Goal: Task Accomplishment & Management: Manage account settings

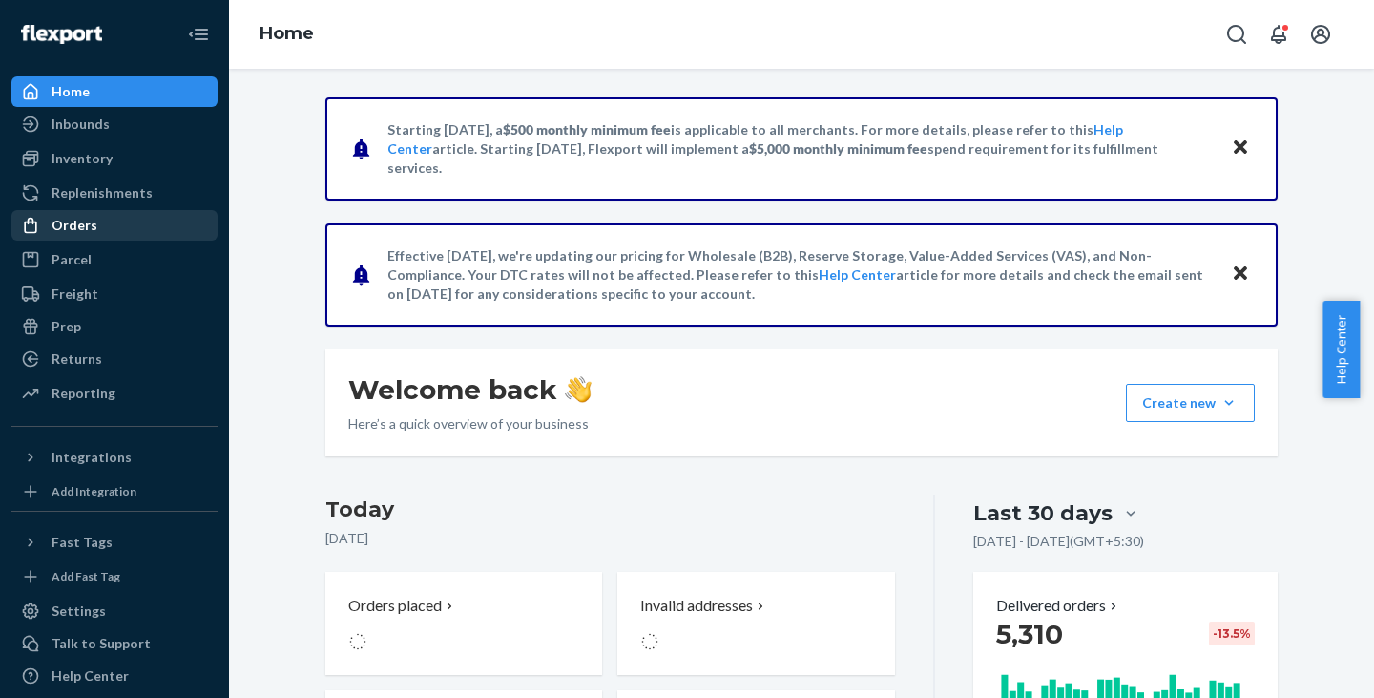
click at [68, 223] on div "Orders" at bounding box center [75, 225] width 46 height 19
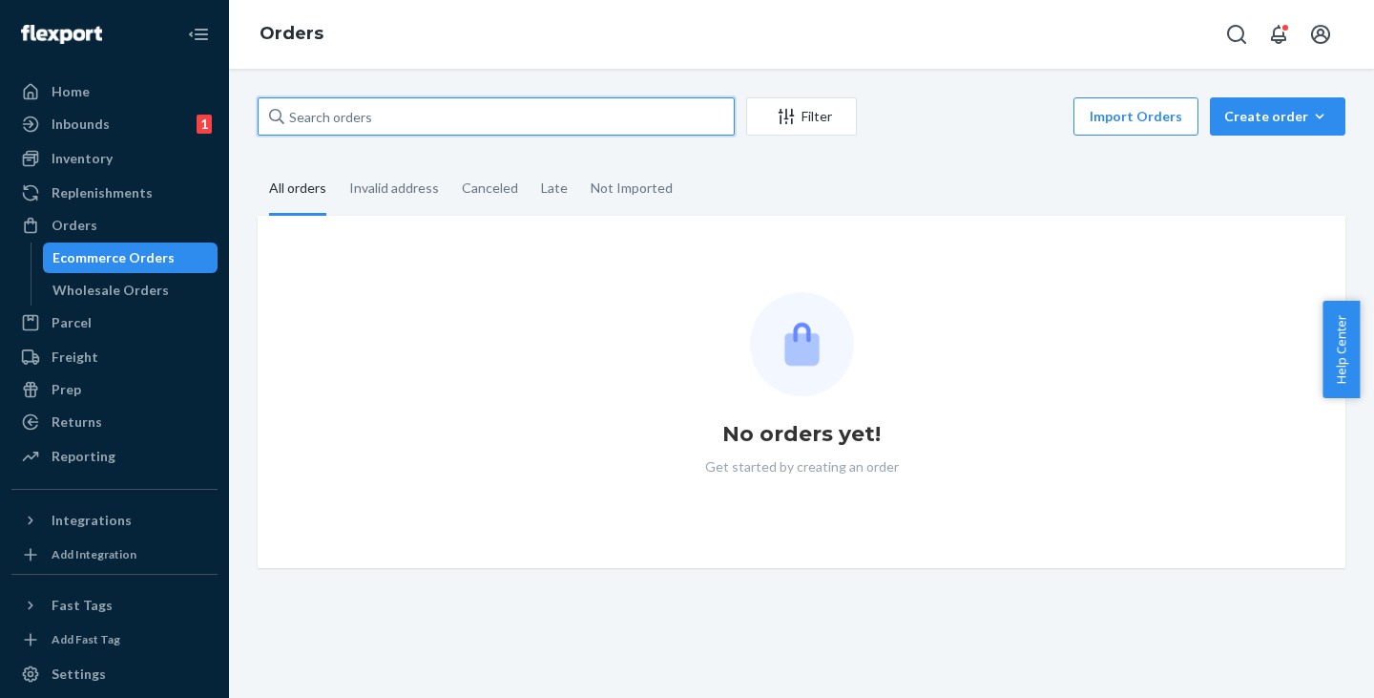
click at [306, 115] on input "text" at bounding box center [496, 116] width 477 height 38
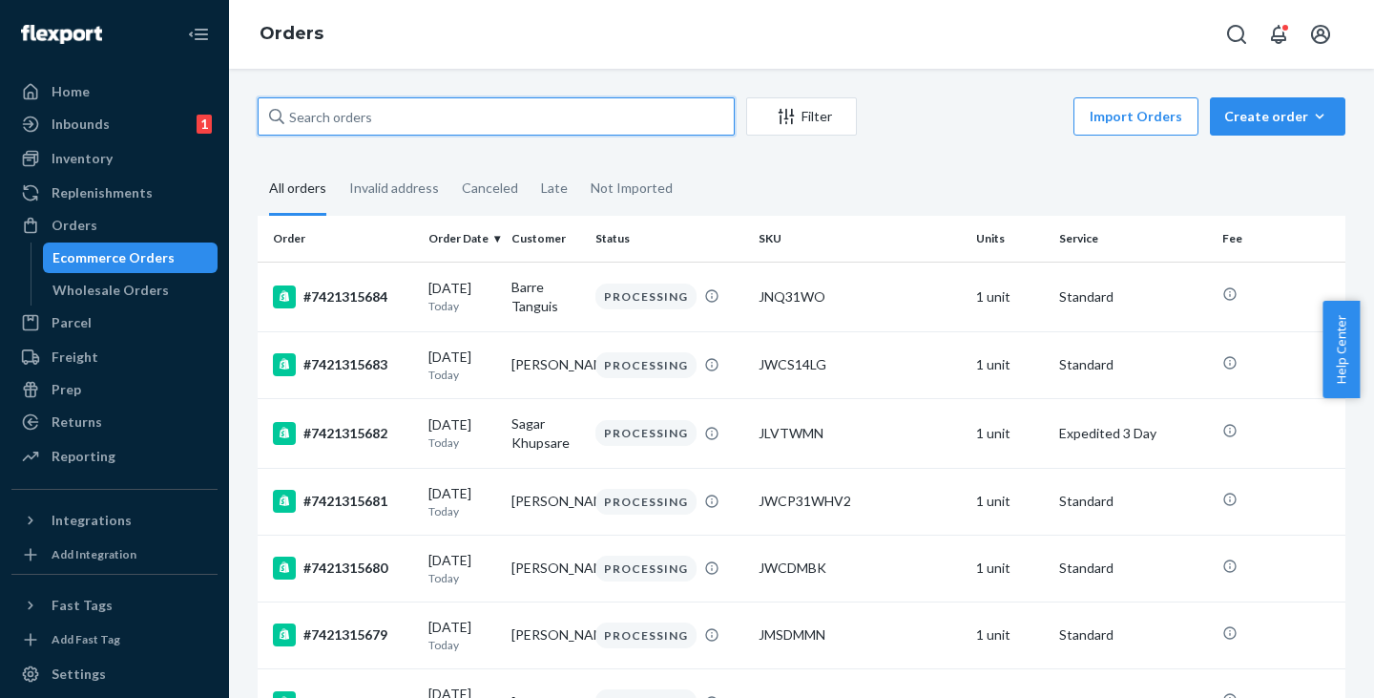
paste input "[DEMOGRAPHIC_DATA][PERSON_NAME]"
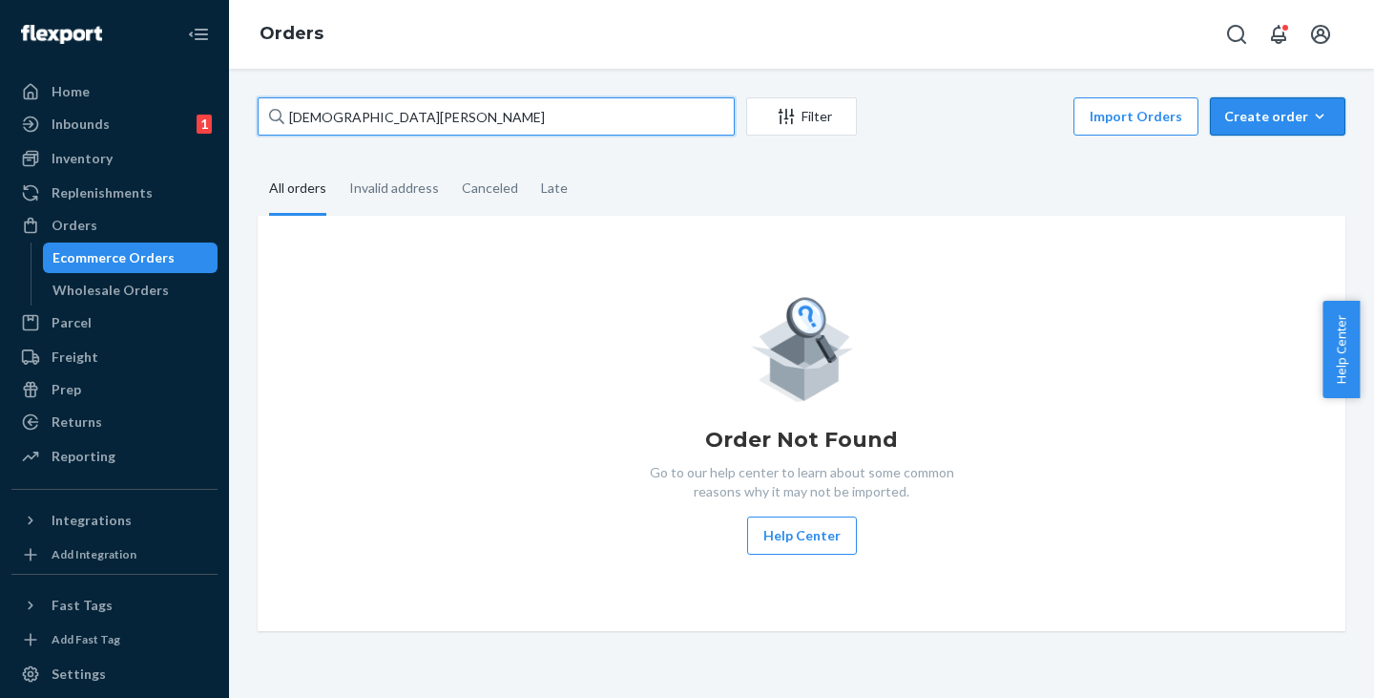
type input "[DEMOGRAPHIC_DATA][PERSON_NAME]"
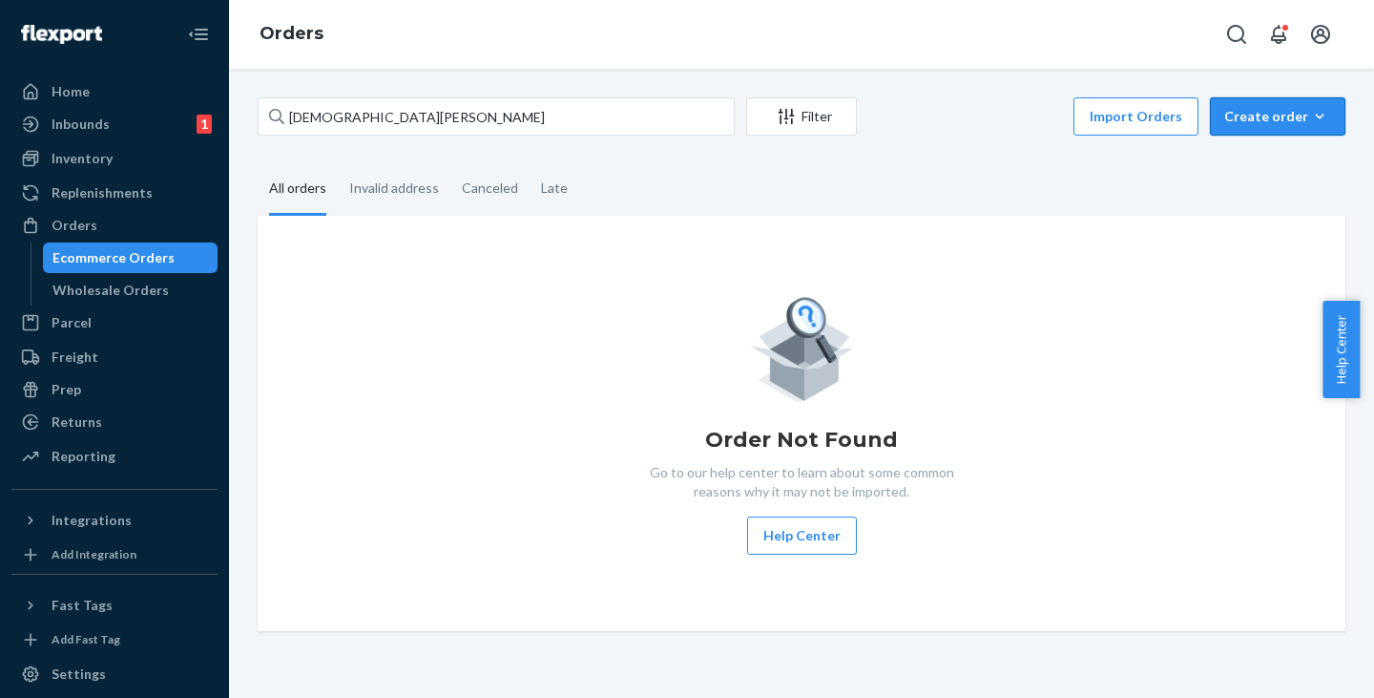
click at [1238, 123] on div "Create order" at bounding box center [1277, 116] width 107 height 19
click at [1249, 161] on span "Ecommerce order" at bounding box center [1289, 162] width 118 height 13
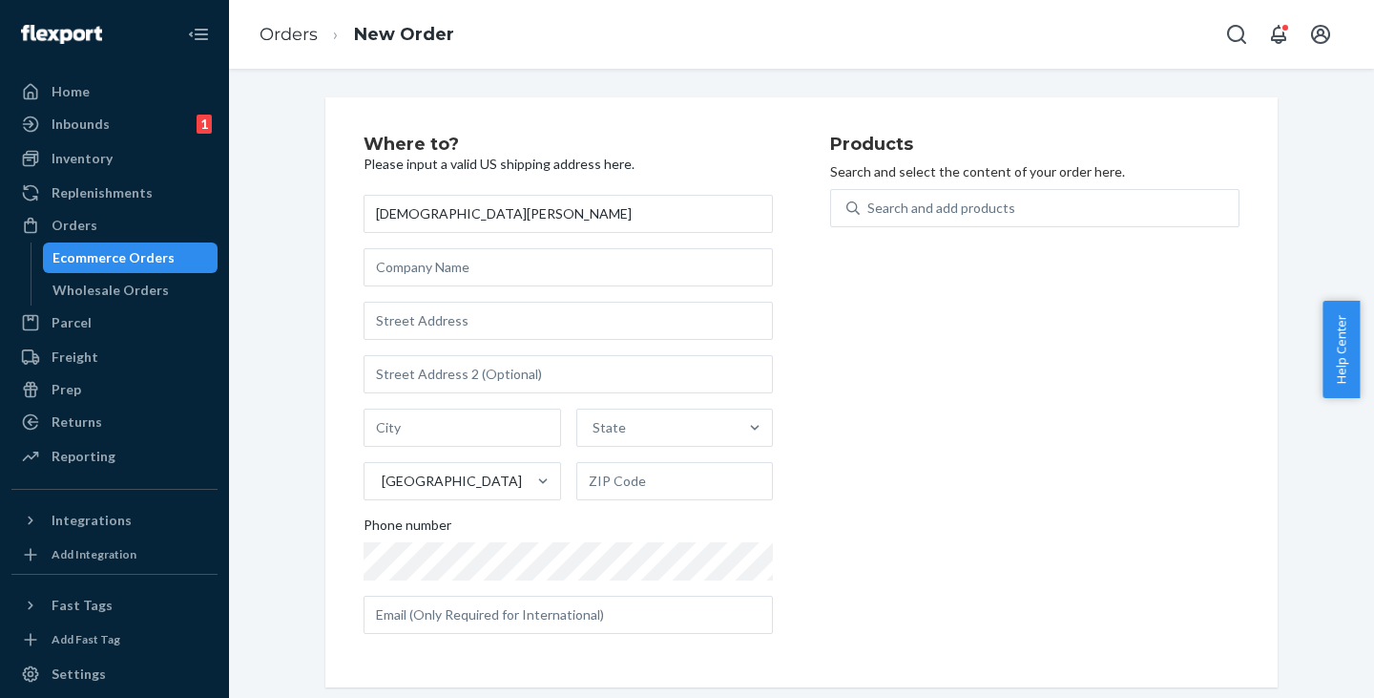
type input "[DEMOGRAPHIC_DATA][PERSON_NAME]"
click at [411, 313] on input "text" at bounding box center [568, 321] width 409 height 38
paste input "[STREET_ADDRESS]"
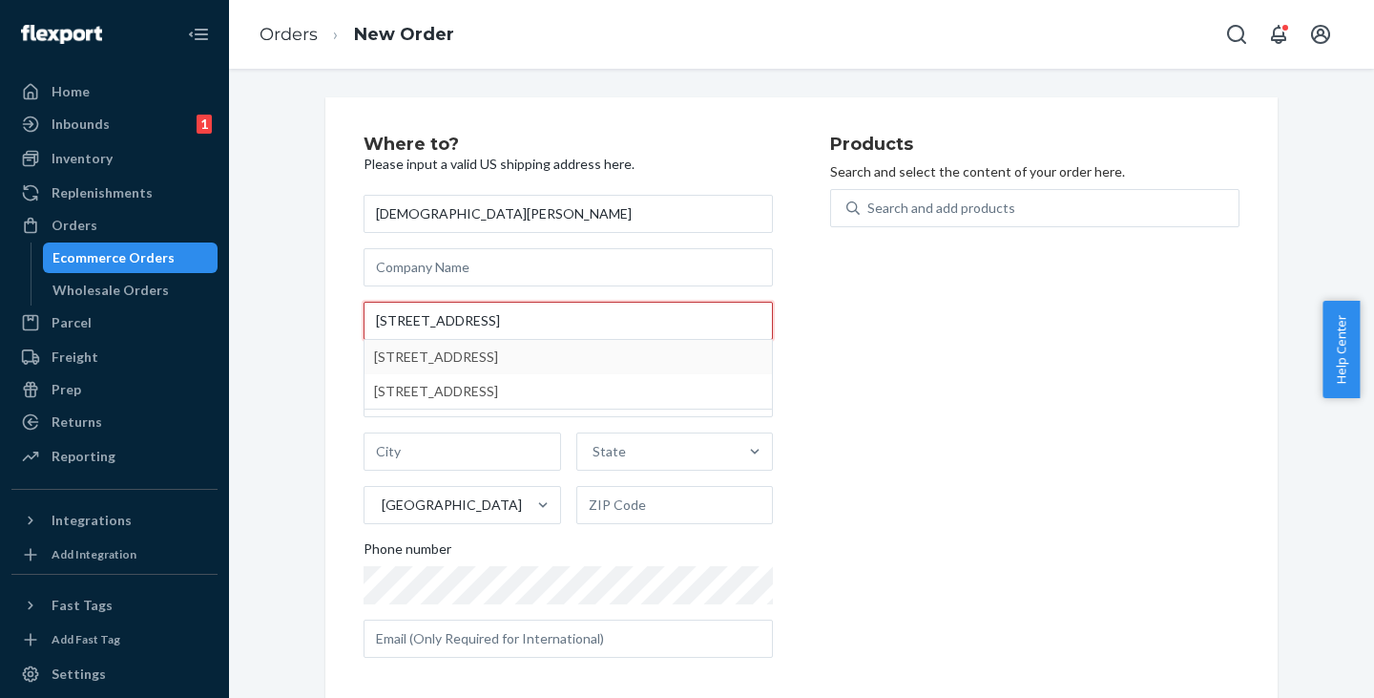
drag, startPoint x: 563, startPoint y: 321, endPoint x: 436, endPoint y: 314, distance: 127.1
click at [436, 314] on input "[STREET_ADDRESS]" at bounding box center [568, 321] width 409 height 38
type input "[STREET_ADDRESS]"
type input "[GEOGRAPHIC_DATA]"
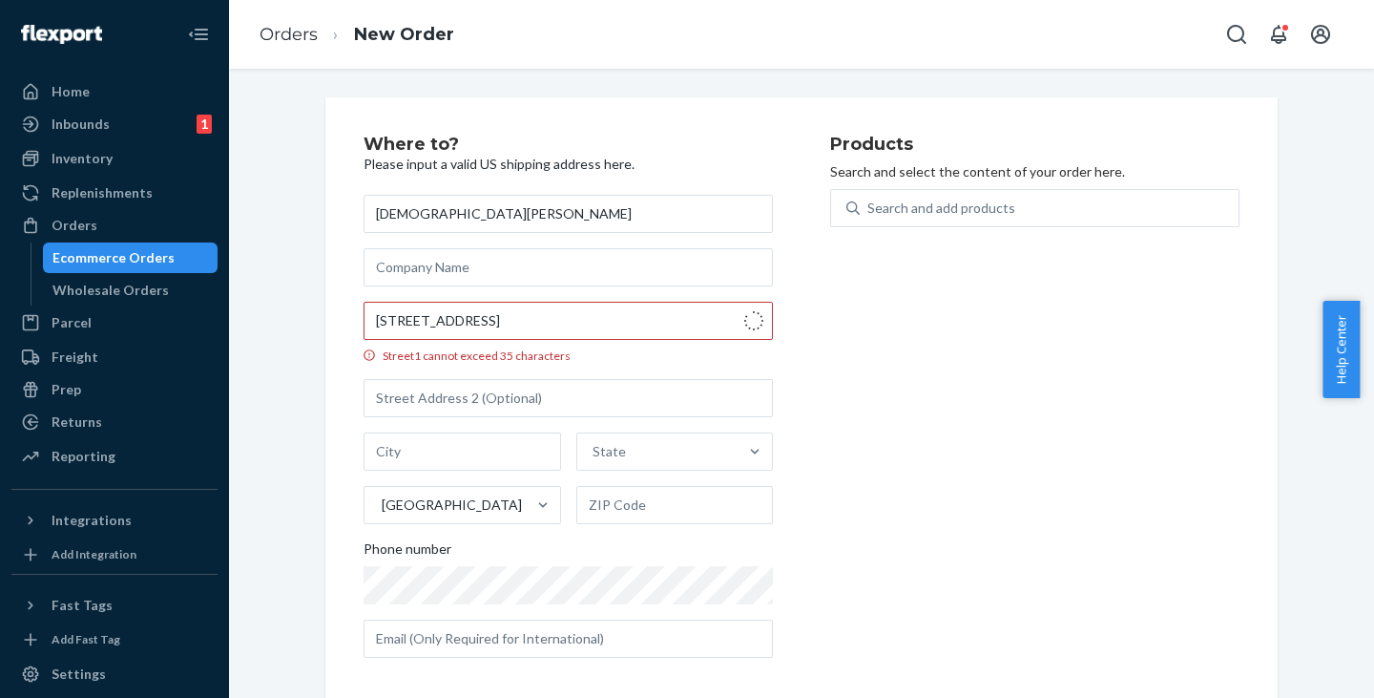
type input "23505"
type input "[STREET_ADDRESS]"
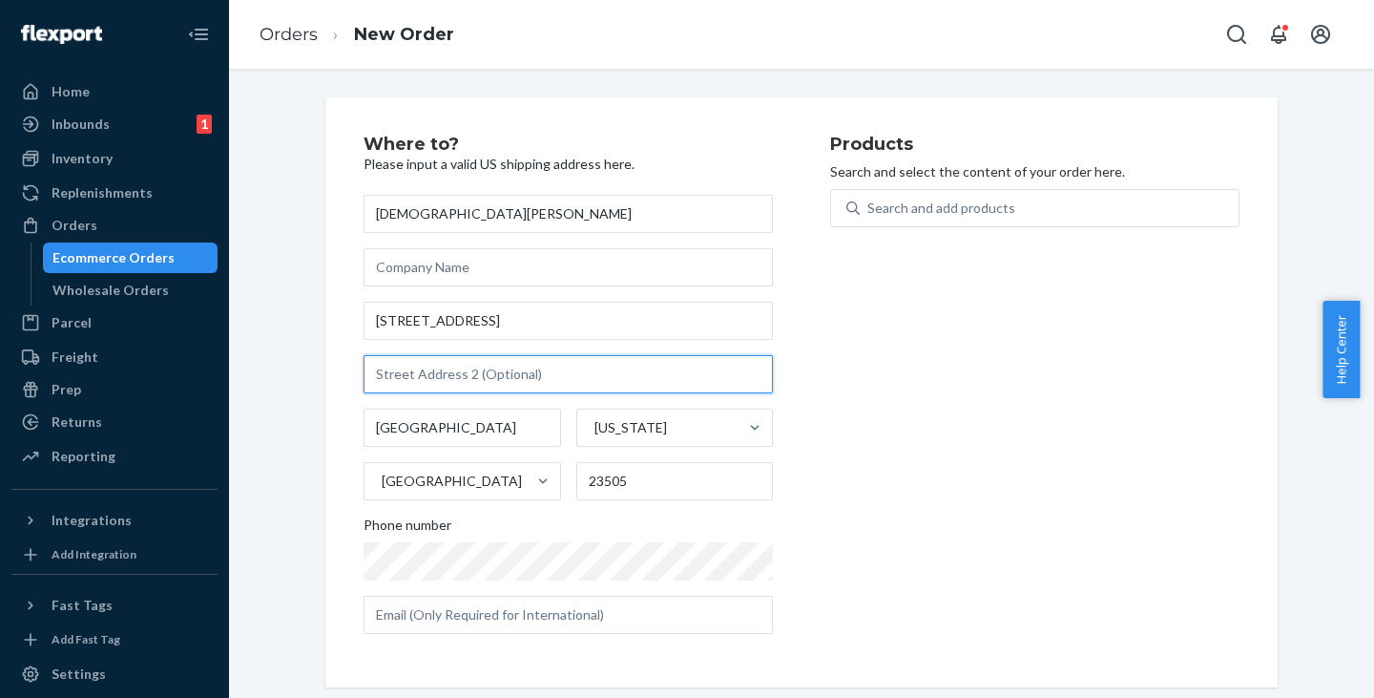
drag, startPoint x: 485, startPoint y: 380, endPoint x: 394, endPoint y: 319, distance: 109.3
click at [485, 380] on input "text" at bounding box center [568, 374] width 409 height 38
paste input "CDR3BLDG 2ND FL,"
type input "CDR3BLDG 2ND FL"
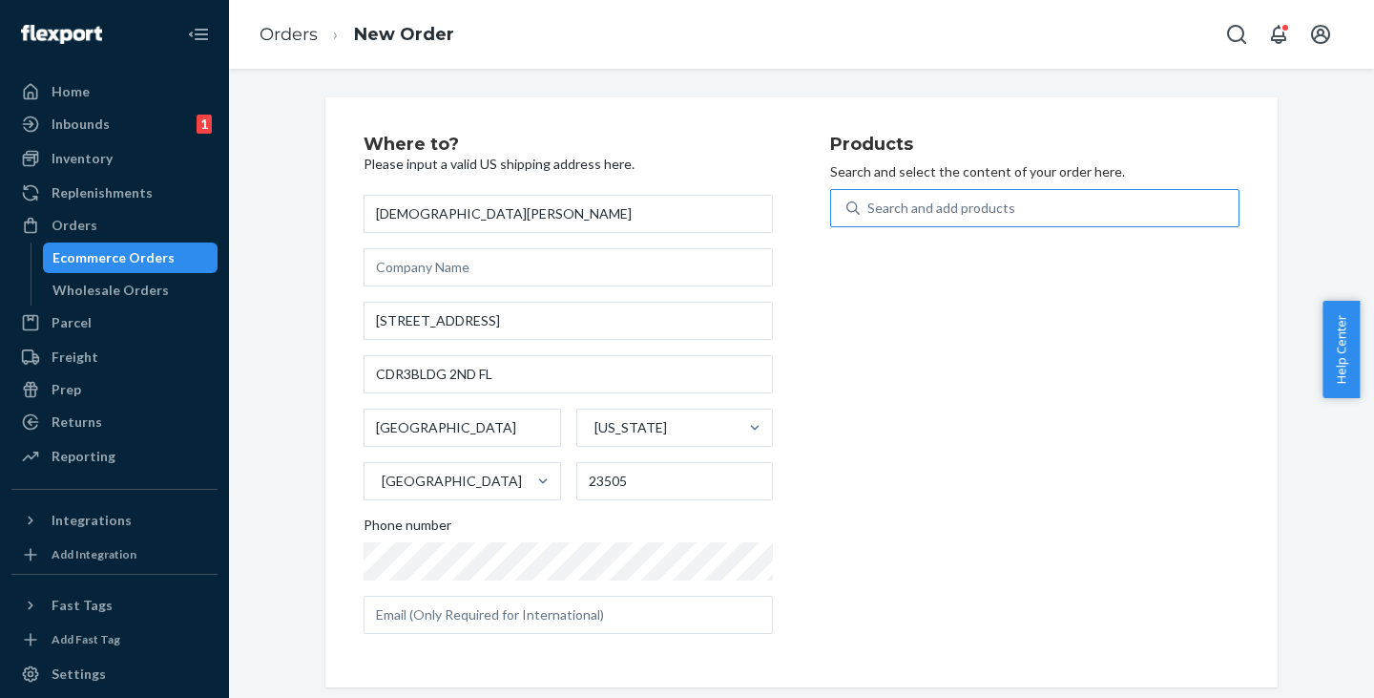
click at [946, 215] on div "Search and add products" at bounding box center [941, 207] width 148 height 19
click at [869, 215] on input "Search and add products" at bounding box center [868, 207] width 2 height 19
paste input "JWCDMBK"
type input "JWCDMBK"
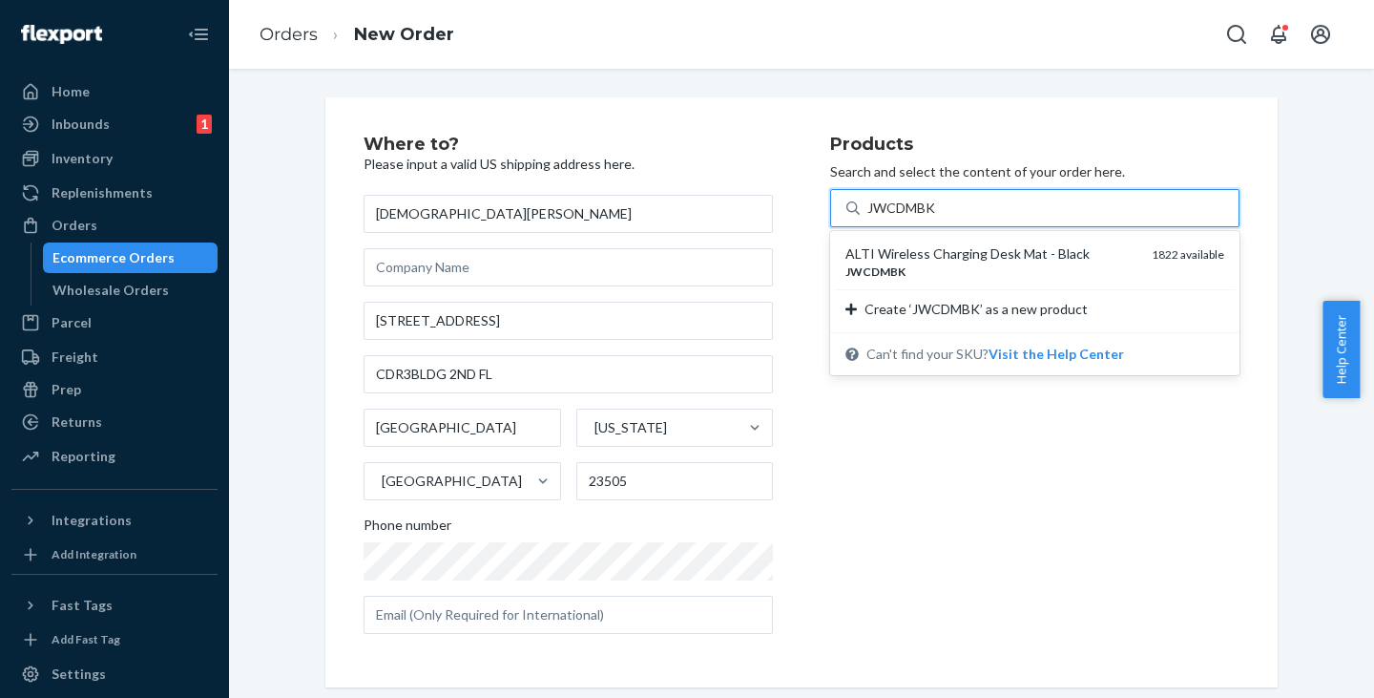
click at [907, 259] on div "ALTI Wireless Charging Desk Mat - Black" at bounding box center [990, 253] width 291 height 19
click at [907, 218] on input "JWCDMBK" at bounding box center [902, 207] width 71 height 19
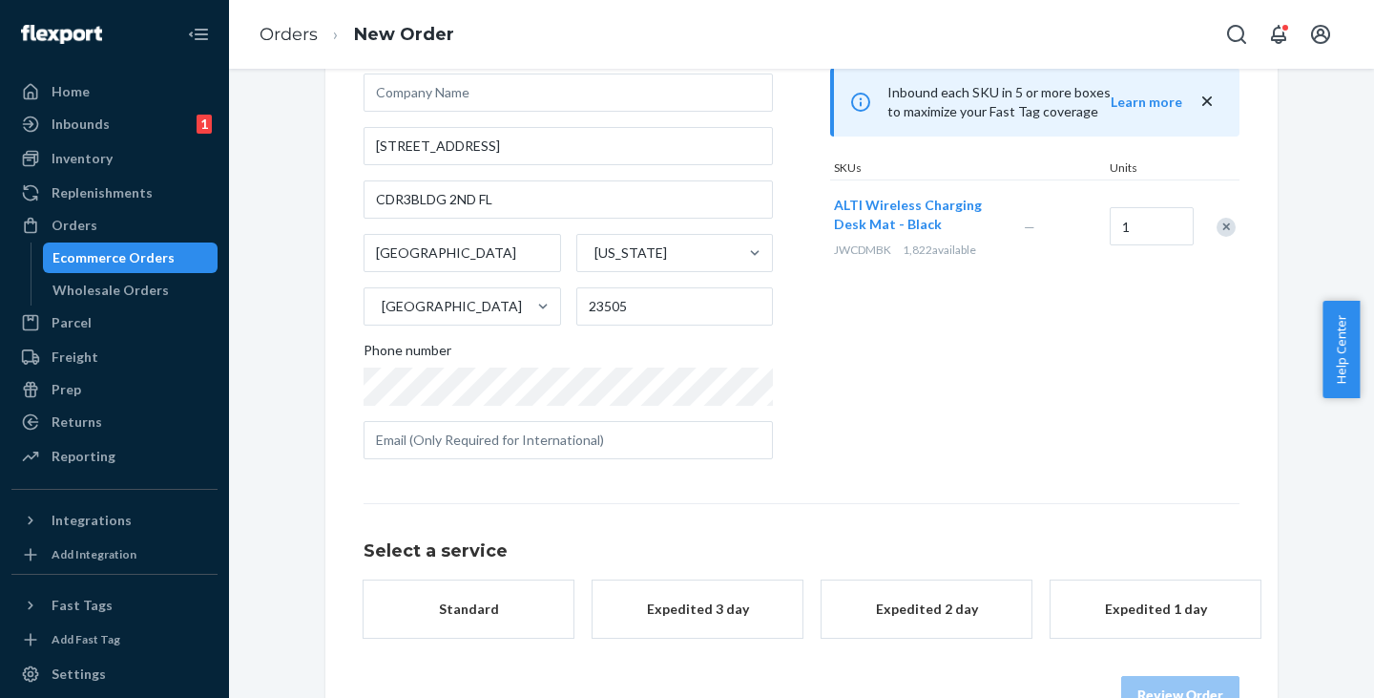
scroll to position [228, 0]
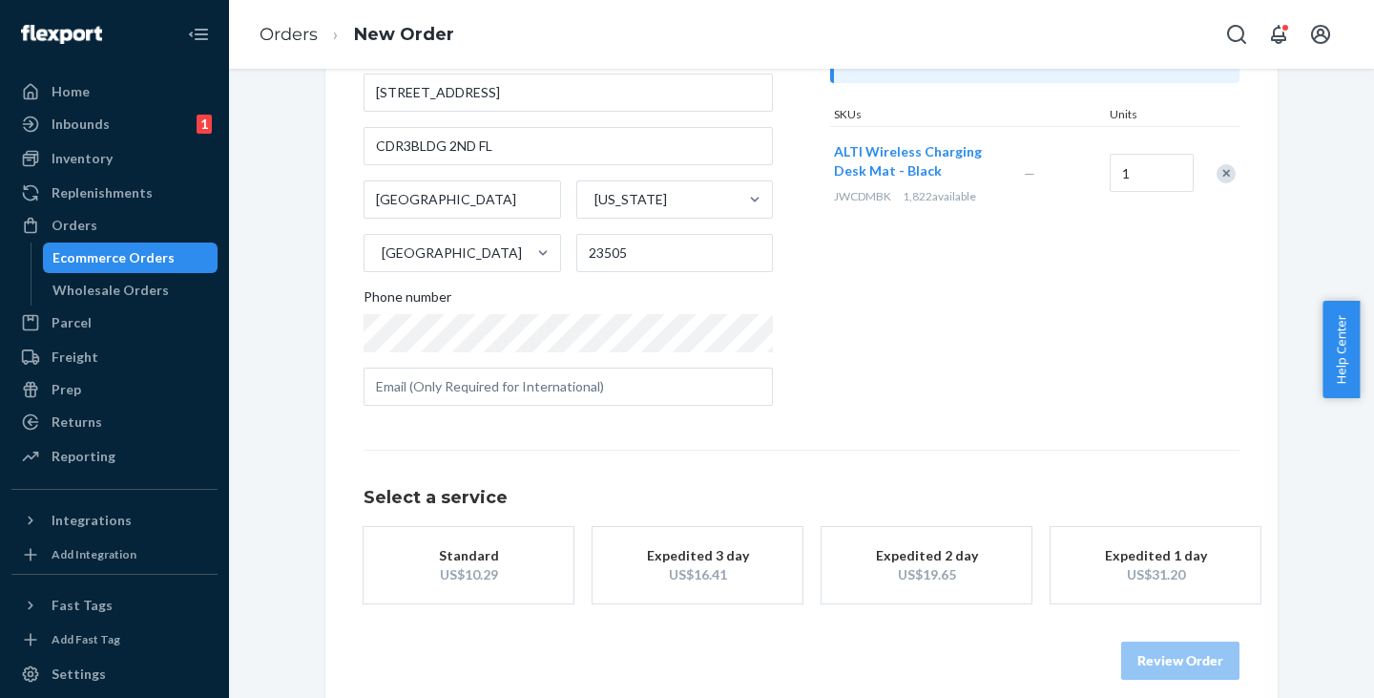
click at [462, 565] on div "US$10.29" at bounding box center [468, 574] width 153 height 19
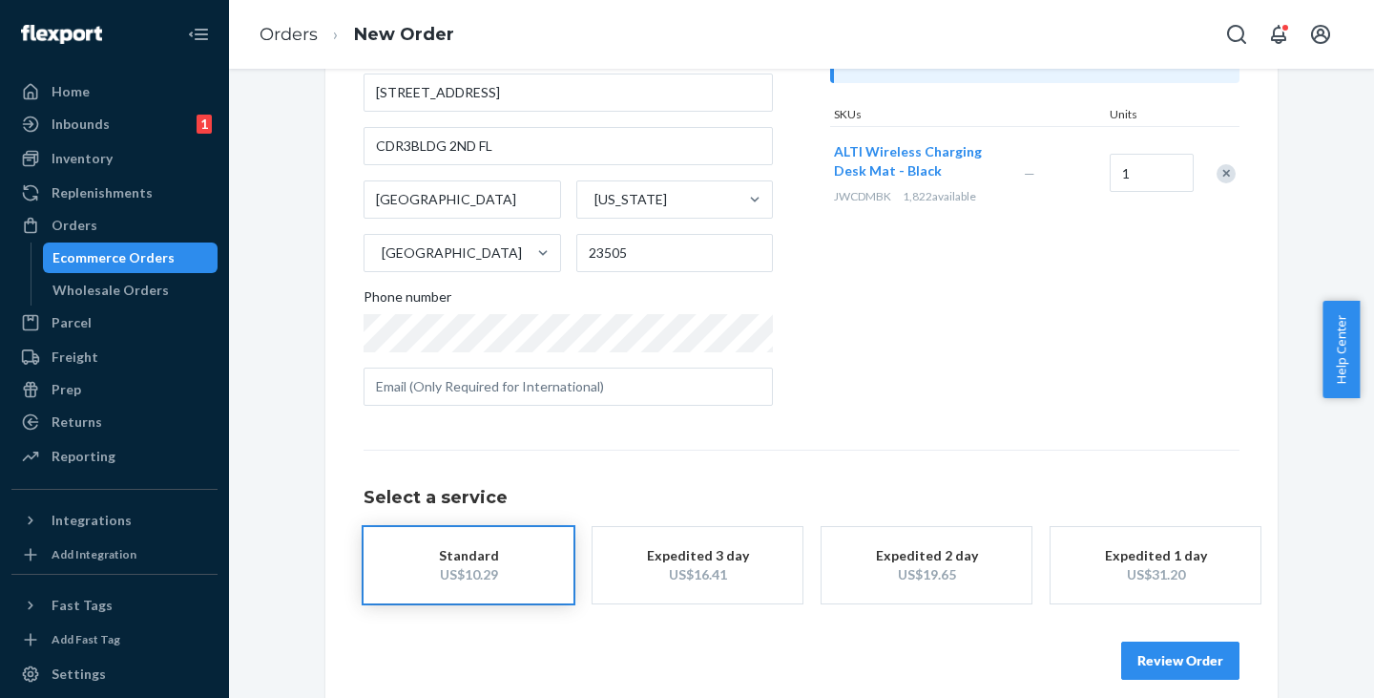
click at [1155, 656] on button "Review Order" at bounding box center [1180, 660] width 118 height 38
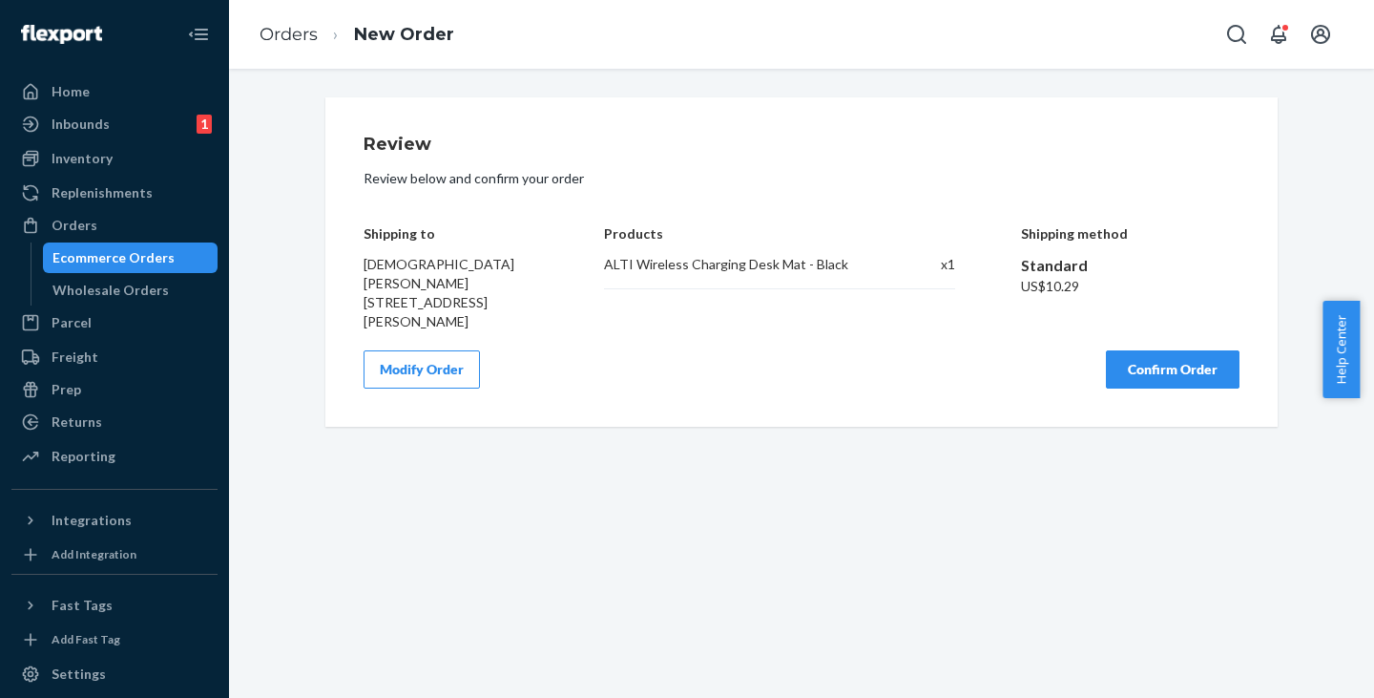
click at [1167, 373] on button "Confirm Order" at bounding box center [1173, 369] width 134 height 38
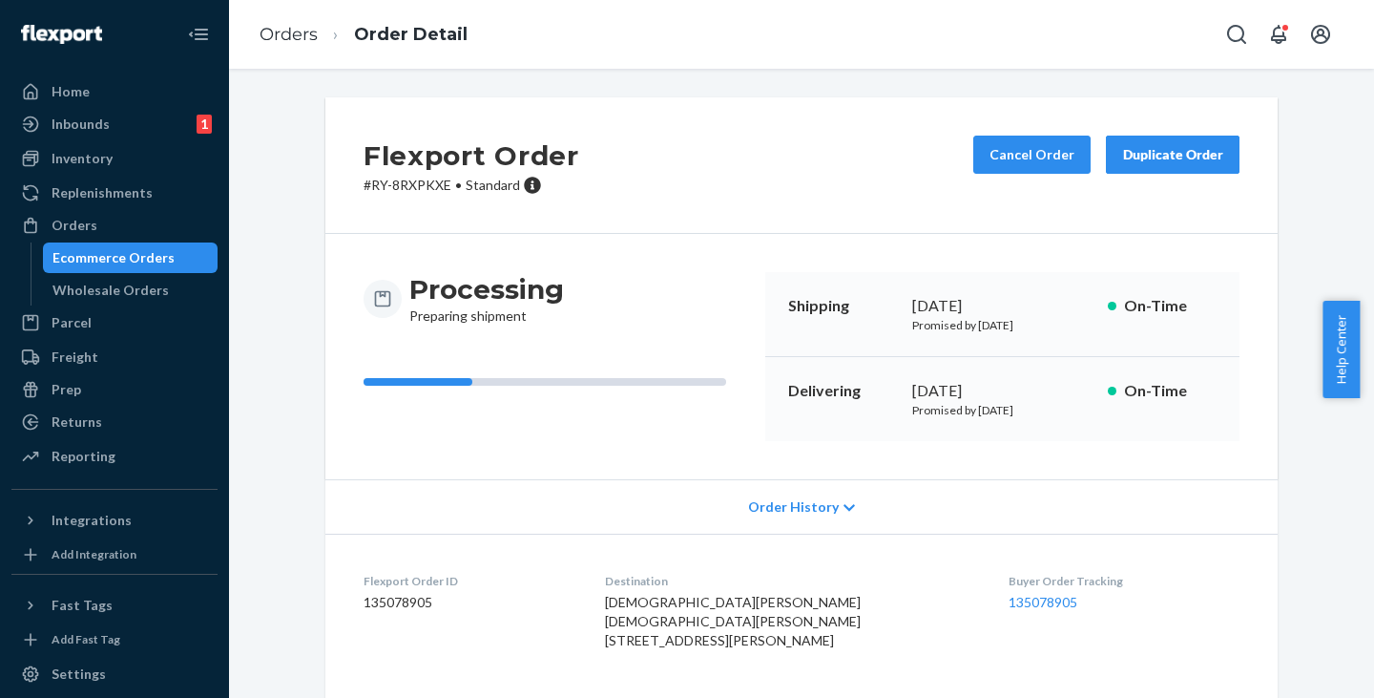
click at [111, 251] on div "Ecommerce Orders" at bounding box center [113, 257] width 122 height 19
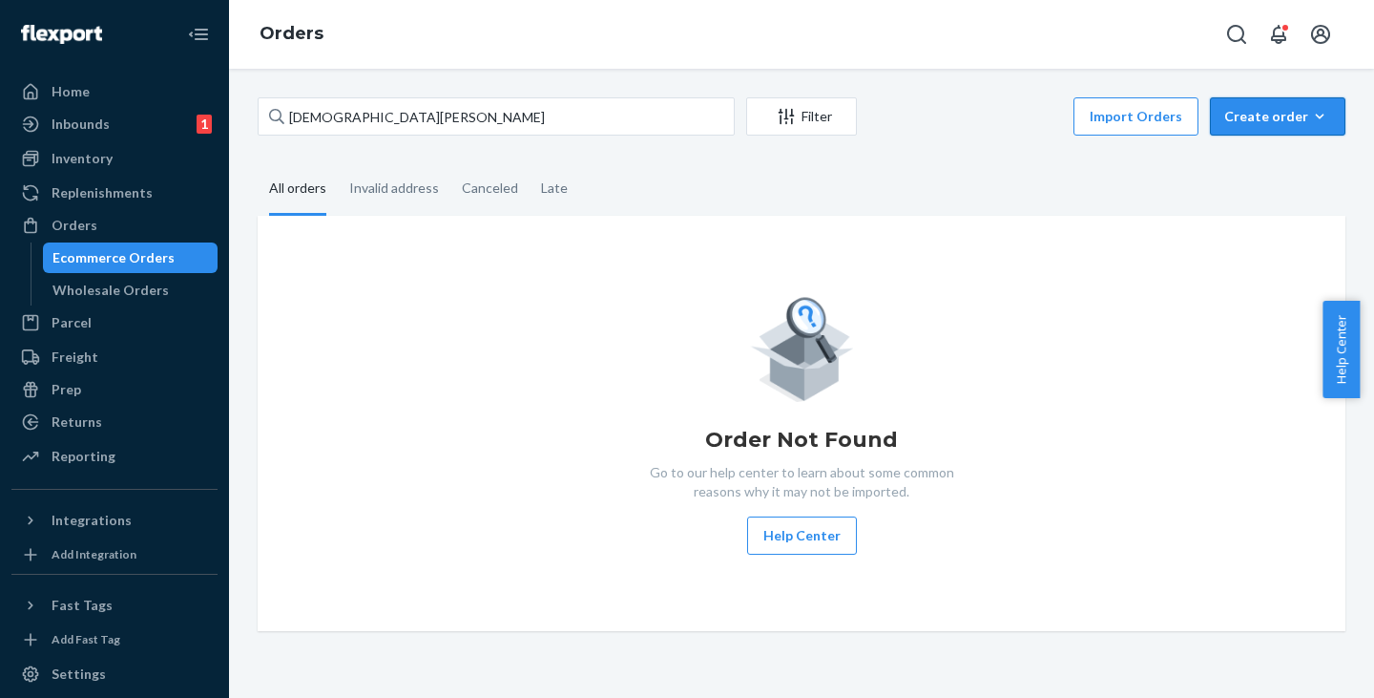
click at [1244, 120] on div "Create order" at bounding box center [1277, 116] width 107 height 19
click at [1239, 157] on span "Ecommerce order" at bounding box center [1289, 162] width 118 height 13
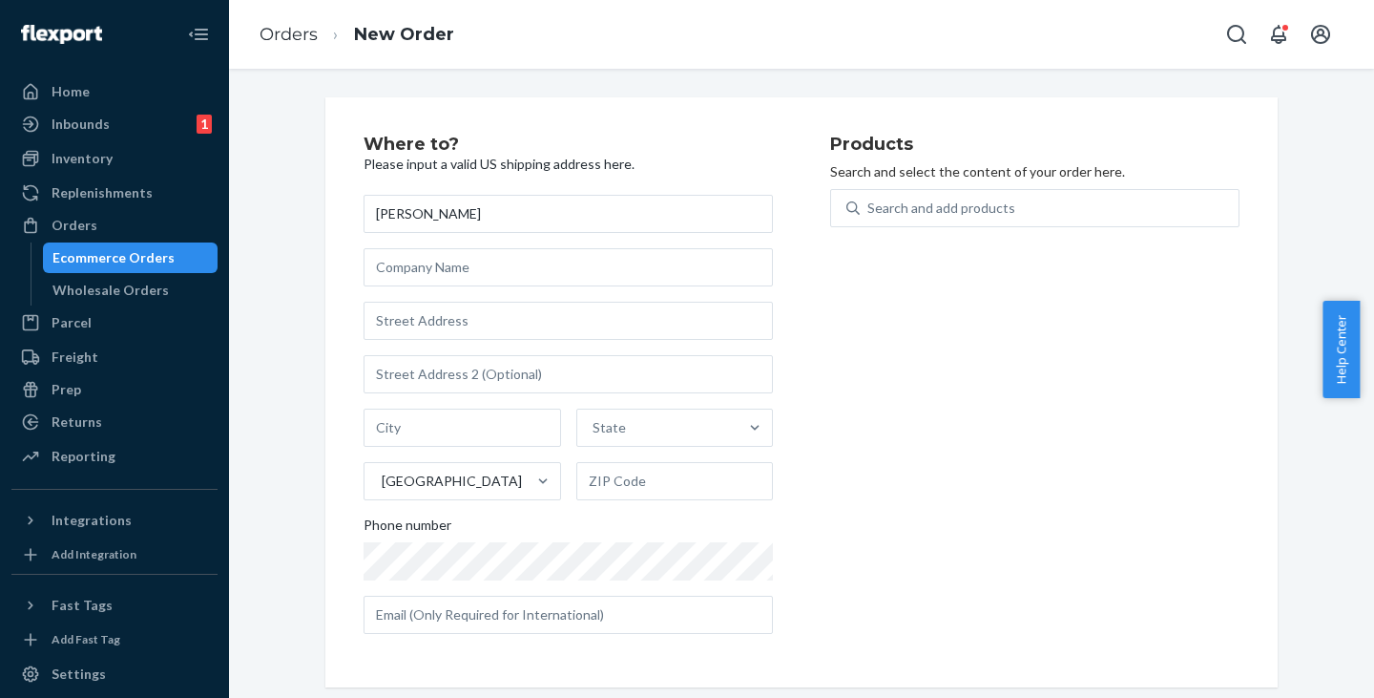
type input "[PERSON_NAME]"
click at [412, 322] on input "text" at bounding box center [568, 321] width 409 height 38
paste input "[STREET_ADDRESS][PERSON_NAME]"
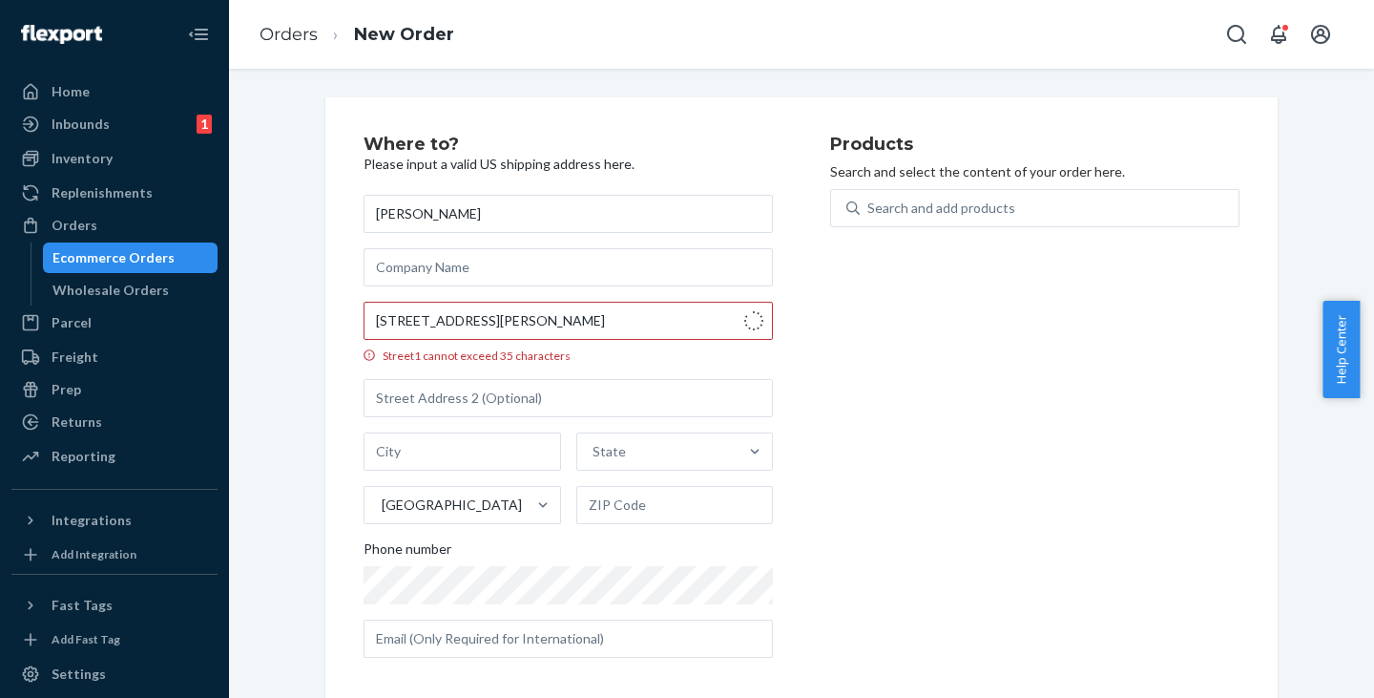
type input "[STREET_ADDRESS][PERSON_NAME]"
type input "[GEOGRAPHIC_DATA]"
type input "08611"
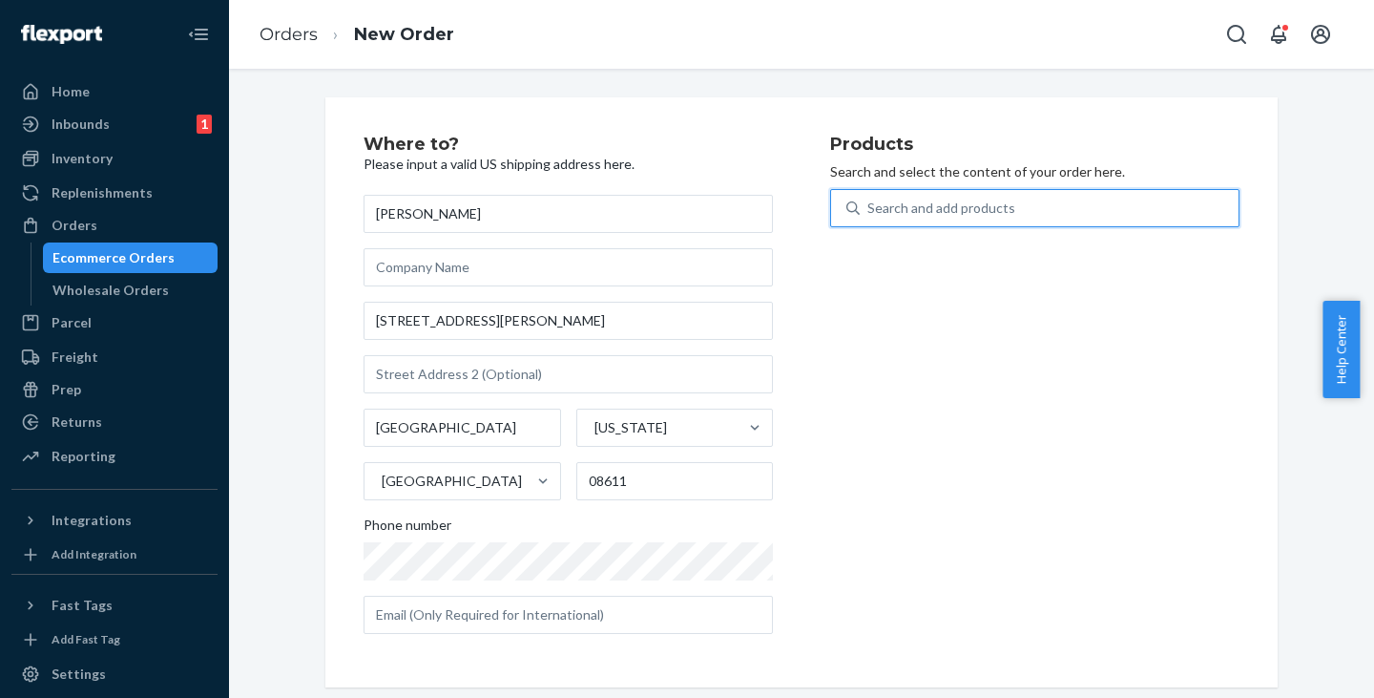
click at [931, 195] on div "Search and add products" at bounding box center [1049, 208] width 379 height 34
click at [869, 198] on input "0 results available. Use Up and Down to choose options, press Enter to select t…" at bounding box center [868, 207] width 2 height 19
paste input "JWCDMBK"
type input "JWCDMBK"
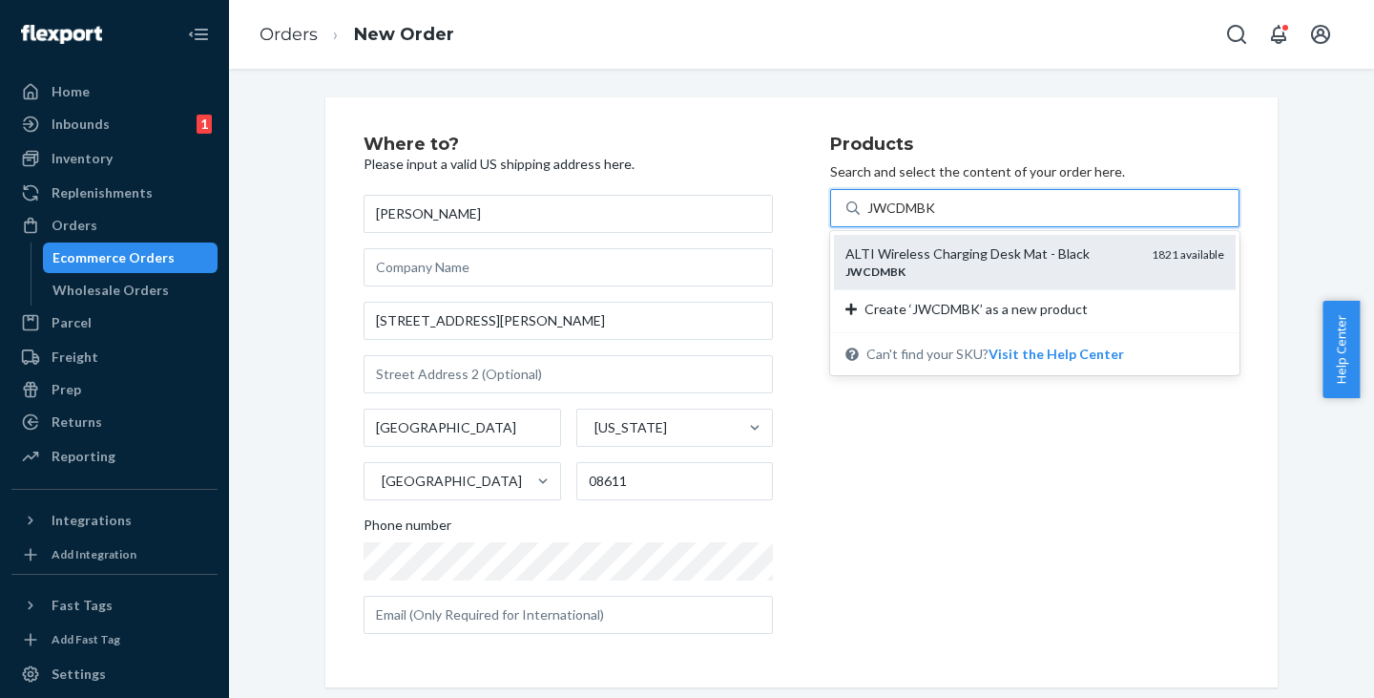
click at [905, 267] on div "JWCDMBK" at bounding box center [990, 271] width 291 height 16
click at [905, 218] on input "JWCDMBK" at bounding box center [902, 207] width 71 height 19
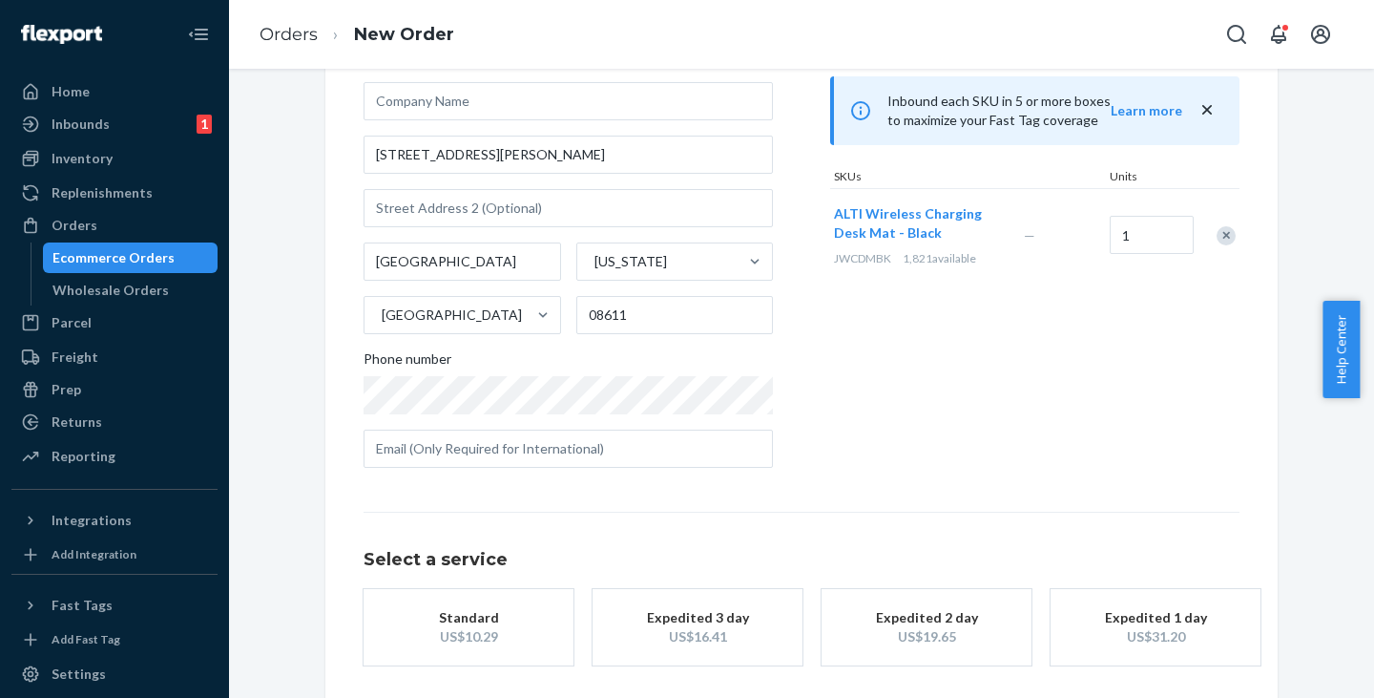
scroll to position [228, 0]
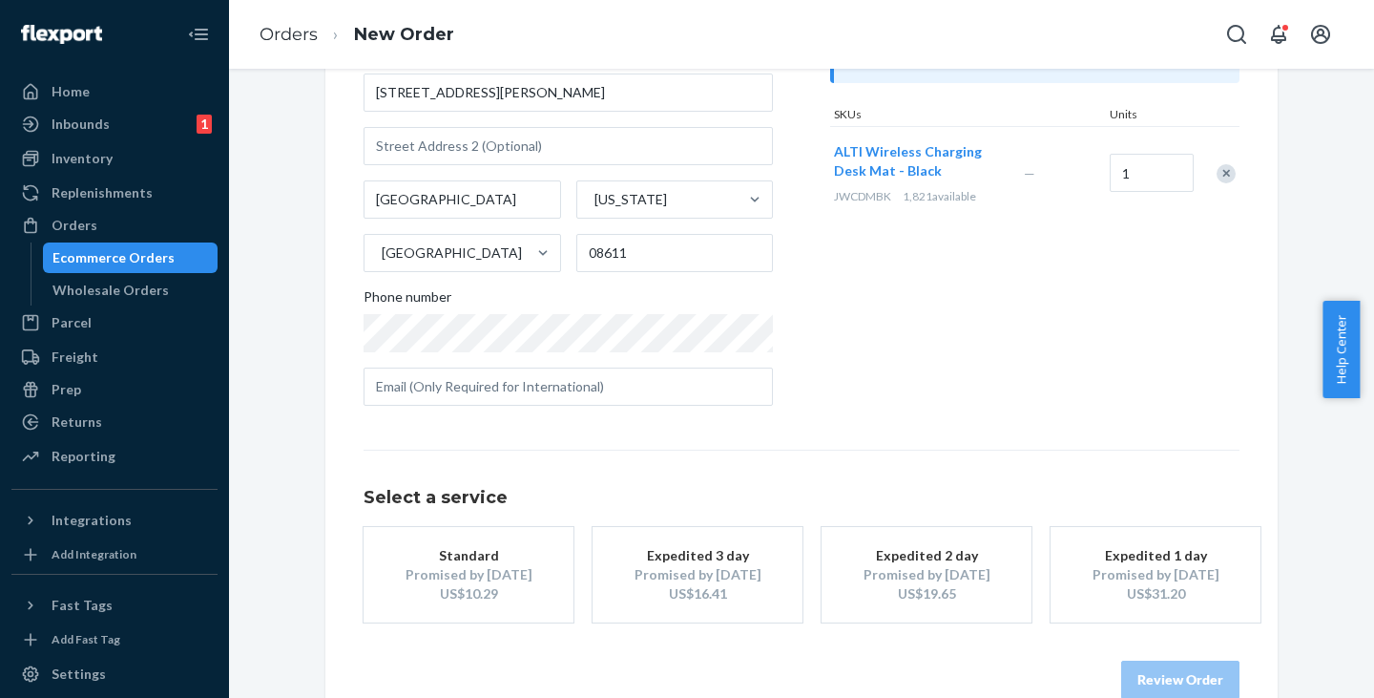
click at [459, 569] on div "Promised by [DATE]" at bounding box center [468, 574] width 153 height 19
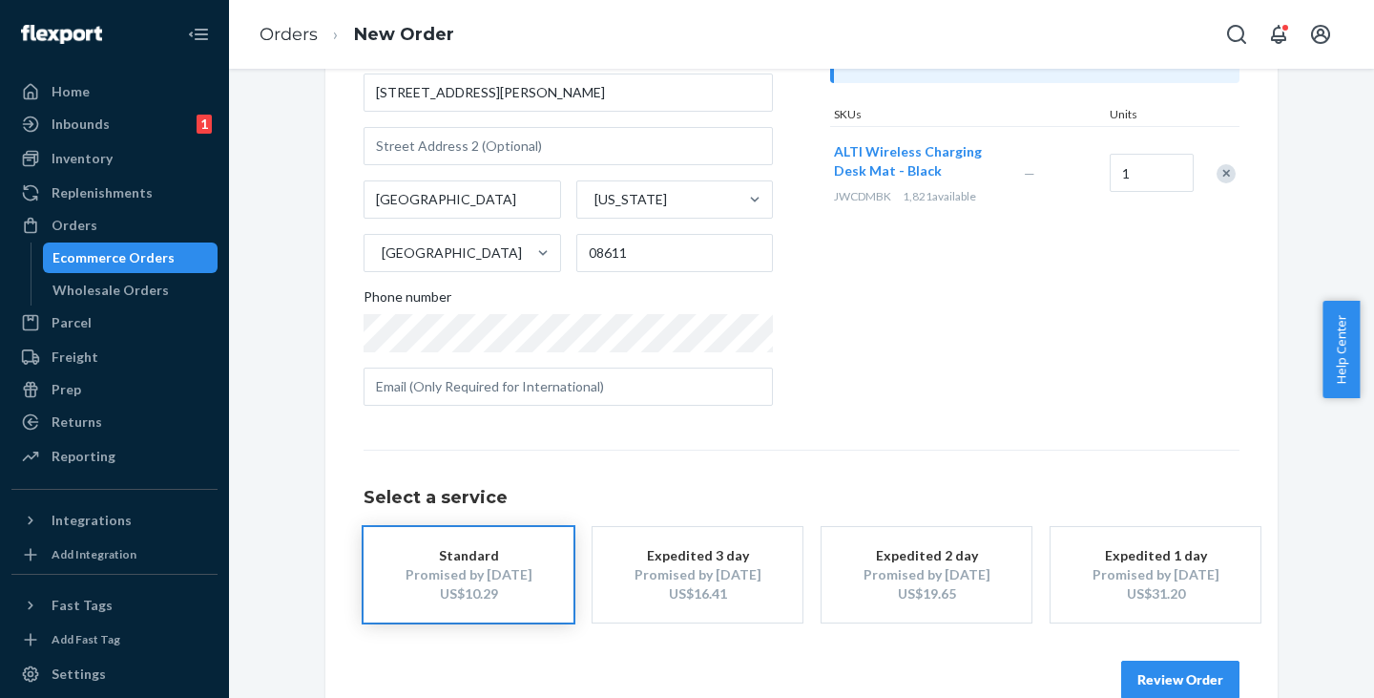
click at [1186, 679] on button "Review Order" at bounding box center [1180, 679] width 118 height 38
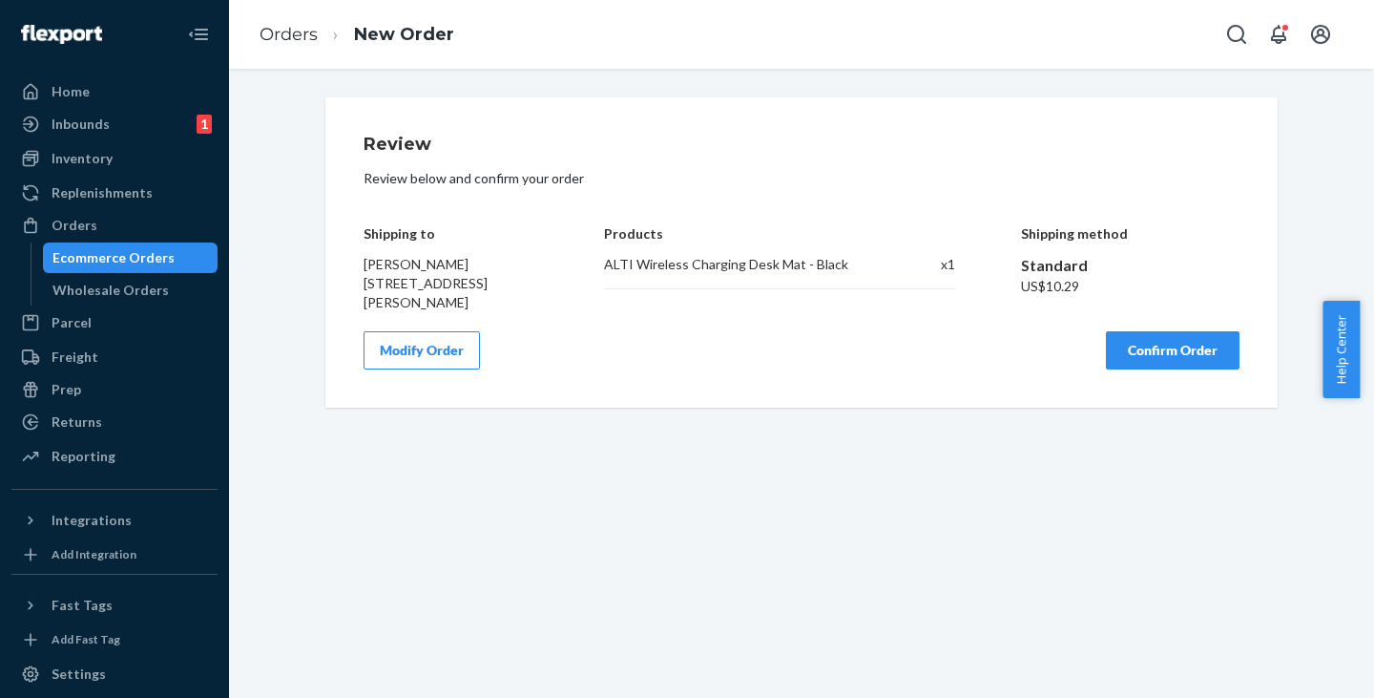
scroll to position [0, 0]
click at [1171, 348] on button "Confirm Order" at bounding box center [1173, 350] width 134 height 38
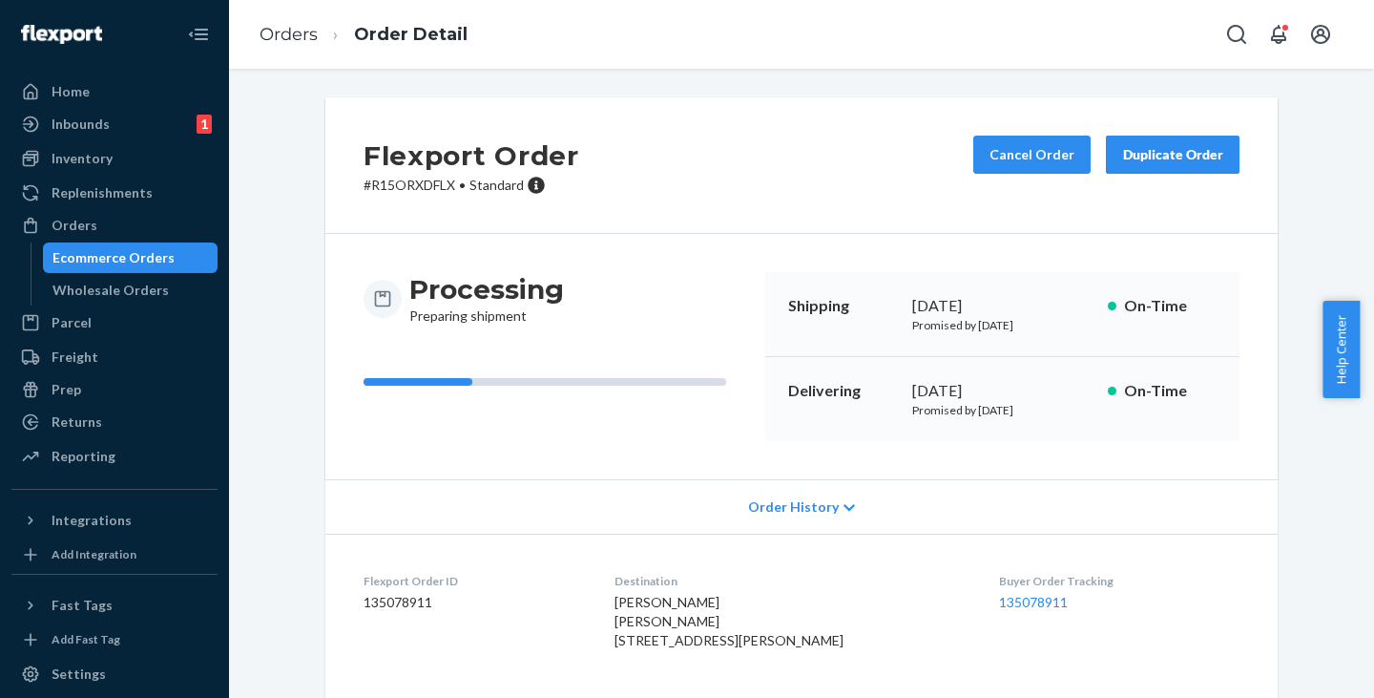
drag, startPoint x: 129, startPoint y: 259, endPoint x: 179, endPoint y: 261, distance: 50.6
click at [129, 259] on div "Ecommerce Orders" at bounding box center [113, 257] width 122 height 19
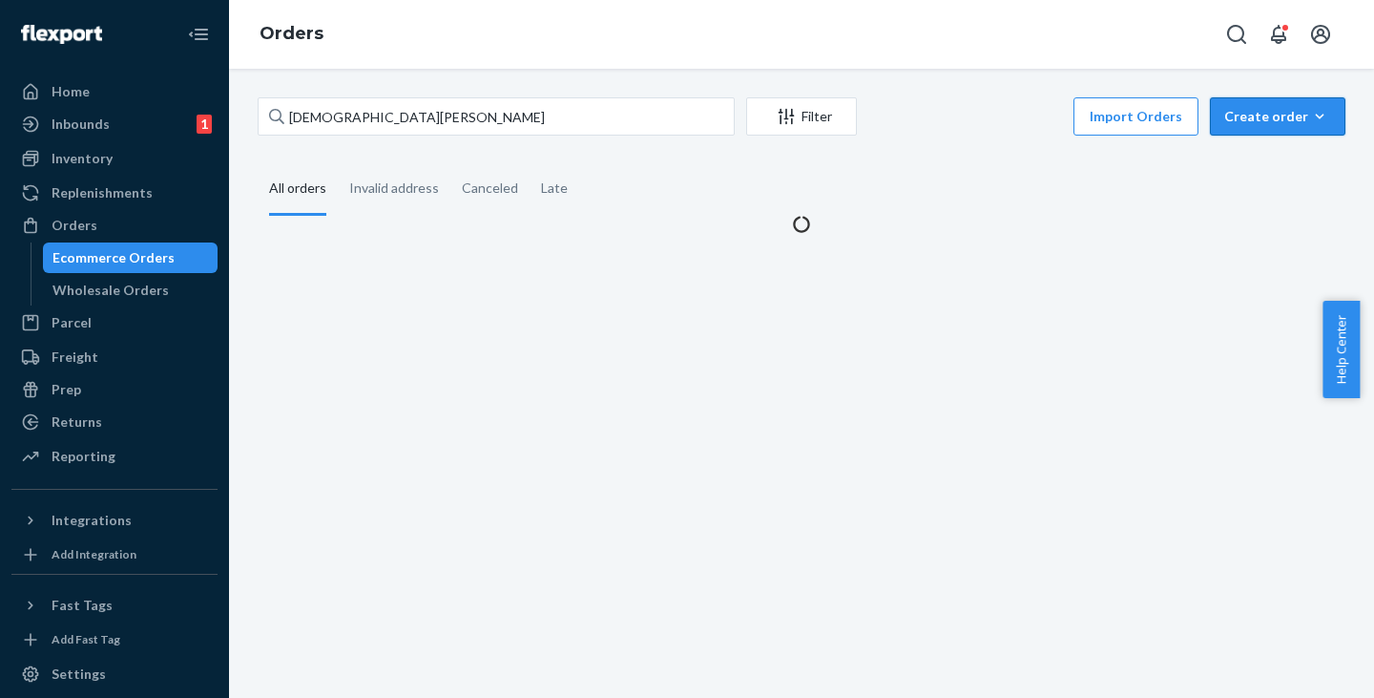
click at [1242, 105] on button "Create order Ecommerce order Removal order" at bounding box center [1277, 116] width 135 height 38
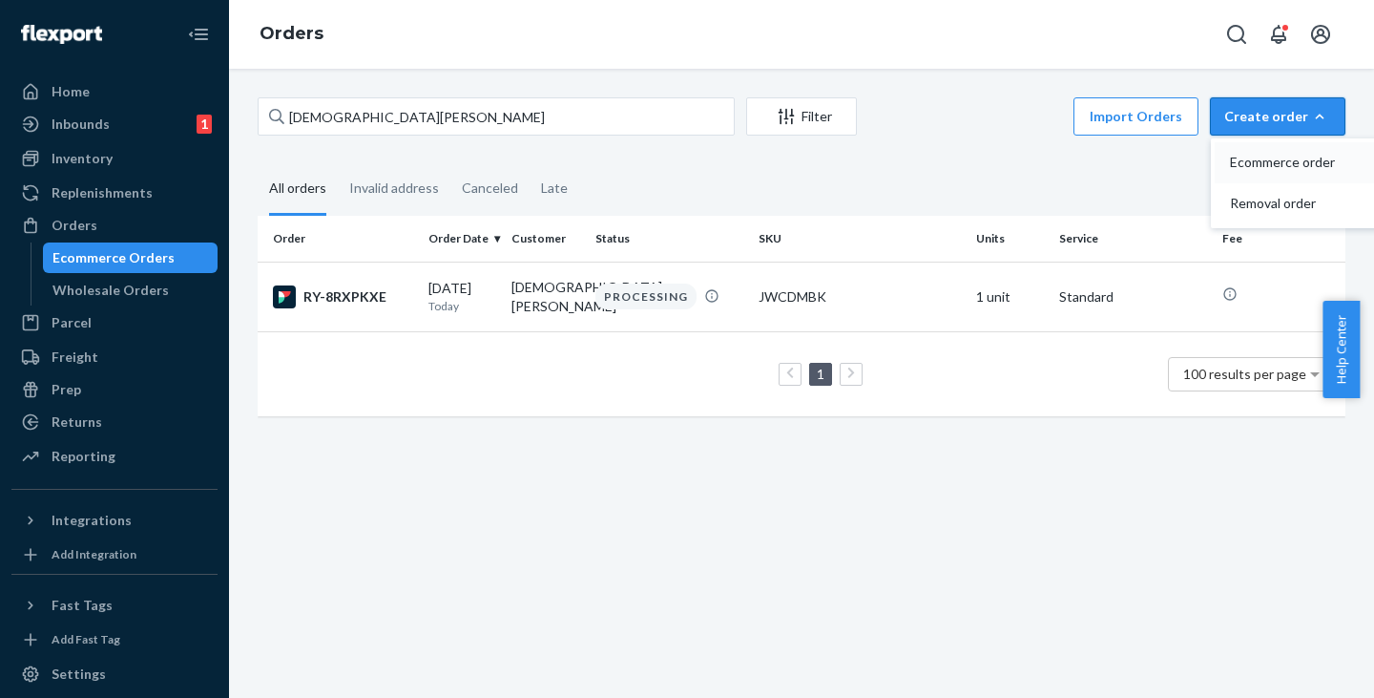
click at [1260, 166] on span "Ecommerce order" at bounding box center [1289, 162] width 118 height 13
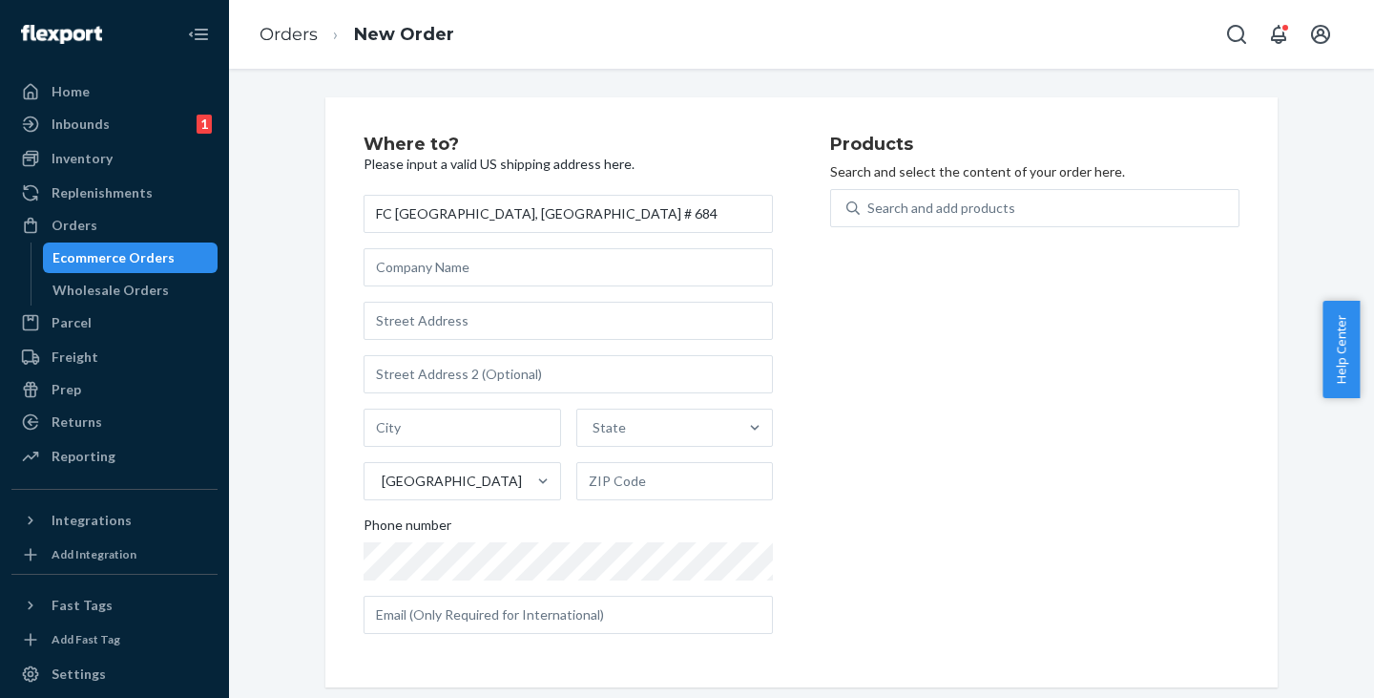
type input "FC [GEOGRAPHIC_DATA], [GEOGRAPHIC_DATA] # 684"
click at [842, 344] on div "Products Search and select the content of your order here. Search and add produ…" at bounding box center [1034, 391] width 409 height 513
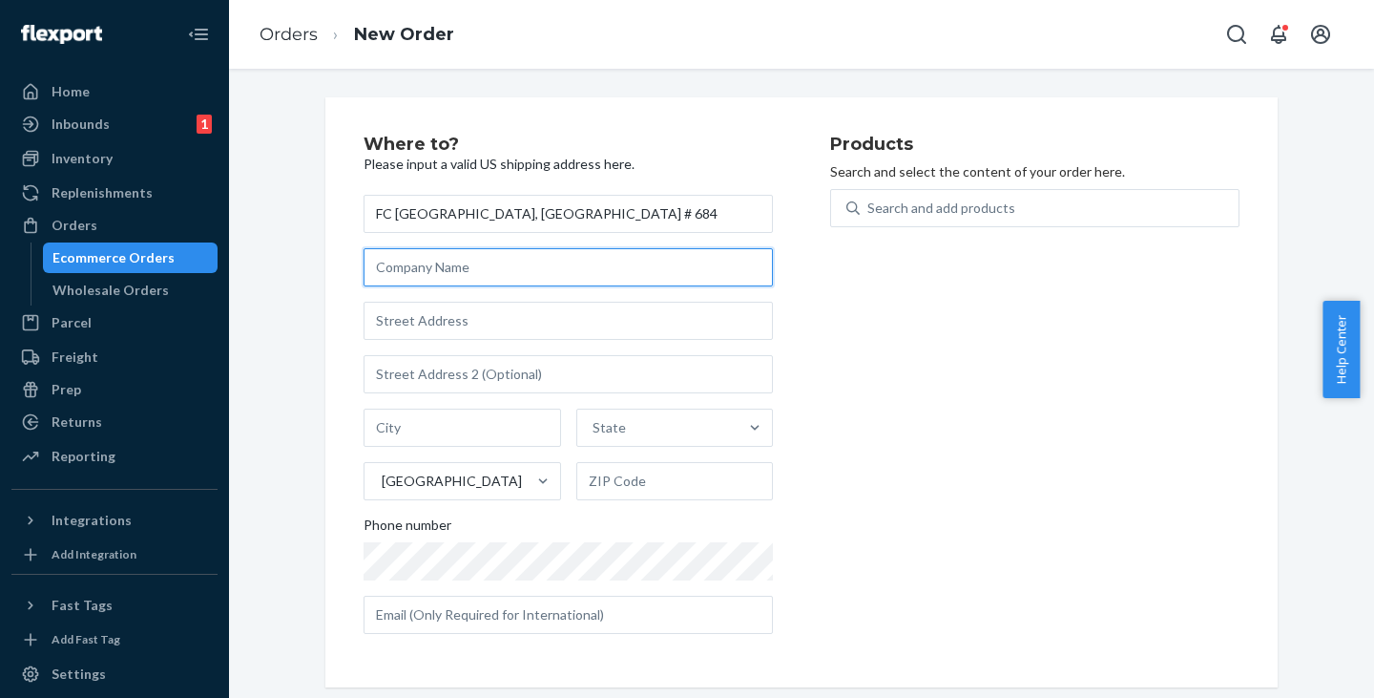
click at [423, 270] on input "text" at bounding box center [568, 267] width 409 height 38
paste input "Staples FC# 684"
type input "Staples FC# 684"
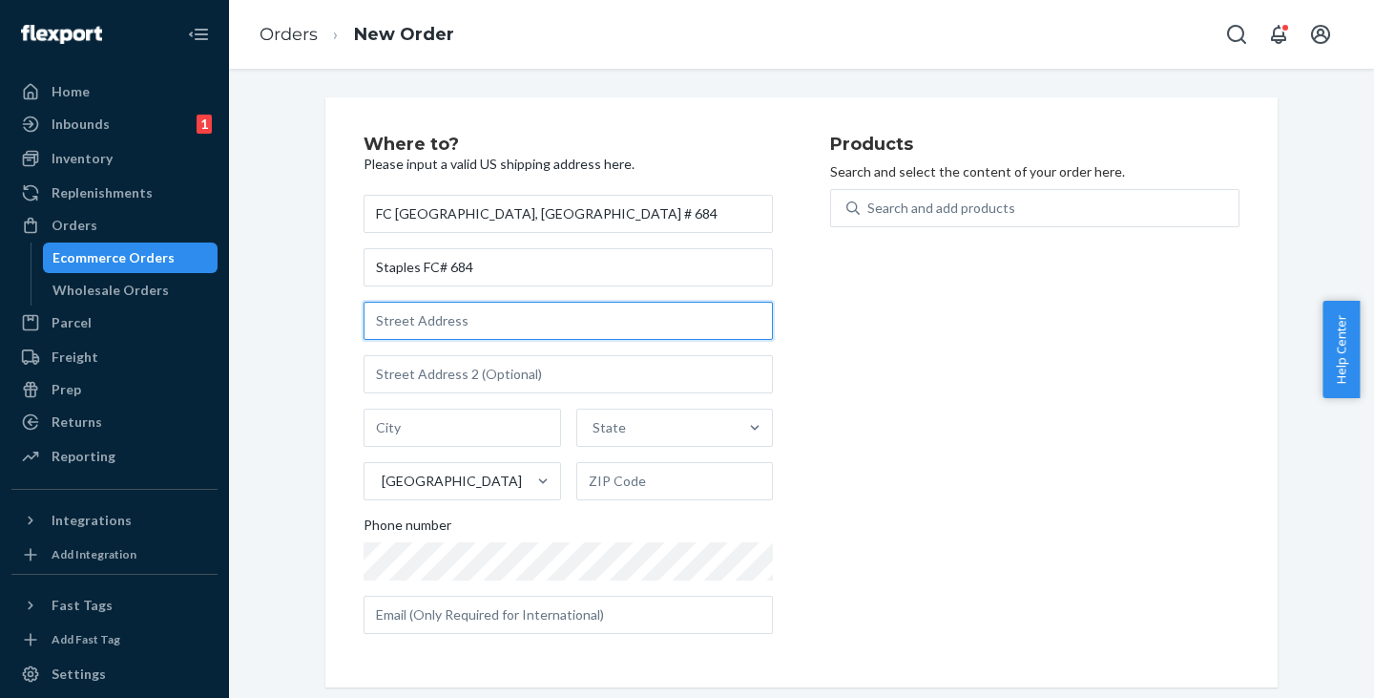
click at [418, 323] on input "text" at bounding box center [568, 321] width 409 height 38
paste input "[STREET_ADDRESS]"
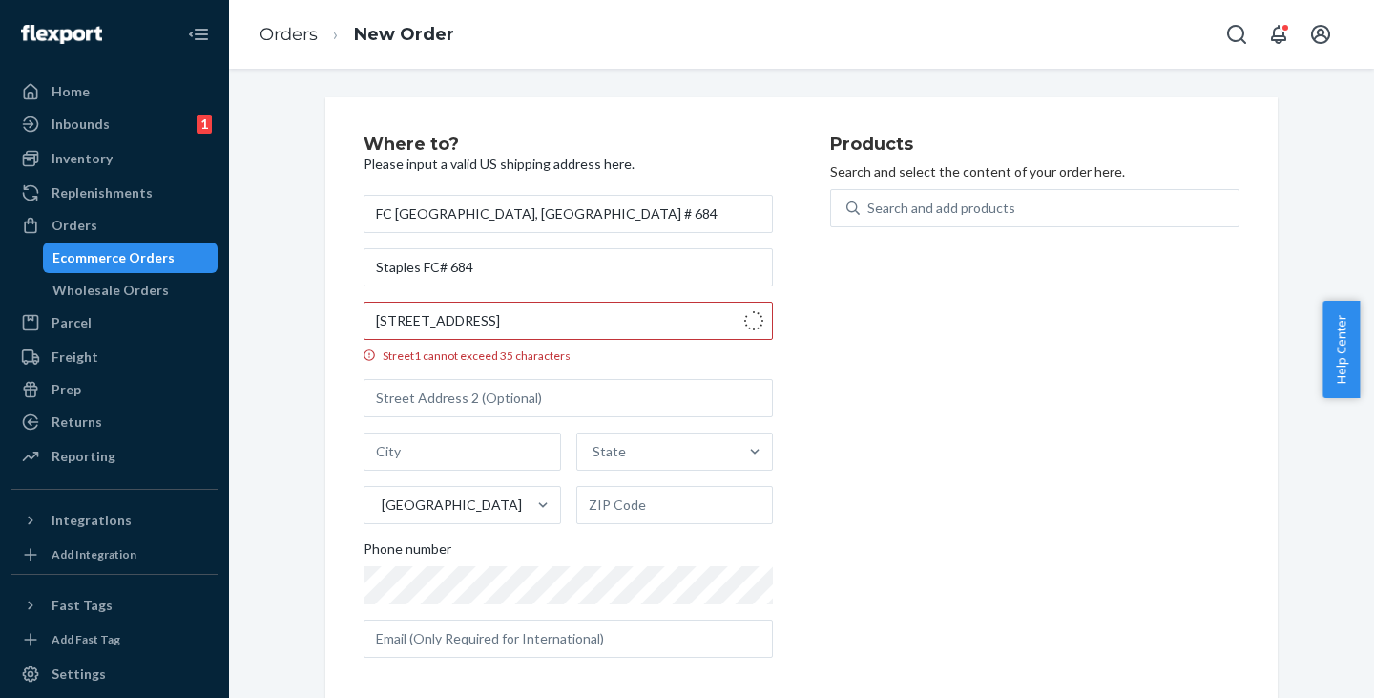
type input "[STREET_ADDRESS]"
type input "[GEOGRAPHIC_DATA]"
type input "43140"
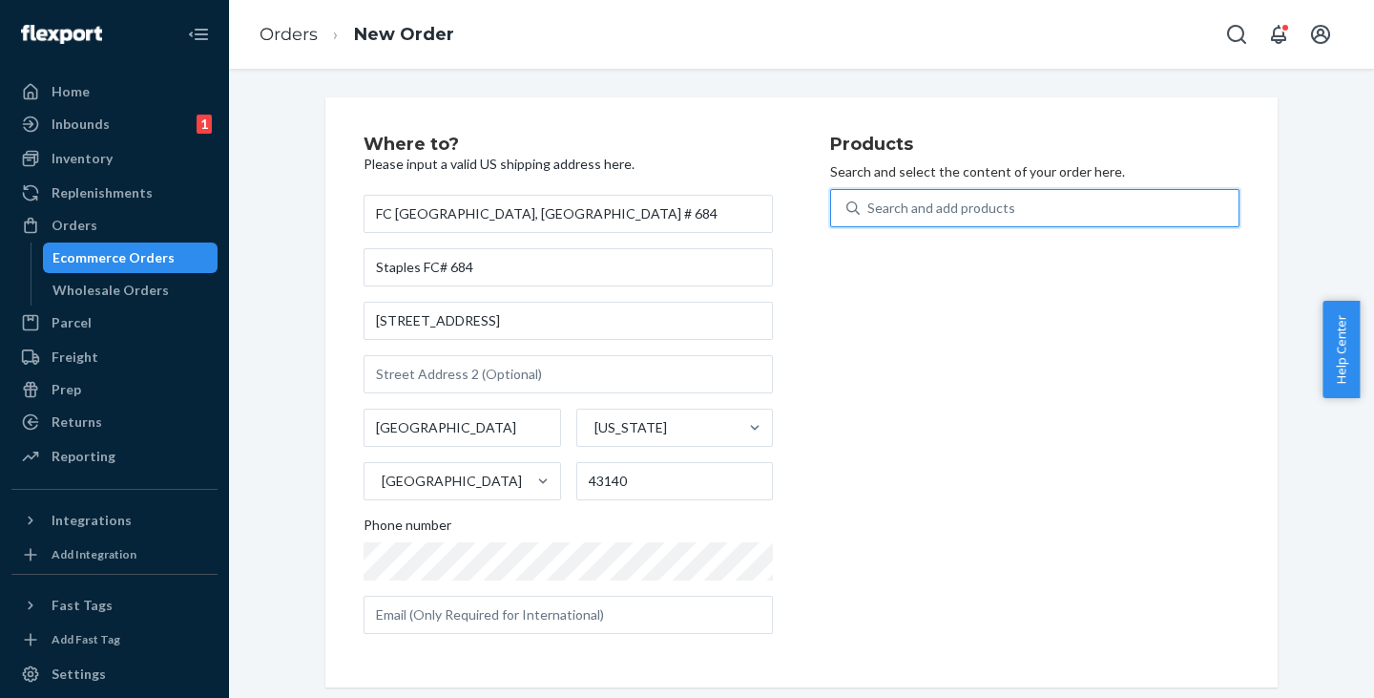
click at [902, 210] on div "Search and add products" at bounding box center [941, 207] width 148 height 19
click at [869, 210] on input "0 results available. Use Up and Down to choose options, press Enter to select t…" at bounding box center [868, 207] width 2 height 19
paste input "JMSDMMN"
type input "JMSDMMN"
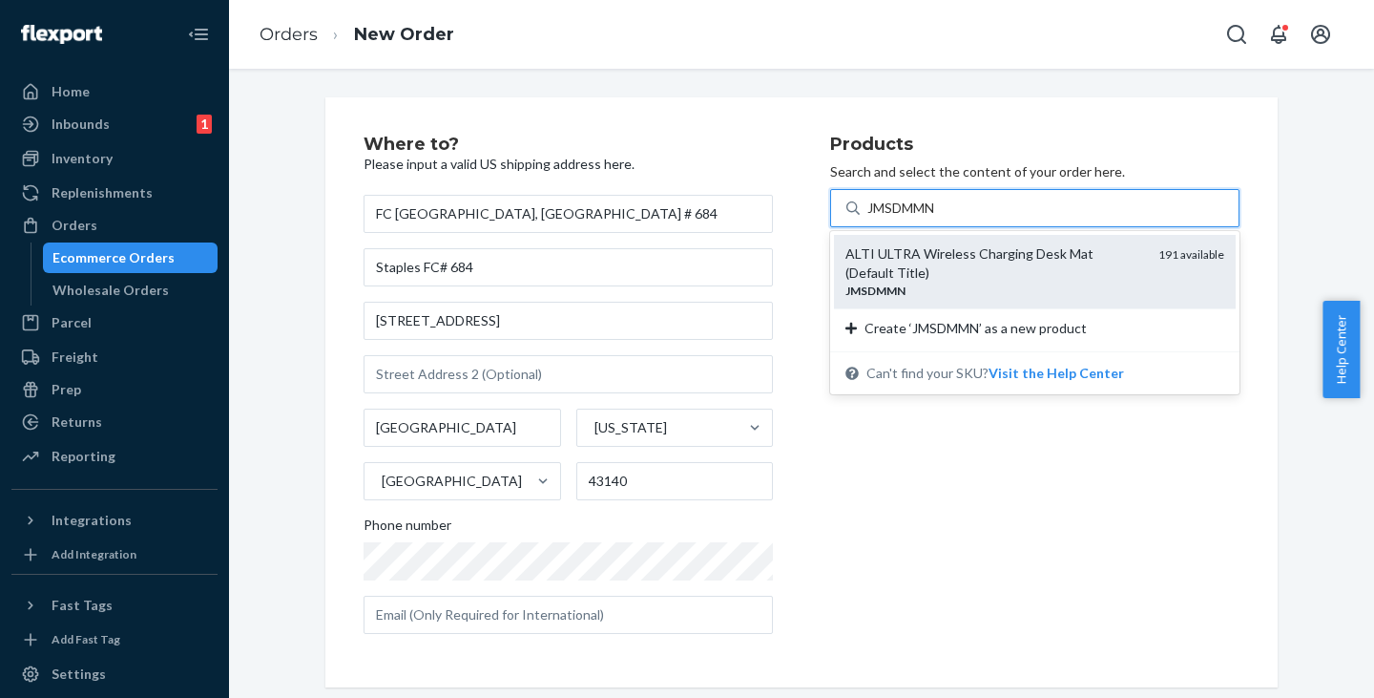
click at [887, 242] on div "ALTI ULTRA Wireless Charging Desk Mat (Default Title) JMSDMMN 191 available" at bounding box center [1035, 271] width 402 height 73
click at [887, 218] on input "JMSDMMN" at bounding box center [903, 207] width 72 height 19
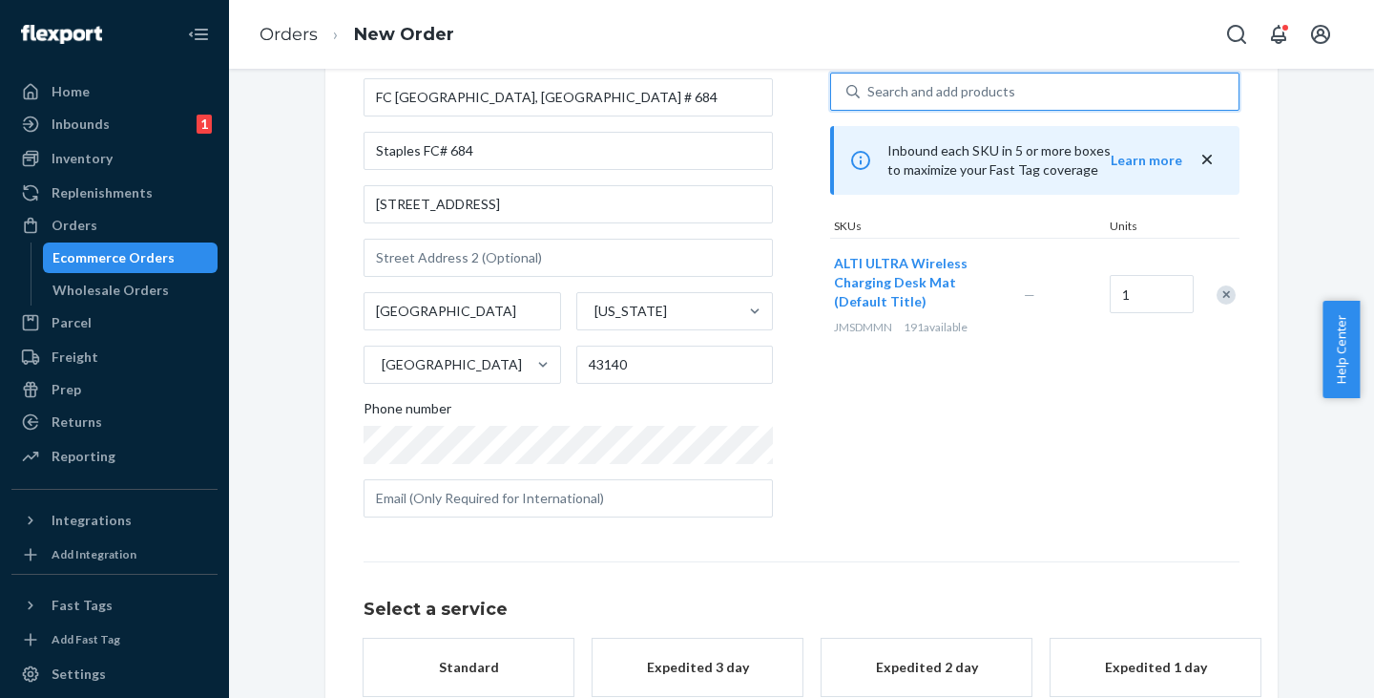
scroll to position [228, 0]
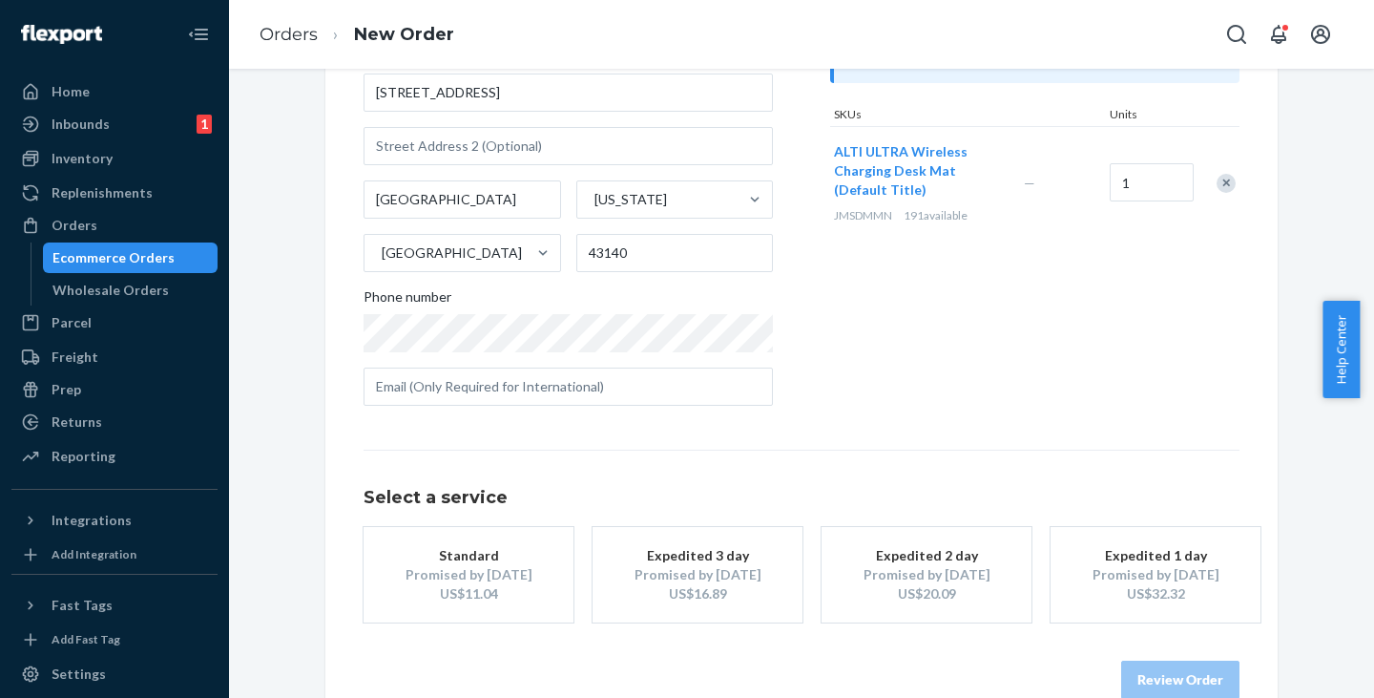
click at [493, 557] on div "Standard" at bounding box center [468, 555] width 153 height 19
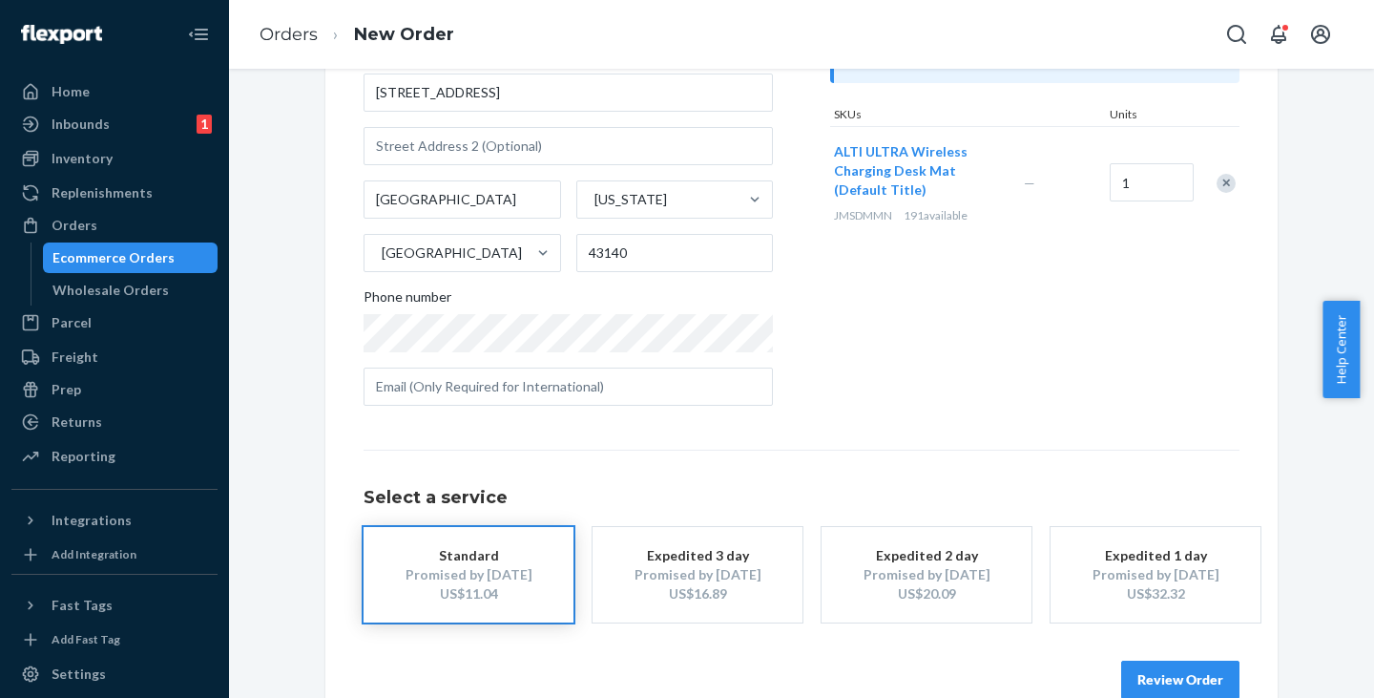
click at [1164, 673] on button "Review Order" at bounding box center [1180, 679] width 118 height 38
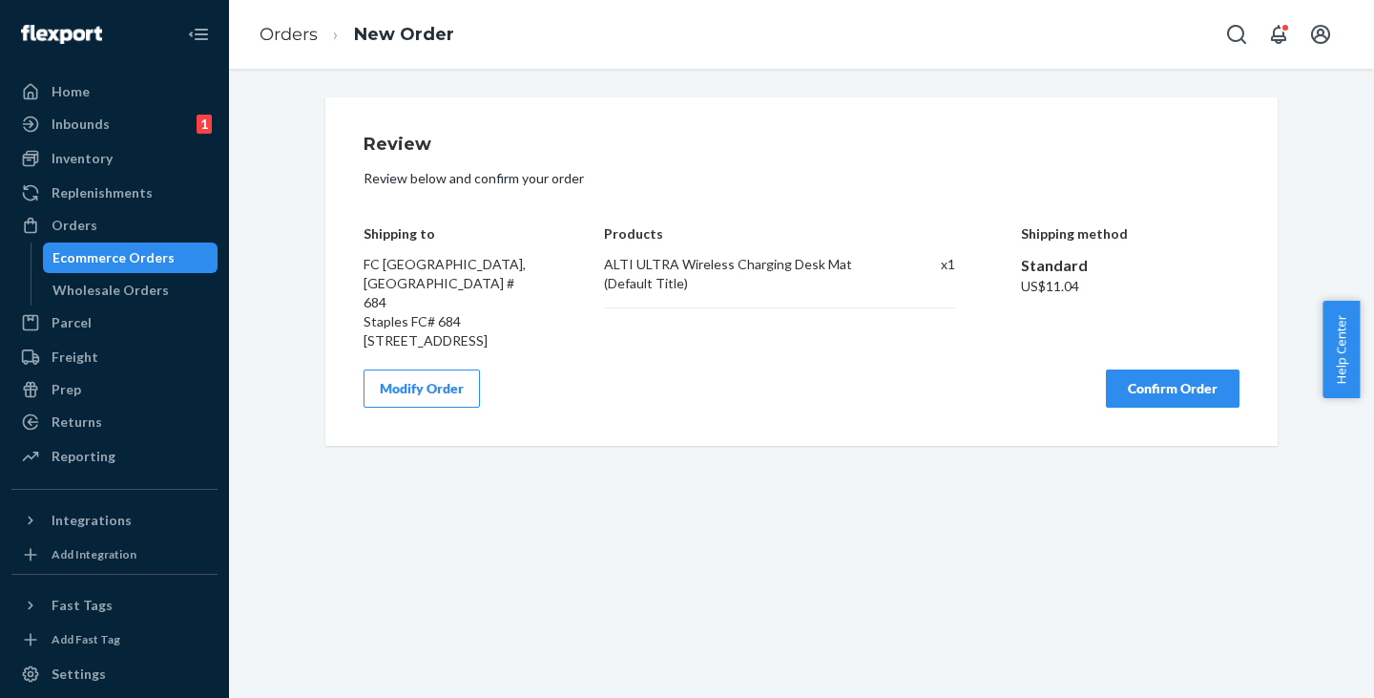
click at [1185, 374] on button "Confirm Order" at bounding box center [1173, 388] width 134 height 38
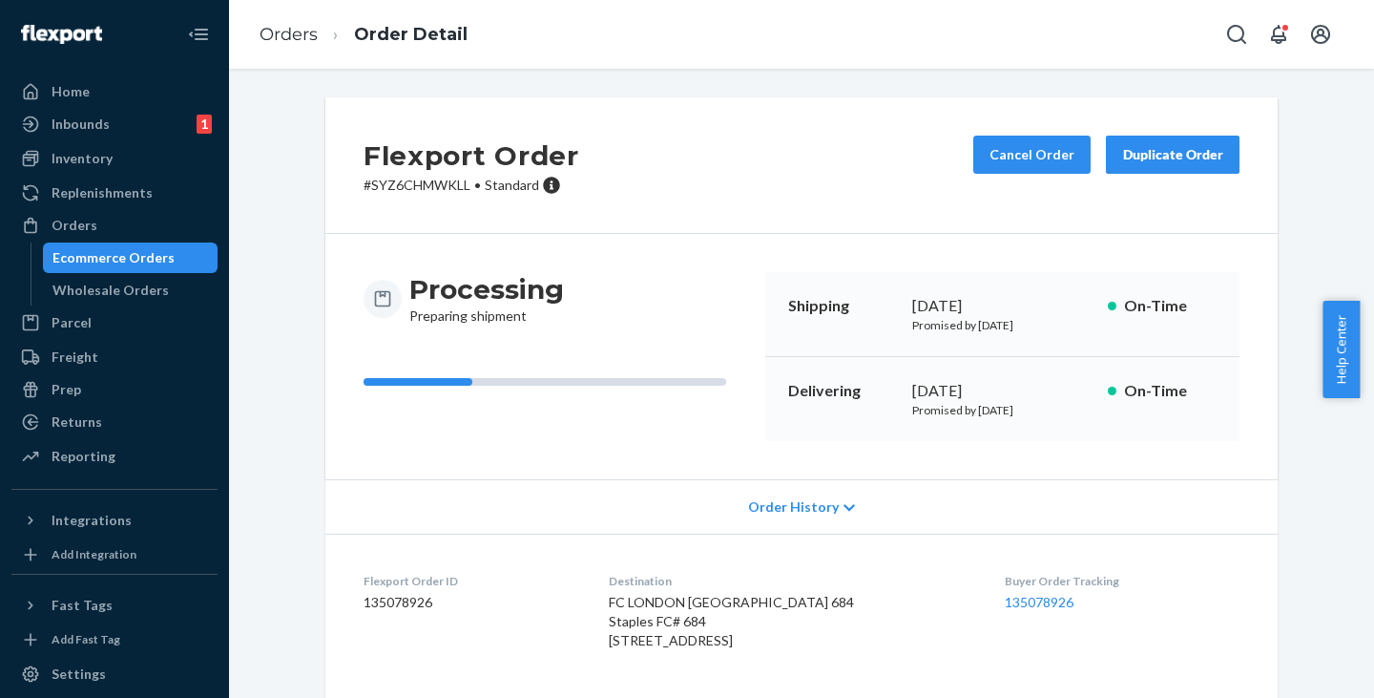
click at [129, 253] on div "Ecommerce Orders" at bounding box center [113, 257] width 122 height 19
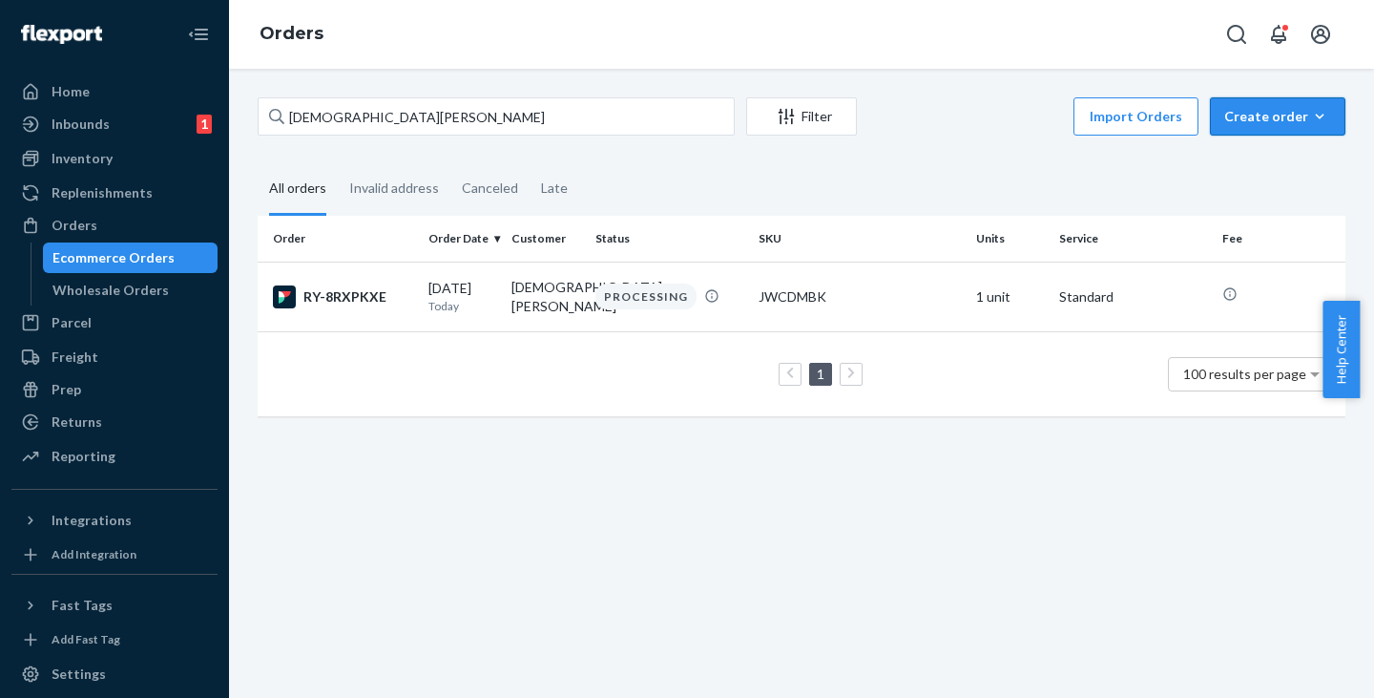
click at [1240, 115] on div "Create order" at bounding box center [1277, 116] width 107 height 19
click at [1245, 161] on span "Ecommerce order" at bounding box center [1289, 162] width 118 height 13
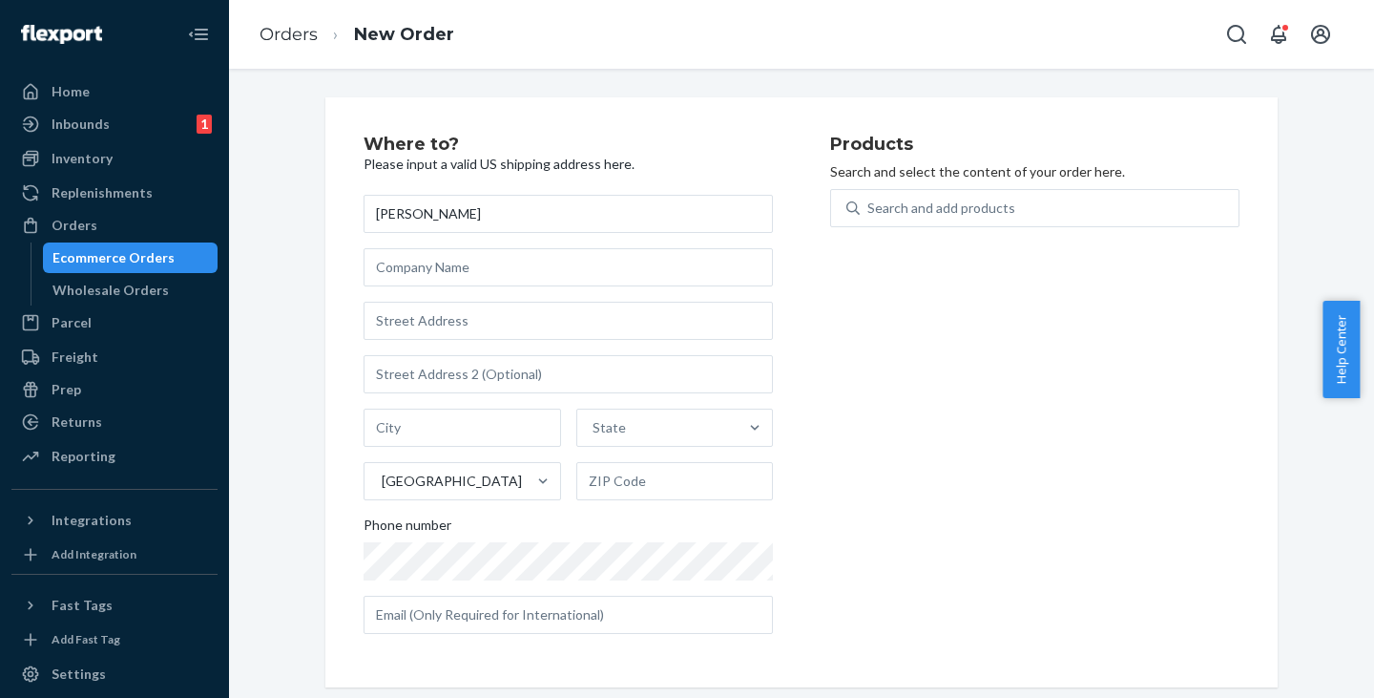
type input "[PERSON_NAME]"
click at [402, 323] on input "text" at bounding box center [568, 321] width 409 height 38
paste input "[STREET_ADDRESS]"
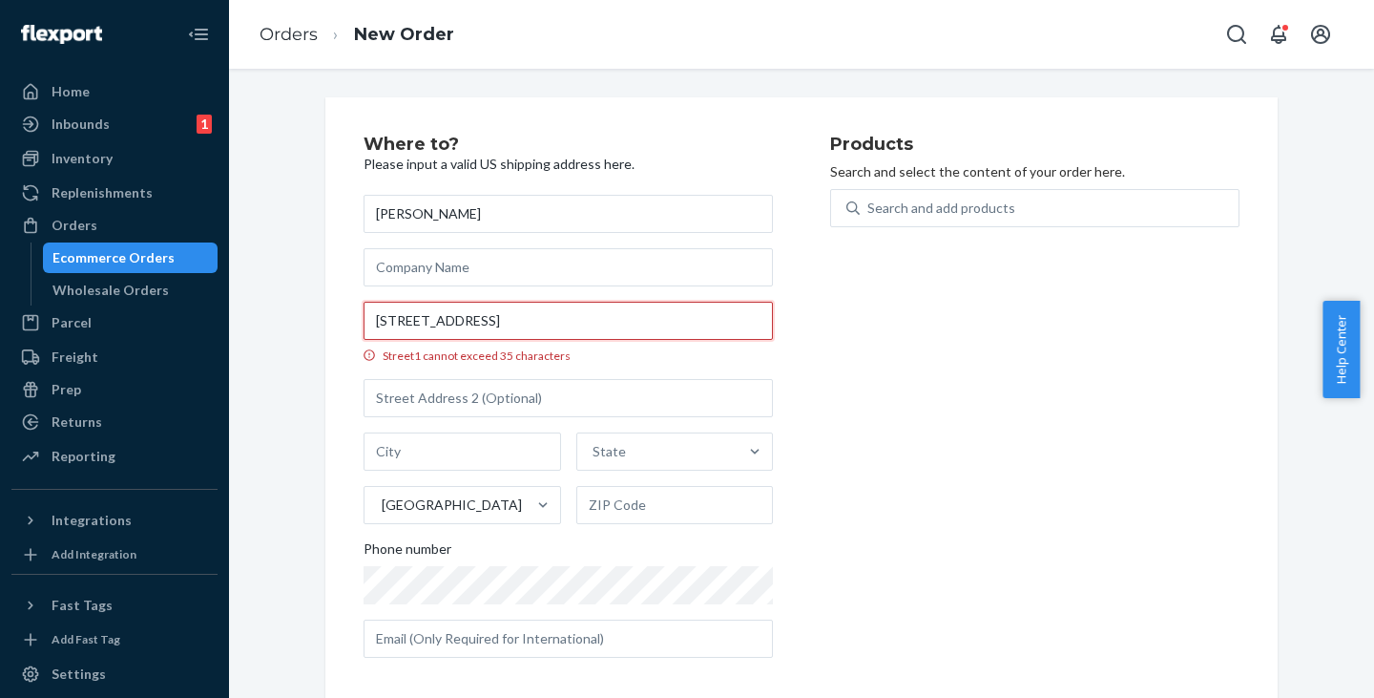
drag, startPoint x: 583, startPoint y: 318, endPoint x: 469, endPoint y: 313, distance: 114.6
click at [469, 313] on input "[STREET_ADDRESS]" at bounding box center [568, 321] width 409 height 38
type input "[STREET_ADDRESS]"
type input "[GEOGRAPHIC_DATA]"
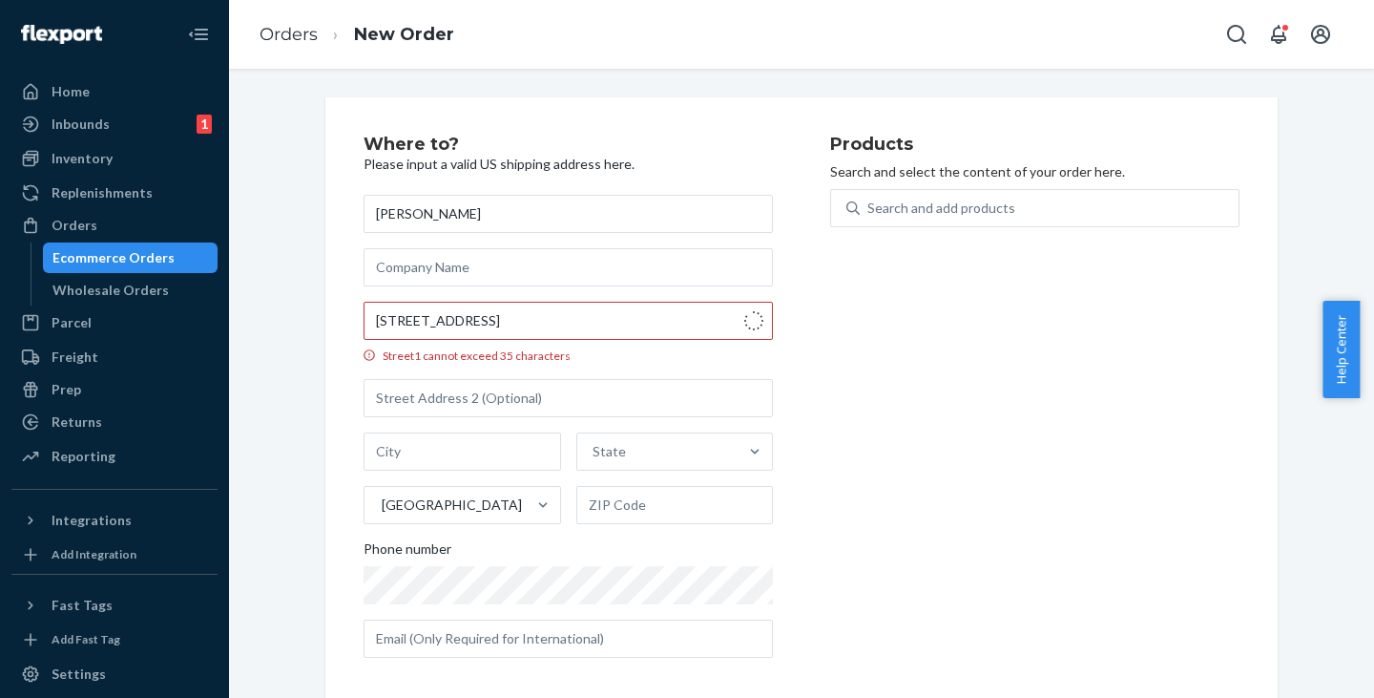
type input "19901"
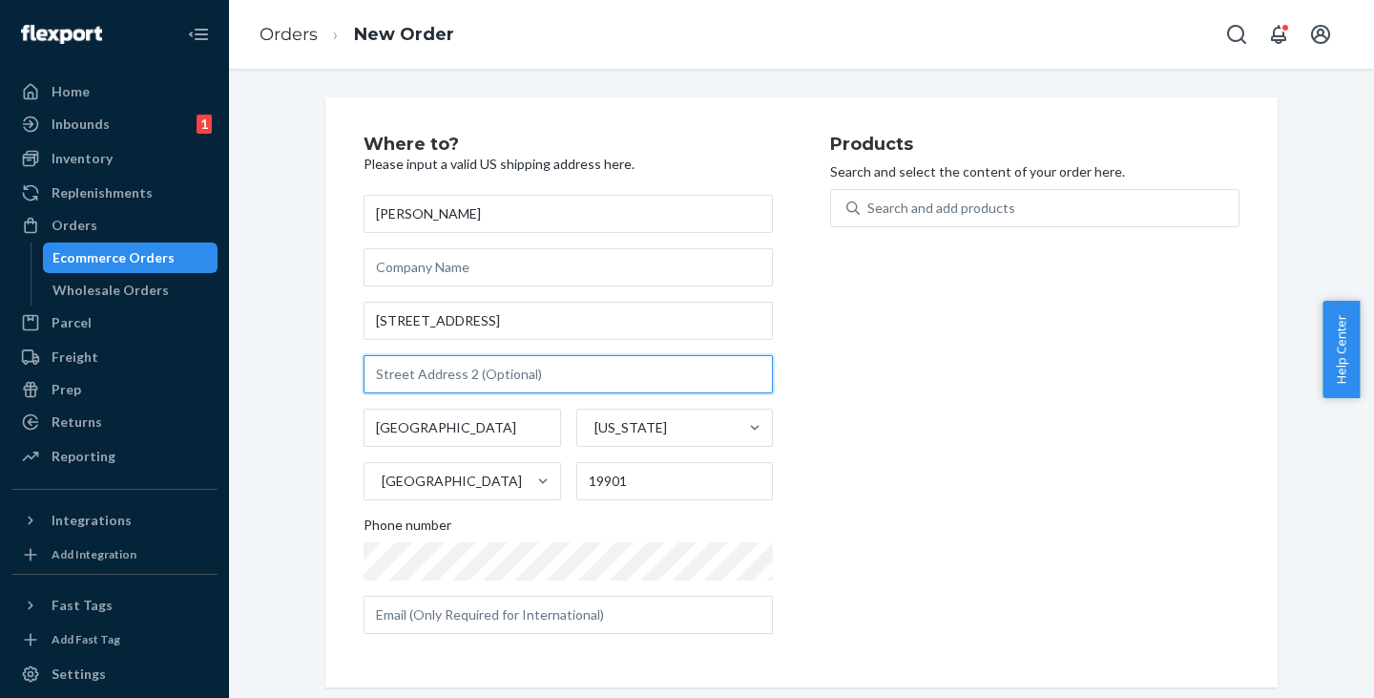
click at [469, 376] on input "text" at bounding box center [568, 374] width 409 height 38
paste input "LNDE01, STE 301,"
type input "LNDE01, STE 301"
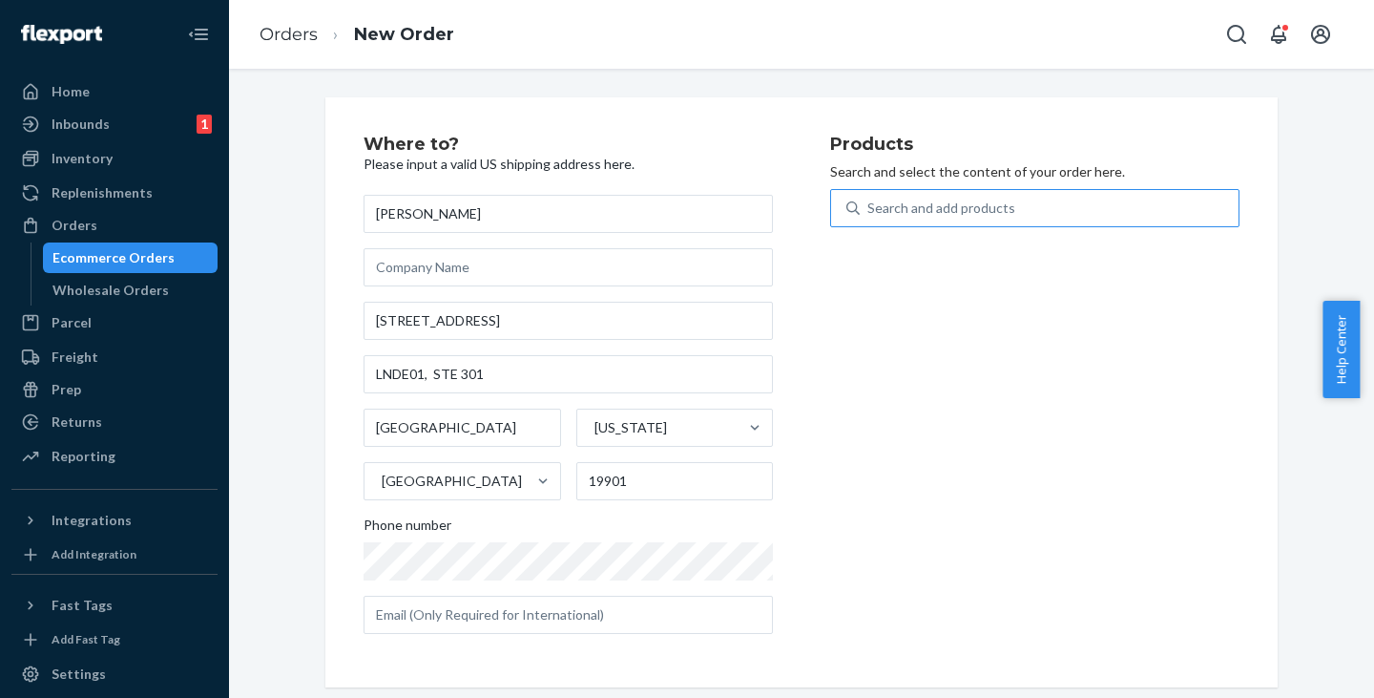
click at [901, 210] on div "Search and add products" at bounding box center [941, 207] width 148 height 19
click at [869, 210] on input "Search and add products" at bounding box center [868, 207] width 2 height 19
paste input "LNDE01, STE 301,"
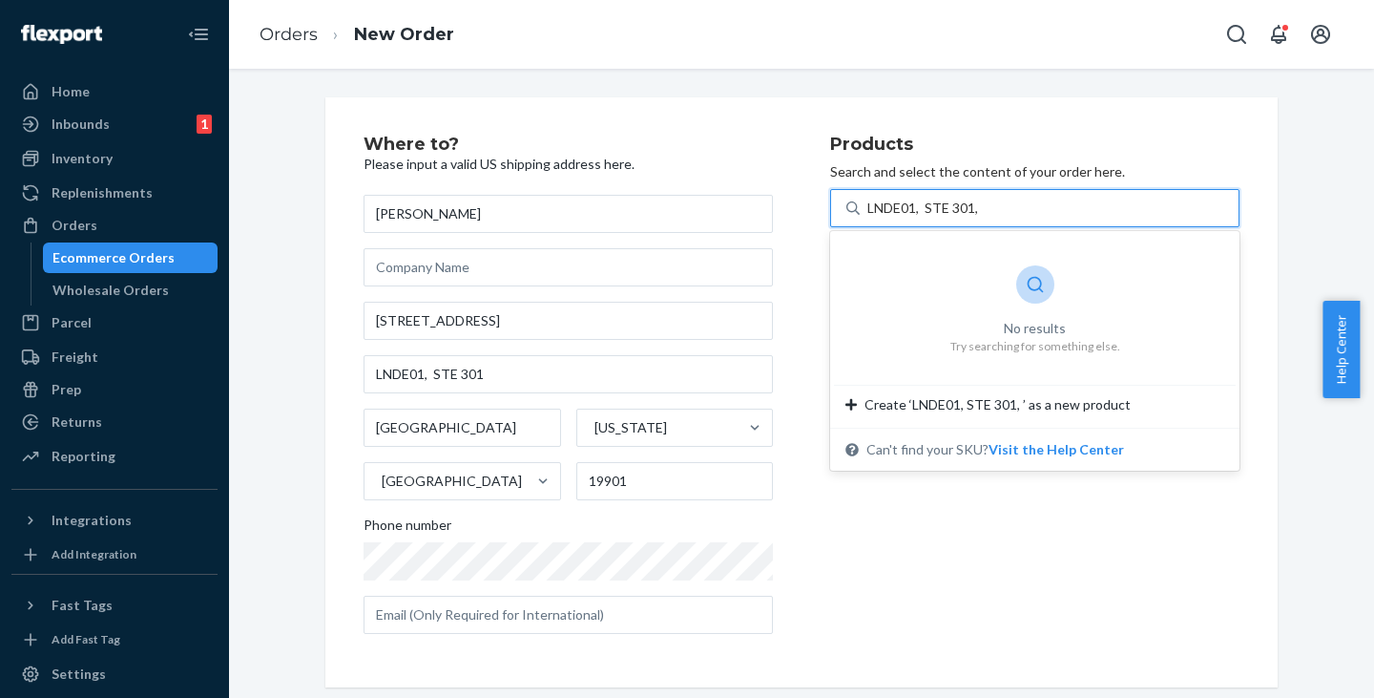
type input "LNDE01, STE 301,"
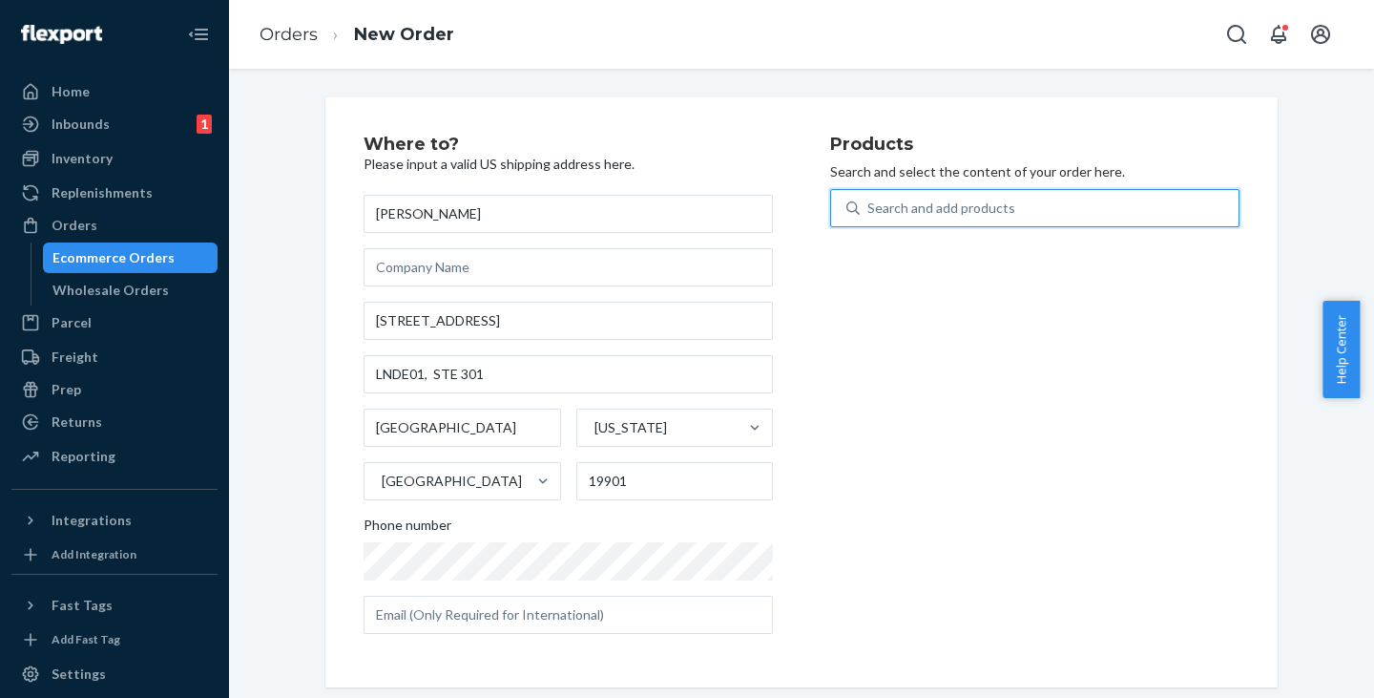
click at [932, 204] on div "Search and add products" at bounding box center [941, 207] width 148 height 19
click at [869, 204] on input "0 results available. Select is focused ,type to refine list, press Down to open…" at bounding box center [868, 207] width 2 height 19
paste input "LNDE01, STE 301,"
type input "LNDE01, STE 301,"
drag, startPoint x: 1004, startPoint y: 209, endPoint x: 714, endPoint y: 209, distance: 290.1
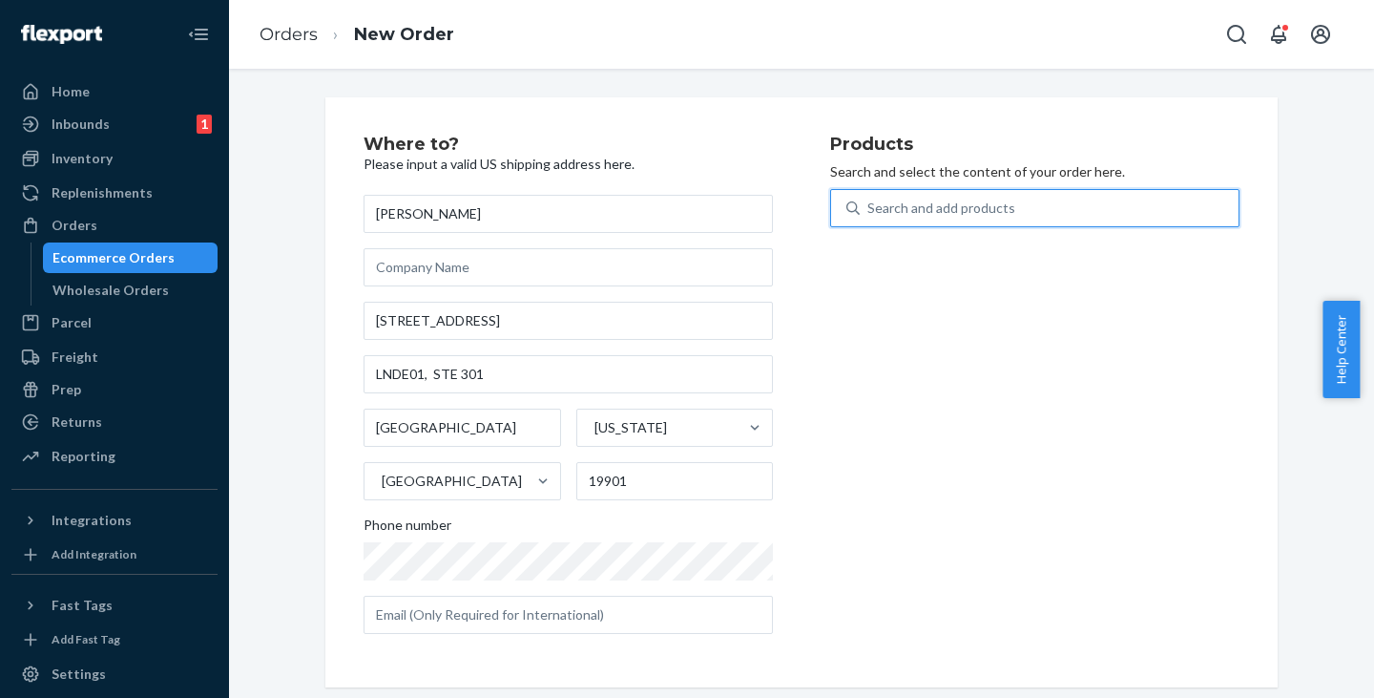
click at [714, 209] on div "Where to? Please input a valid US shipping address here. [PERSON_NAME] [STREET_…" at bounding box center [802, 391] width 876 height 513
drag, startPoint x: 887, startPoint y: 206, endPoint x: 855, endPoint y: 199, distance: 33.1
click at [886, 205] on div "Search and add products" at bounding box center [941, 207] width 148 height 19
click at [869, 205] on input "0 results available. Select is focused ,type to refine list, press Down to open…" at bounding box center [868, 207] width 2 height 19
paste input "JWCS14BK"
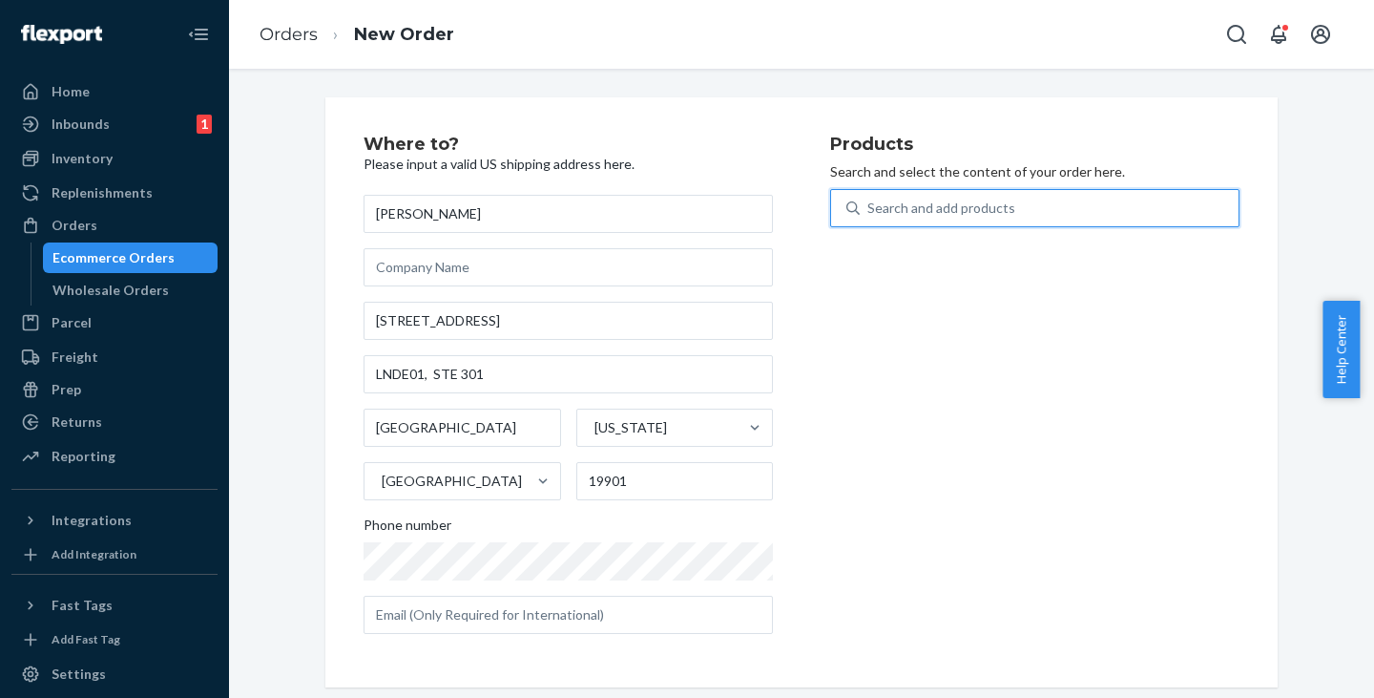
type input "JWCS14BK"
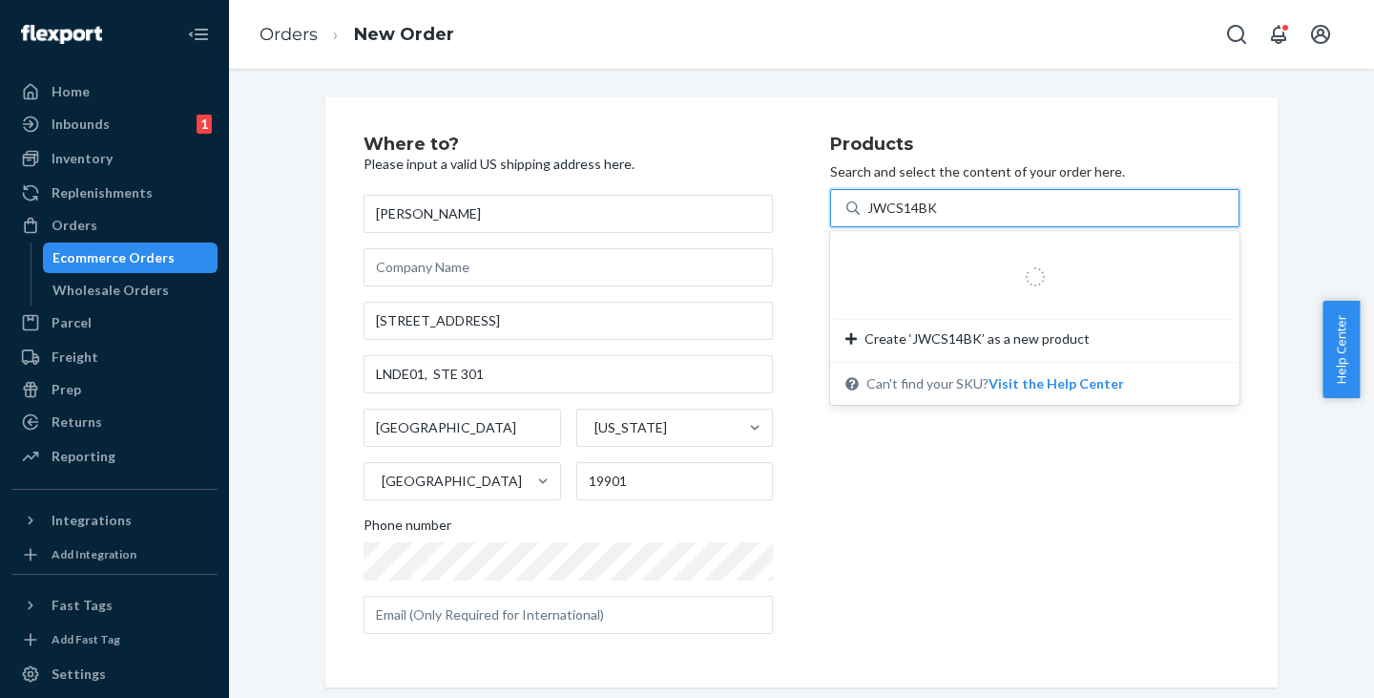
click at [913, 277] on div at bounding box center [1034, 277] width 333 height 38
click at [913, 218] on input "JWCS14BK" at bounding box center [902, 207] width 71 height 19
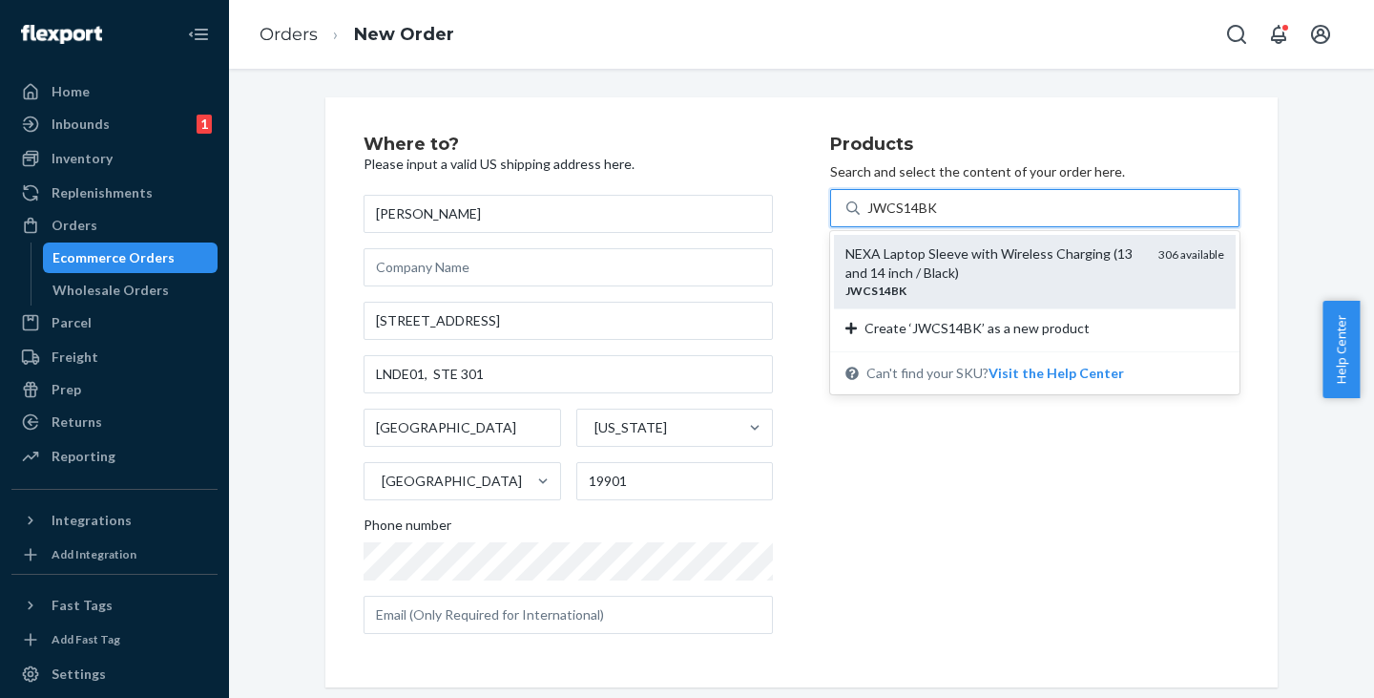
click at [900, 260] on div "NEXA Laptop Sleeve with Wireless Charging (13 and 14 inch / Black)" at bounding box center [994, 263] width 298 height 38
click at [900, 218] on input "JWCS14BK" at bounding box center [902, 207] width 71 height 19
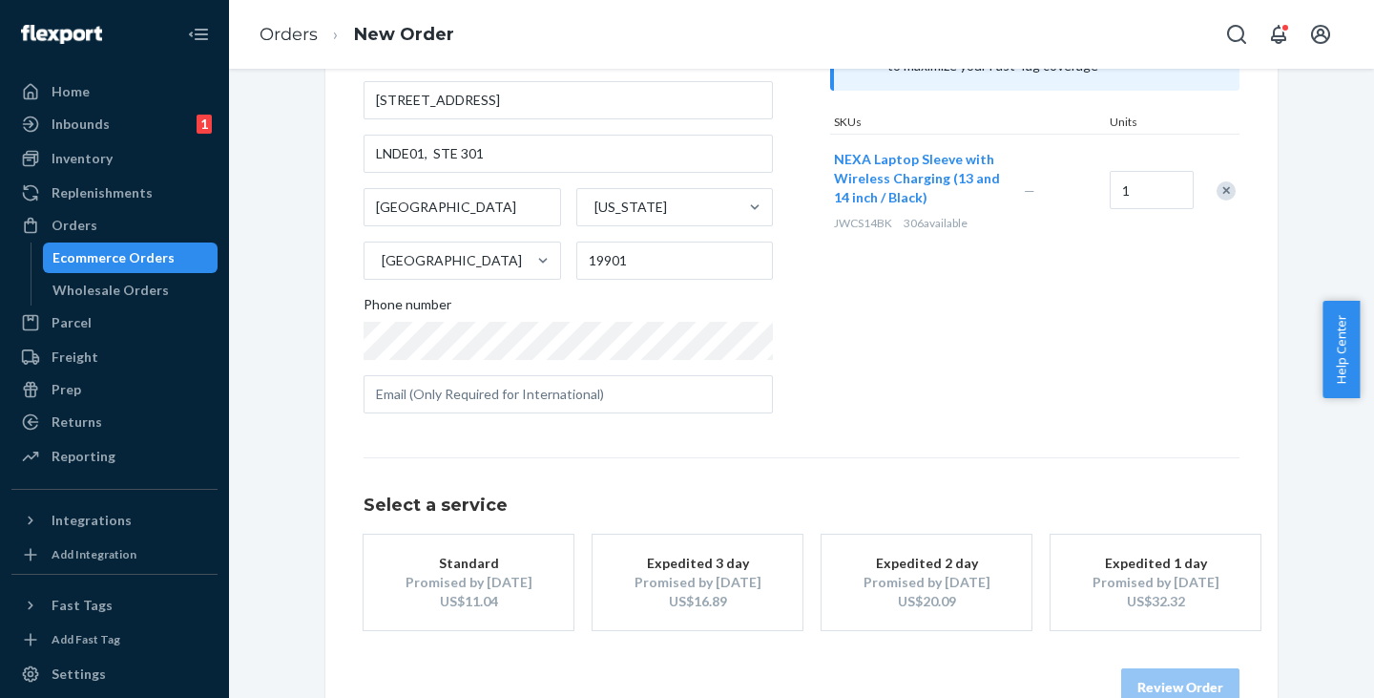
scroll to position [266, 0]
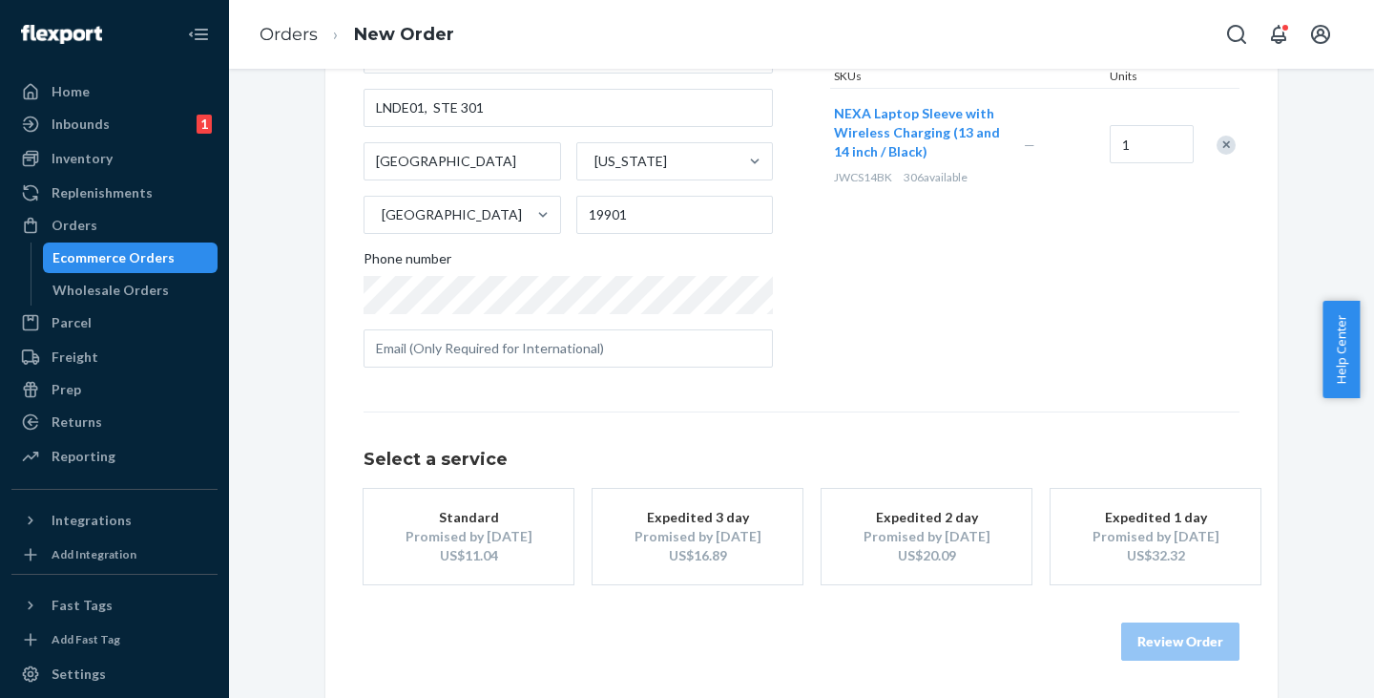
click at [476, 534] on div "Promised by [DATE]" at bounding box center [468, 536] width 153 height 19
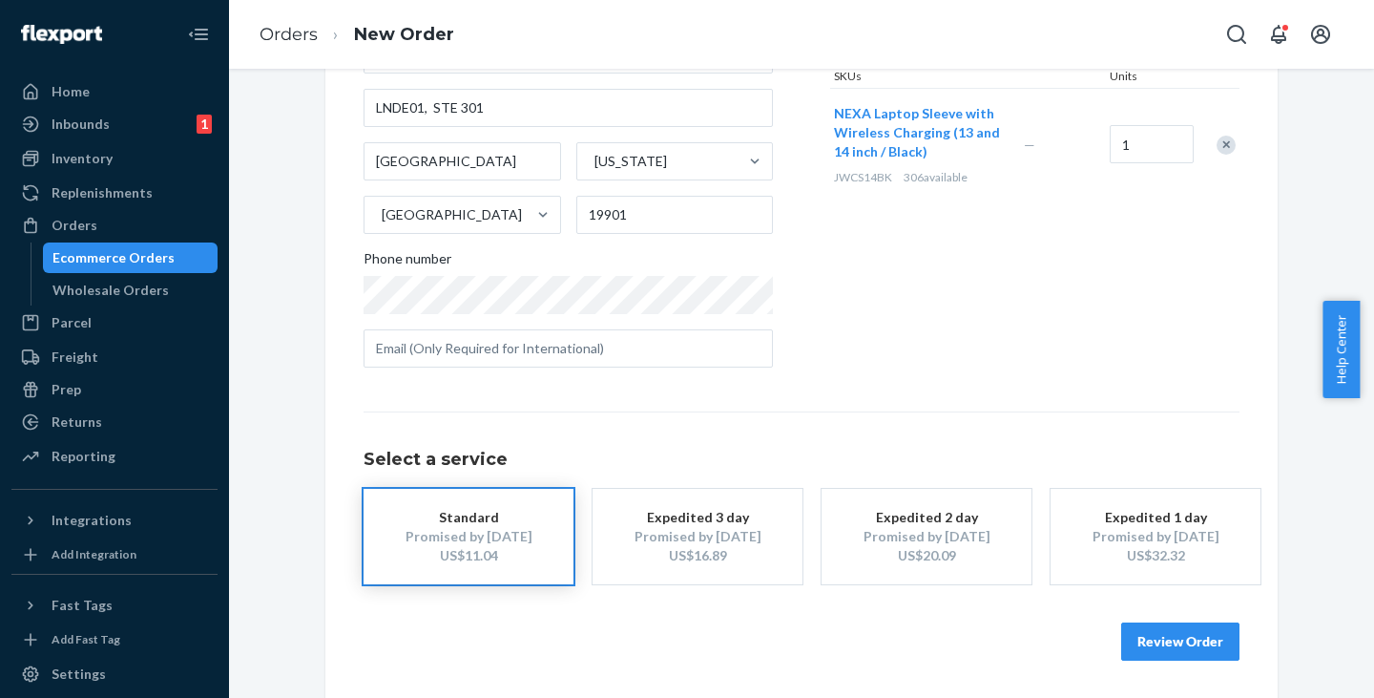
click at [1166, 636] on button "Review Order" at bounding box center [1180, 641] width 118 height 38
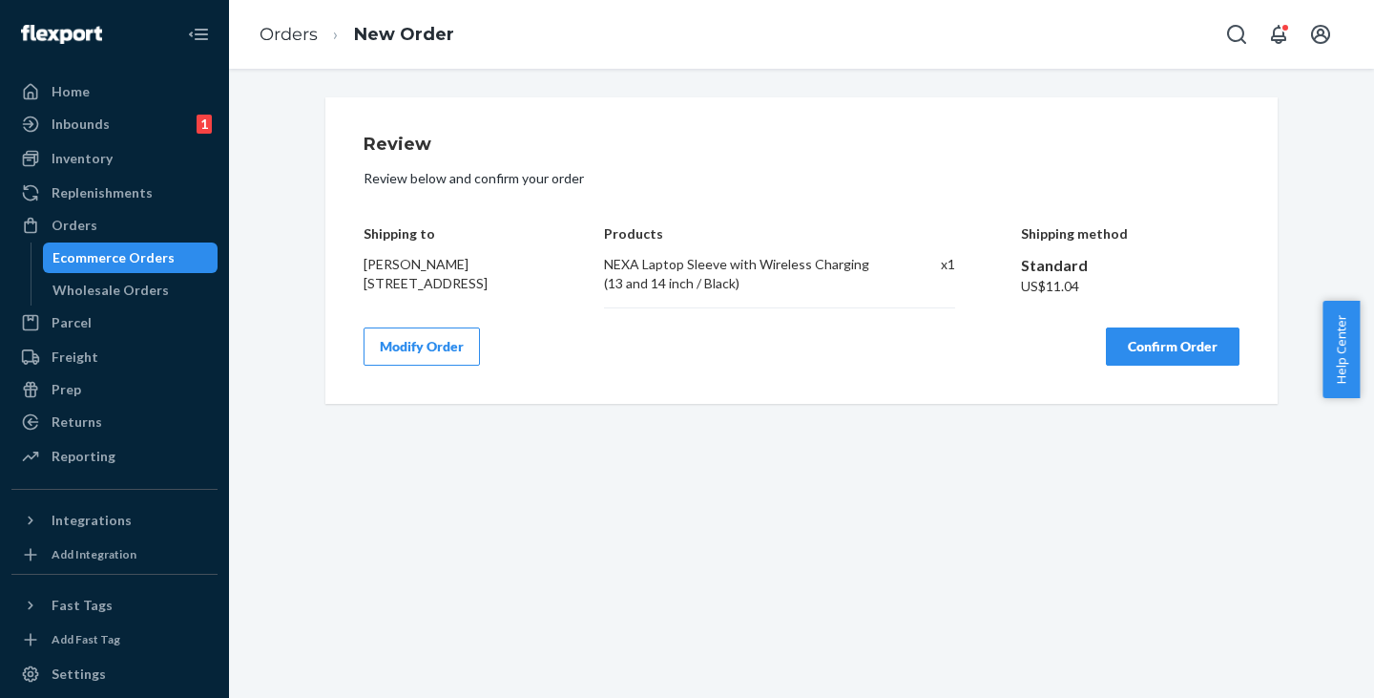
click at [1159, 365] on button "Confirm Order" at bounding box center [1173, 346] width 134 height 38
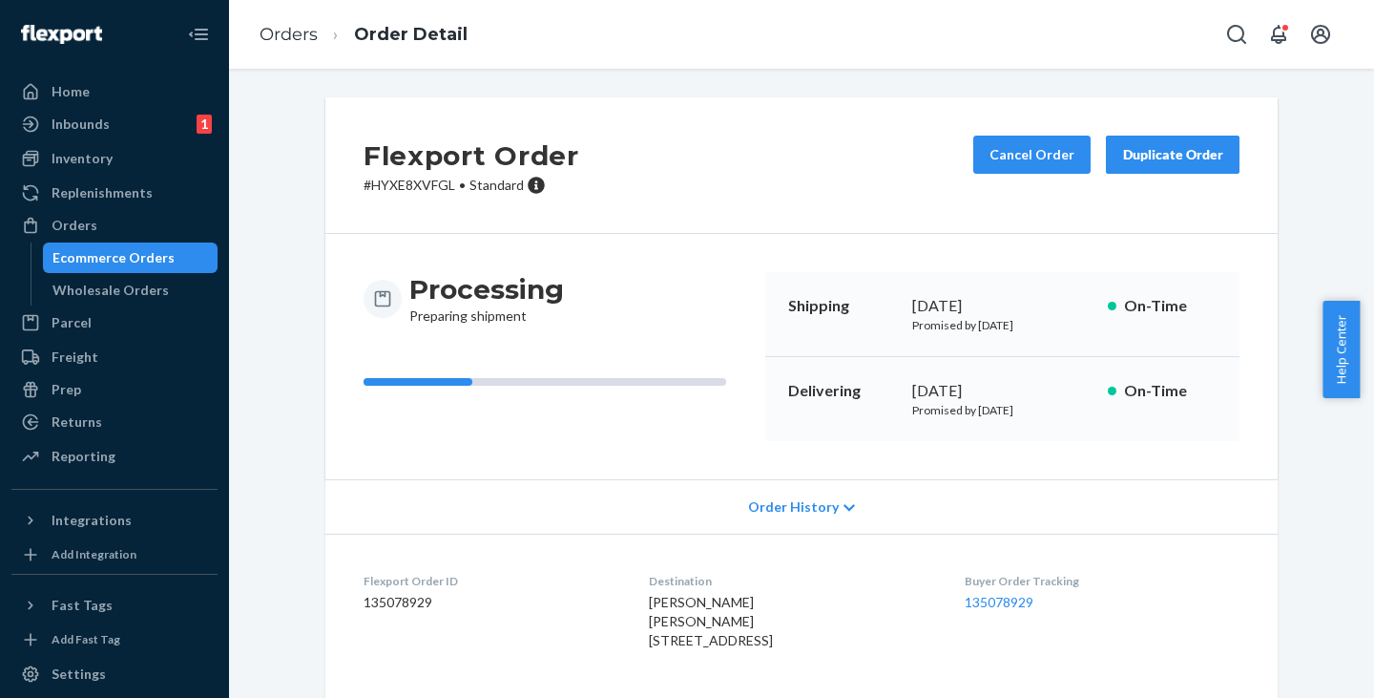
click at [124, 262] on div "Ecommerce Orders" at bounding box center [113, 257] width 122 height 19
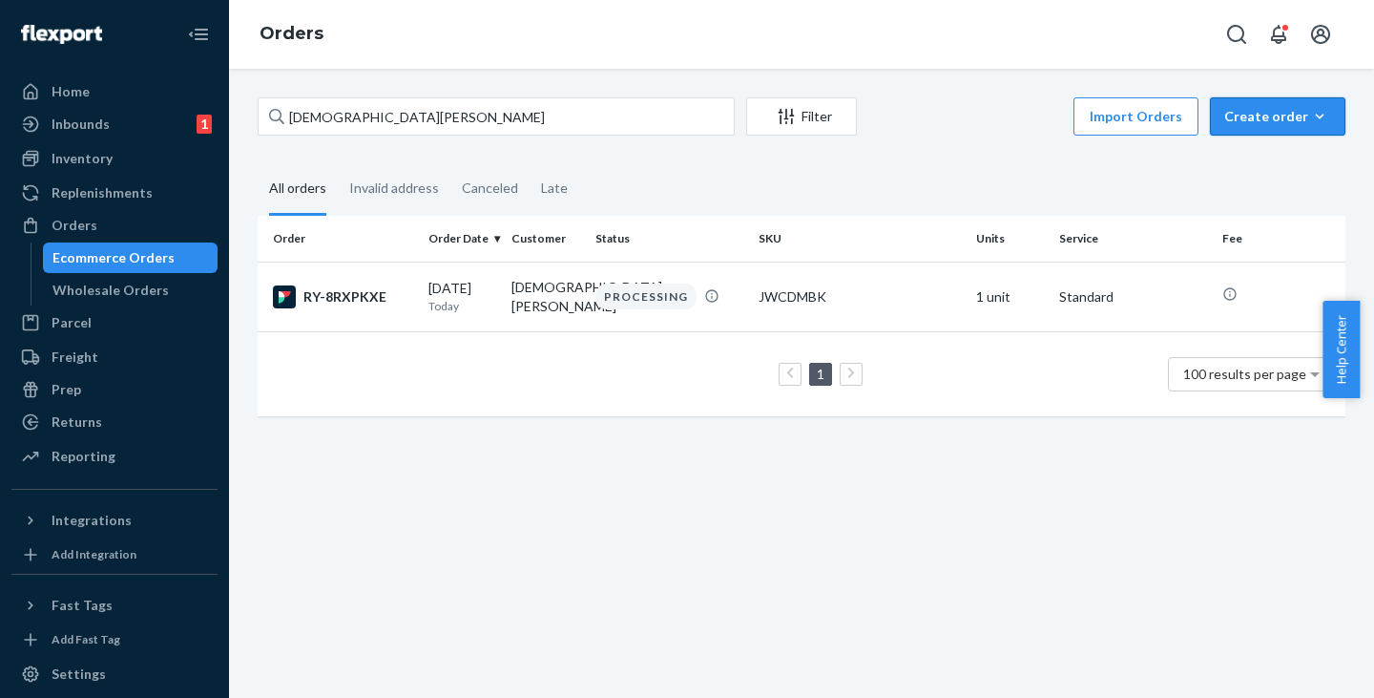
click at [1239, 116] on div "Create order" at bounding box center [1277, 116] width 107 height 19
click at [1240, 169] on span "Ecommerce order" at bounding box center [1289, 162] width 118 height 13
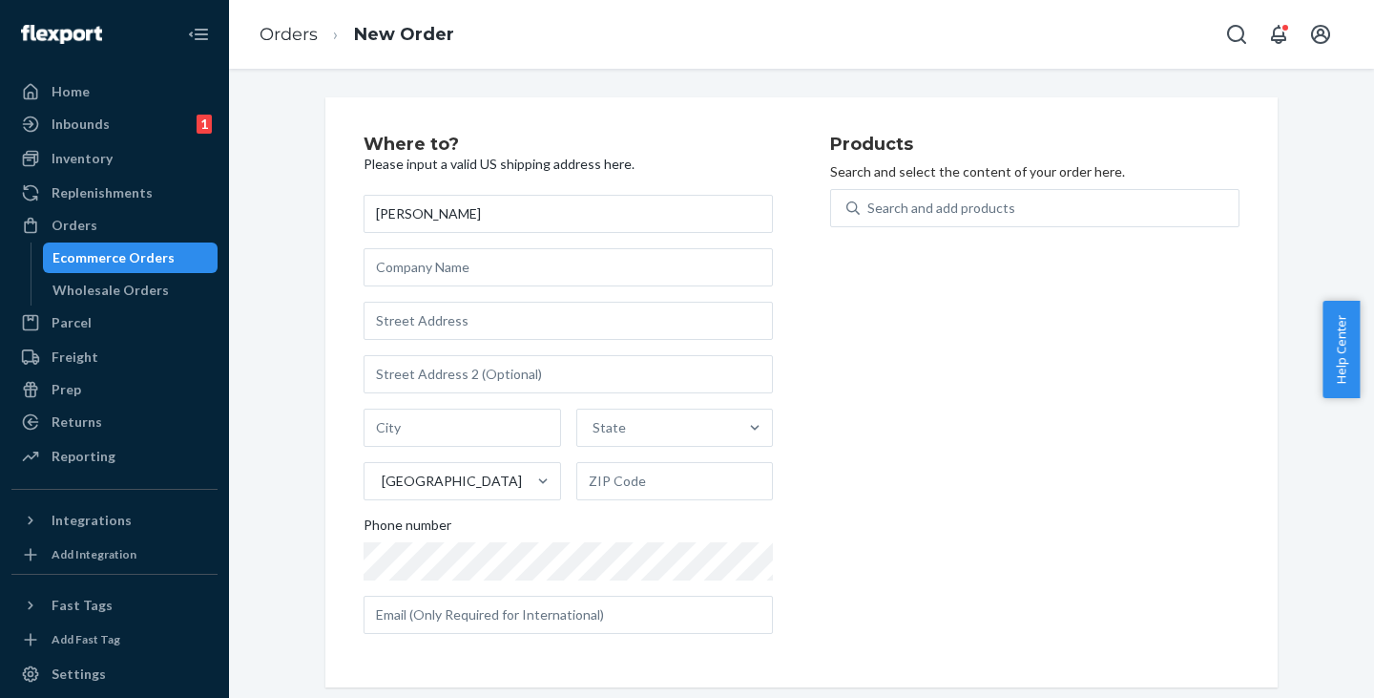
type input "[PERSON_NAME]"
click at [408, 318] on input "text" at bounding box center [568, 321] width 409 height 38
paste input "[STREET_ADDRESS] 342434162"
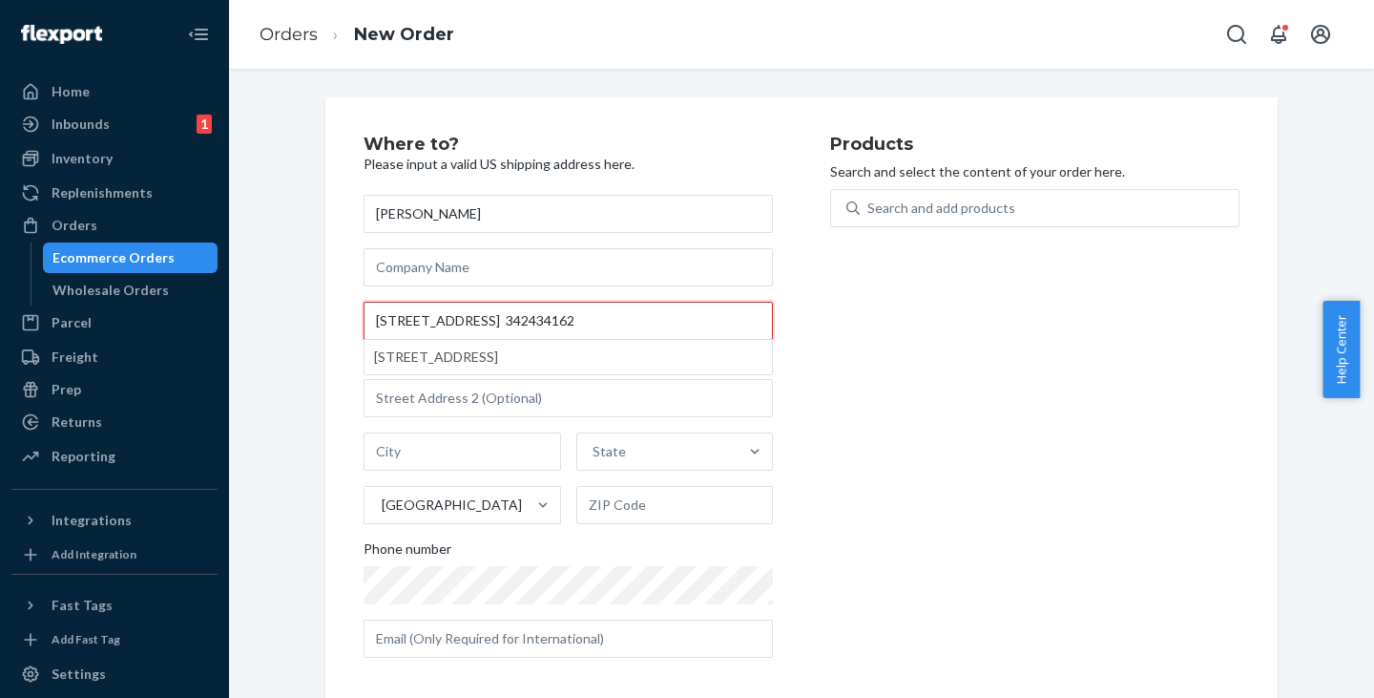
drag, startPoint x: 564, startPoint y: 322, endPoint x: 601, endPoint y: 325, distance: 37.4
click at [601, 325] on input "[STREET_ADDRESS] 342434162" at bounding box center [568, 321] width 409 height 38
type input "[STREET_ADDRESS]"
type input "[GEOGRAPHIC_DATA]"
type input "34243"
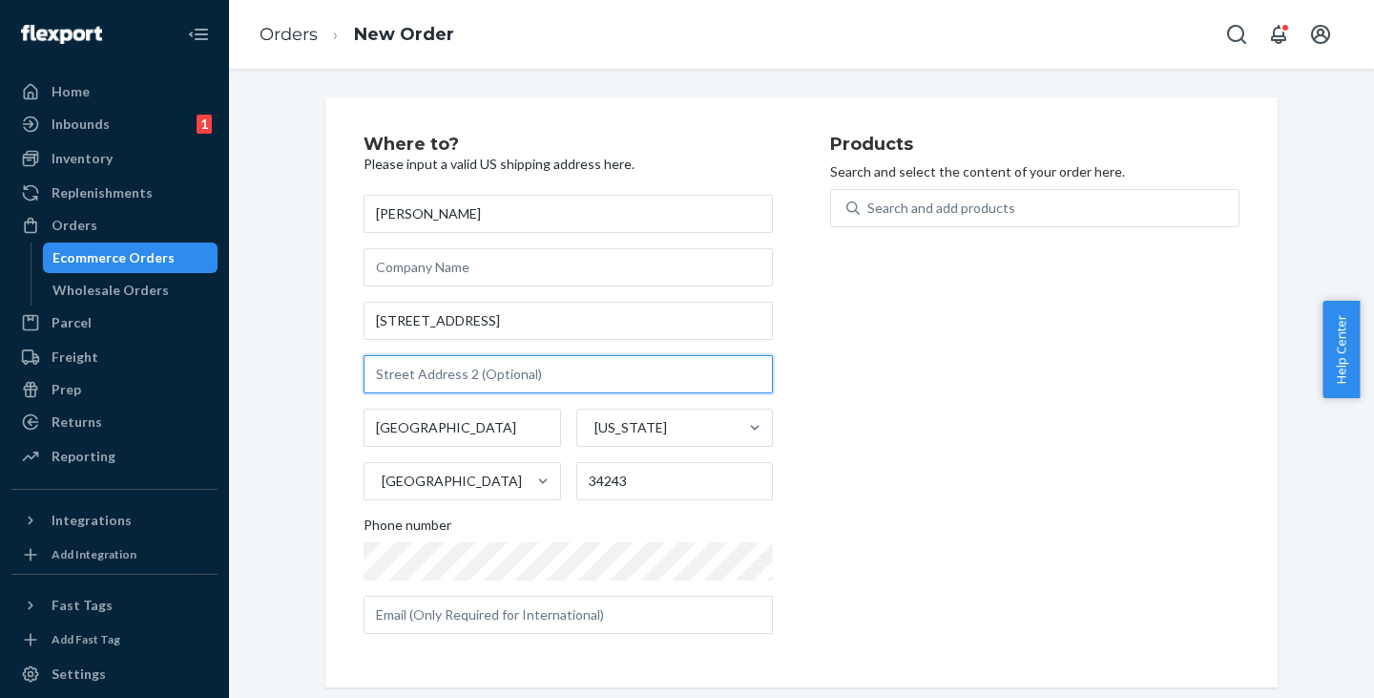
click at [447, 382] on input "text" at bounding box center [568, 374] width 409 height 38
paste input "BRFLAS-01-101R01,"
type input "BRFLAS-01-101R01"
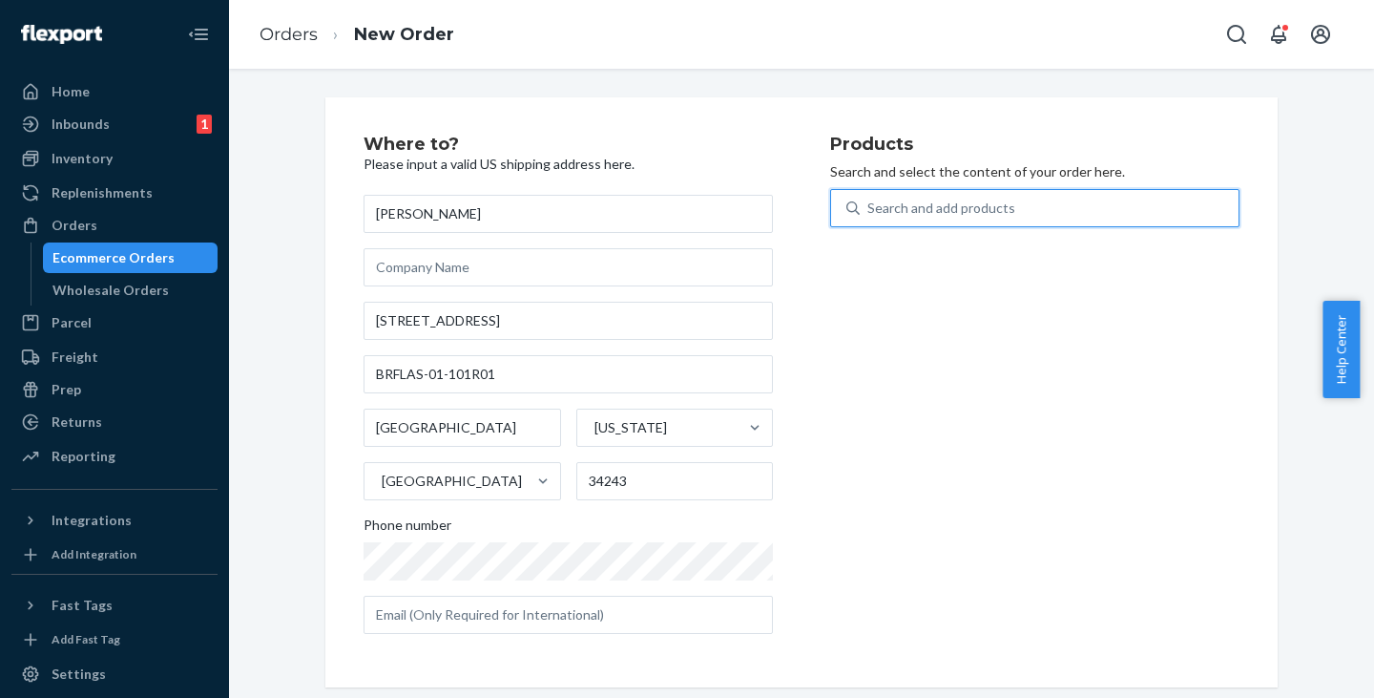
click at [897, 202] on div "Search and add products" at bounding box center [941, 207] width 148 height 19
click at [869, 202] on input "0 results available. Use Up and Down to choose options, press Enter to select t…" at bounding box center [868, 207] width 2 height 19
paste input "JWCDMBK"
type input "JWCDMBK"
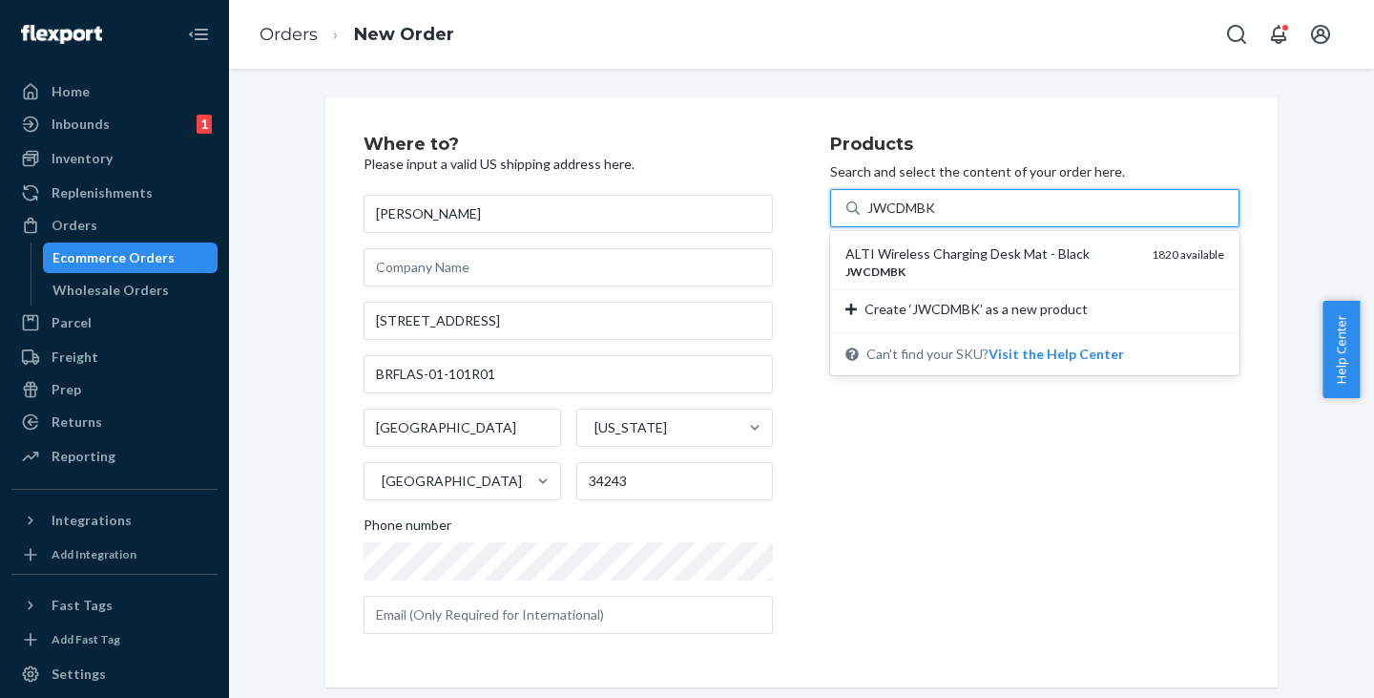
click at [886, 245] on div "ALTI Wireless Charging Desk Mat - Black" at bounding box center [990, 253] width 291 height 19
click at [886, 218] on input "JWCDMBK" at bounding box center [902, 207] width 71 height 19
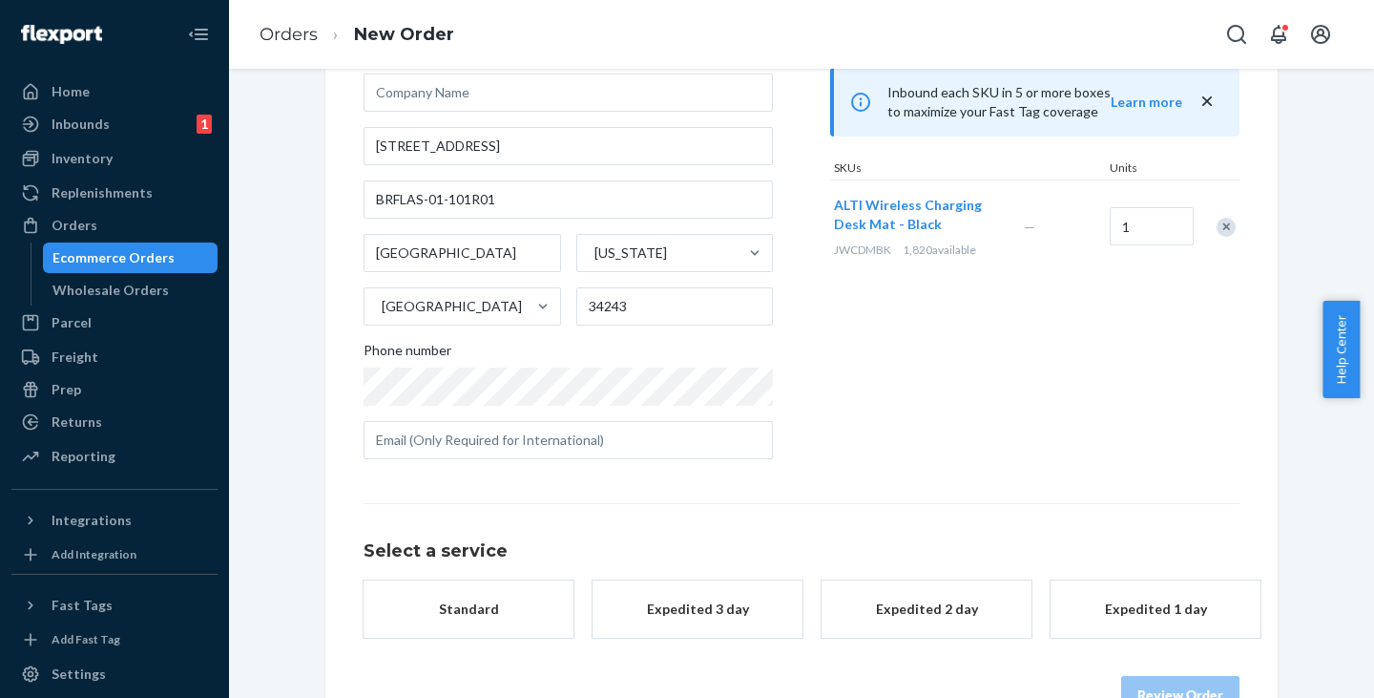
scroll to position [228, 0]
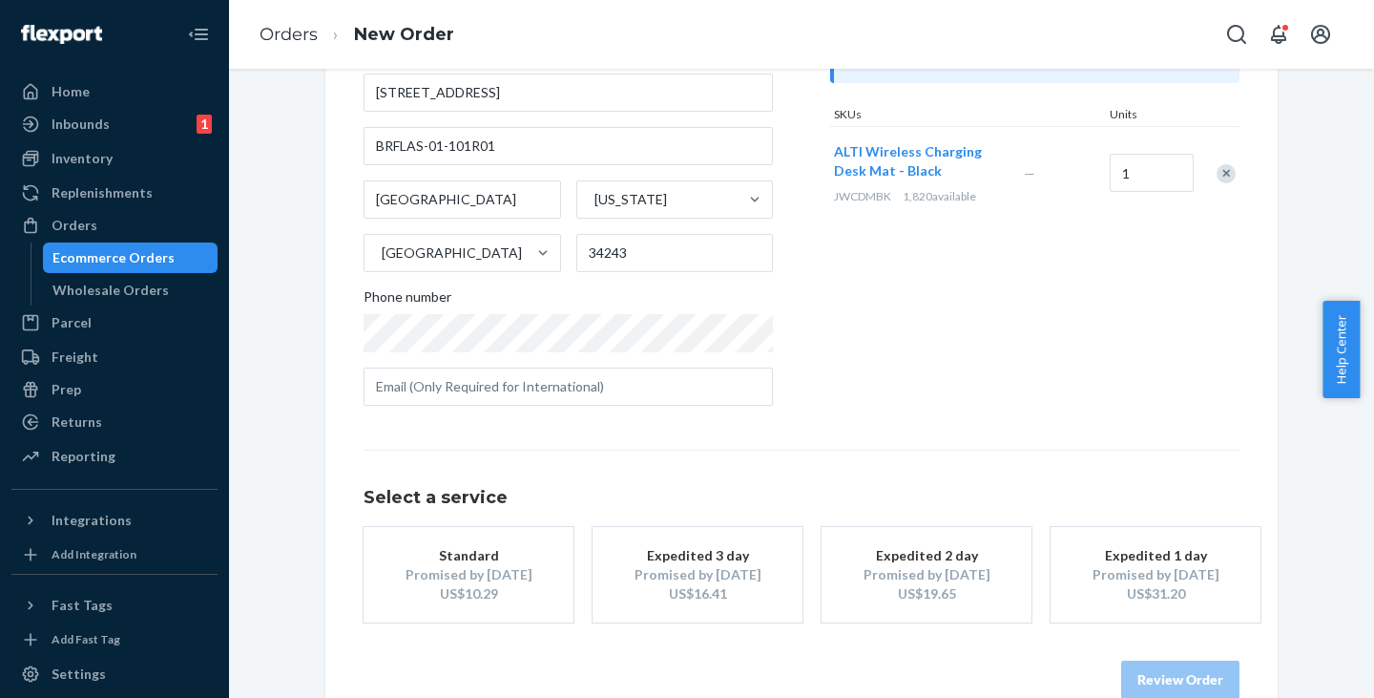
click at [464, 569] on div "Promised by [DATE]" at bounding box center [468, 574] width 153 height 19
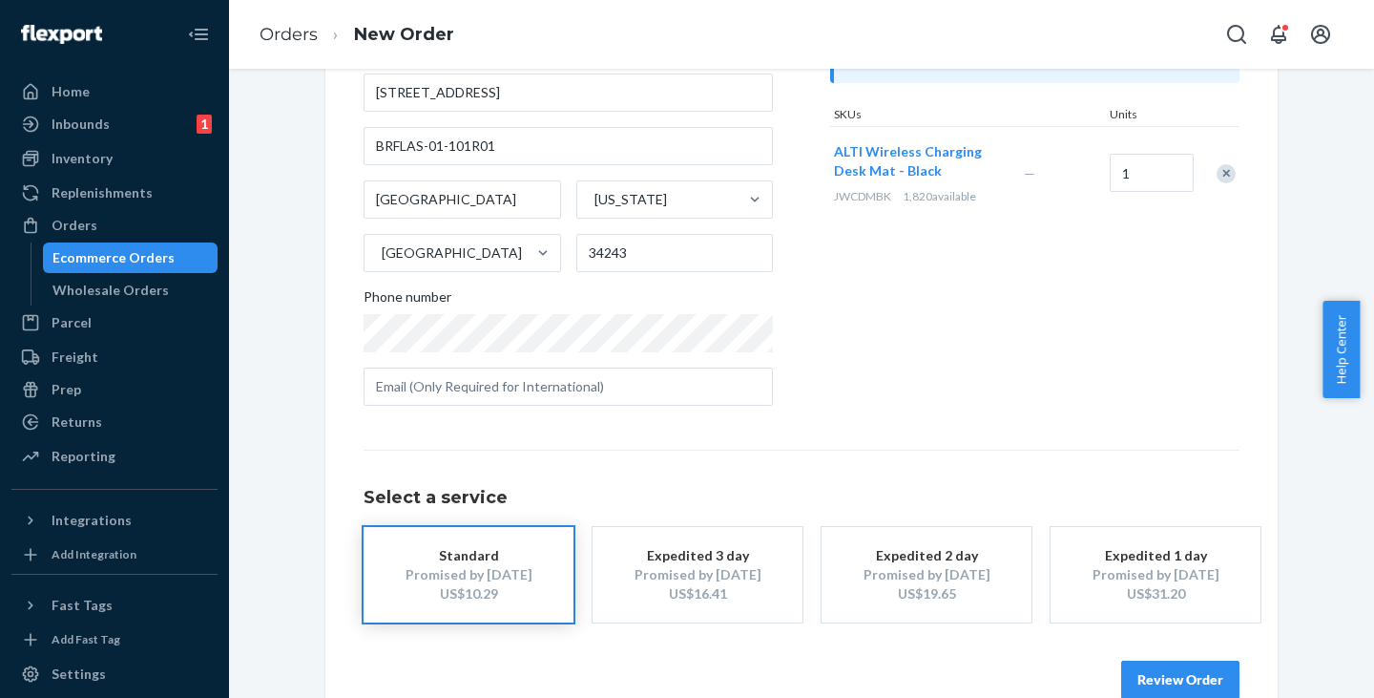
click at [1173, 682] on button "Review Order" at bounding box center [1180, 679] width 118 height 38
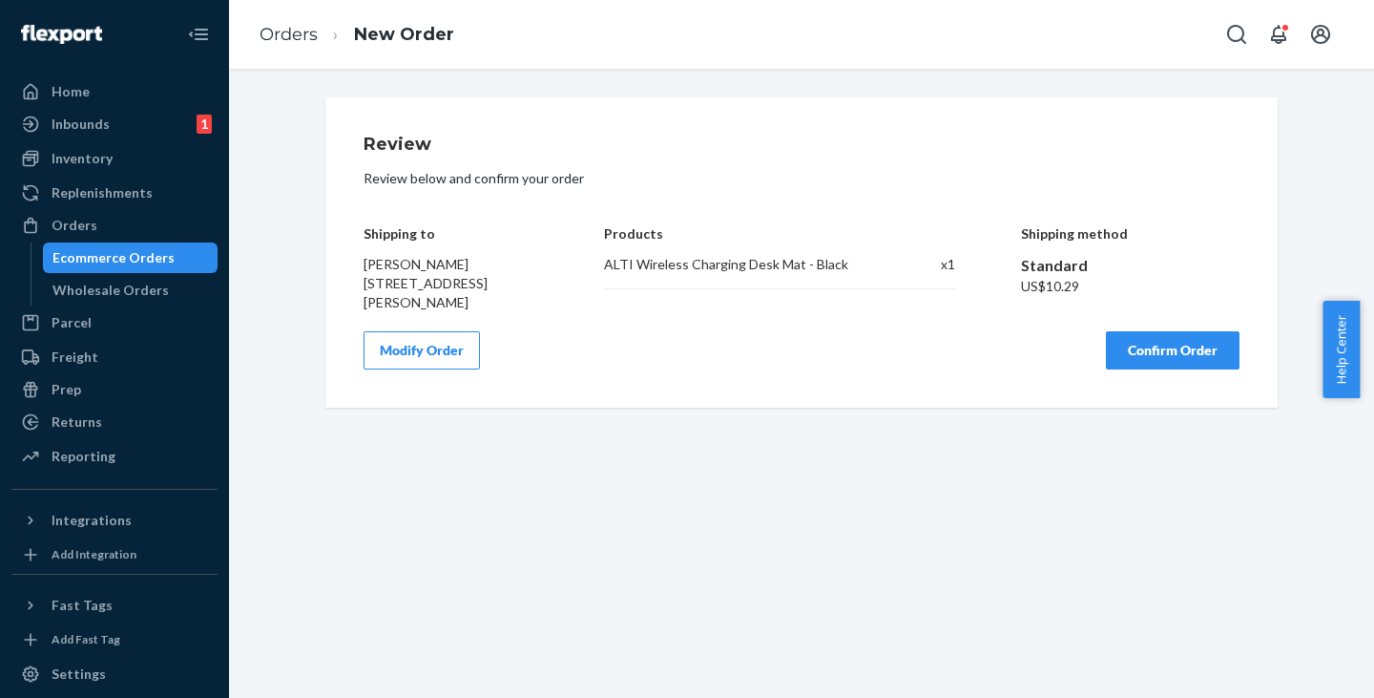
scroll to position [0, 0]
click at [1160, 369] on button "Confirm Order" at bounding box center [1173, 350] width 134 height 38
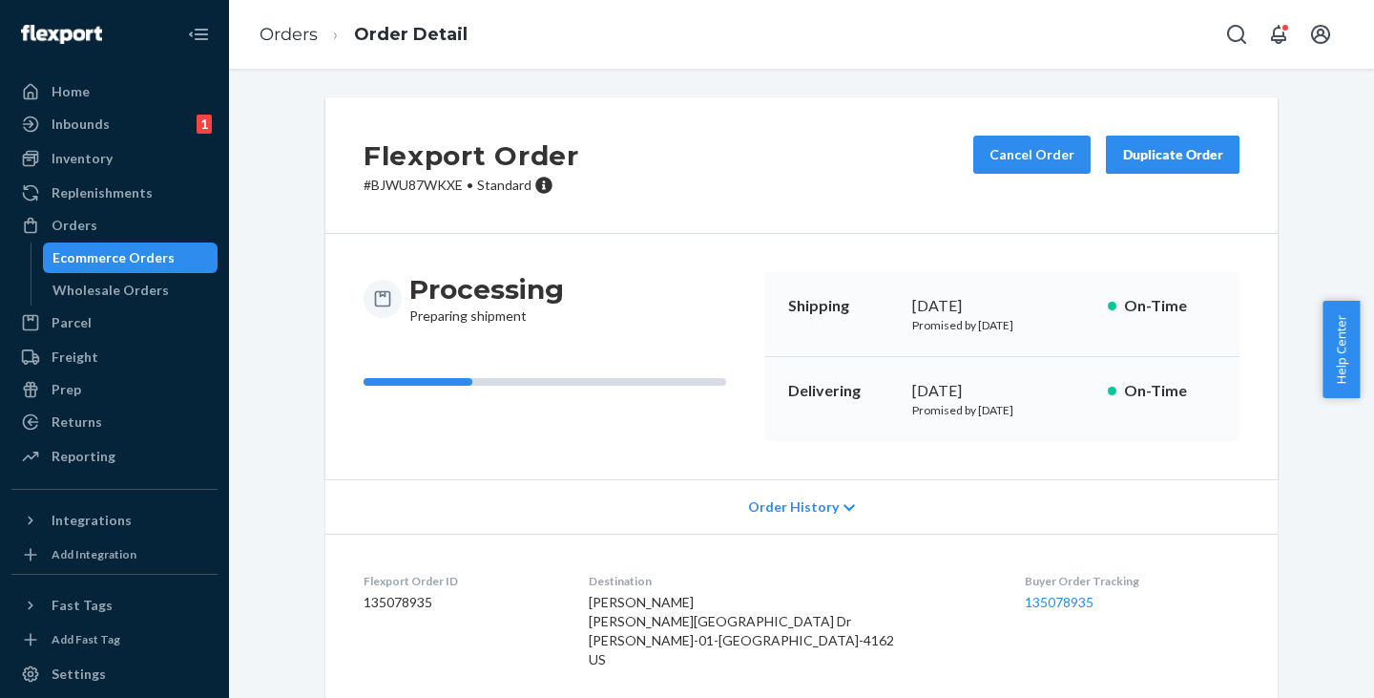
scroll to position [198, 0]
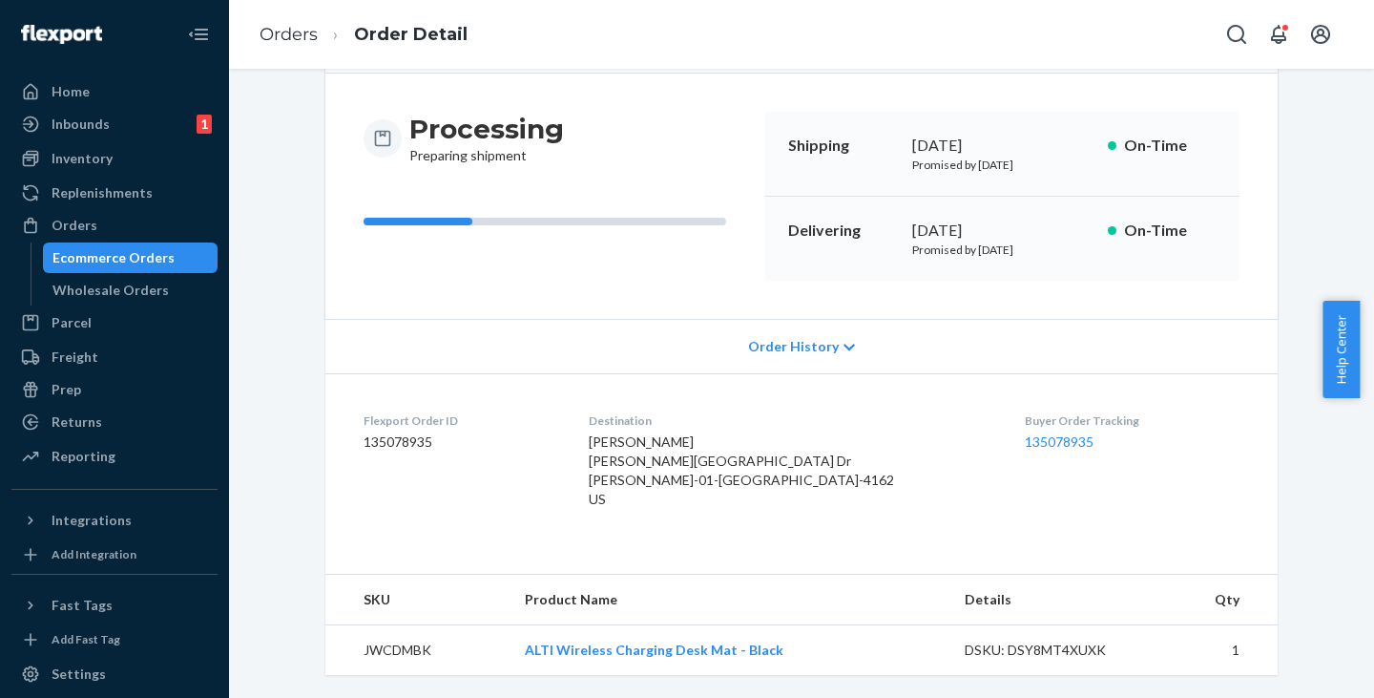
click at [89, 250] on div "Ecommerce Orders" at bounding box center [113, 257] width 122 height 19
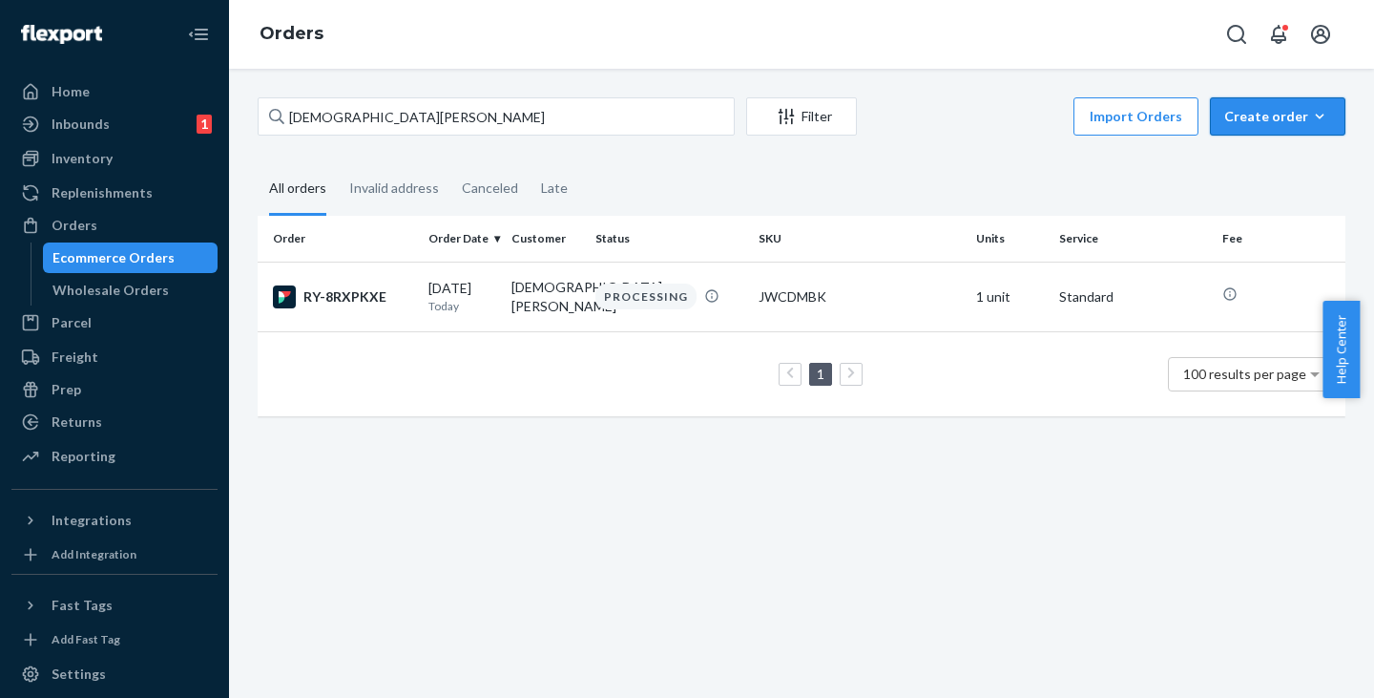
click at [1257, 118] on div "Create order" at bounding box center [1277, 116] width 107 height 19
click at [1253, 151] on button "Ecommerce order" at bounding box center [1306, 162] width 183 height 41
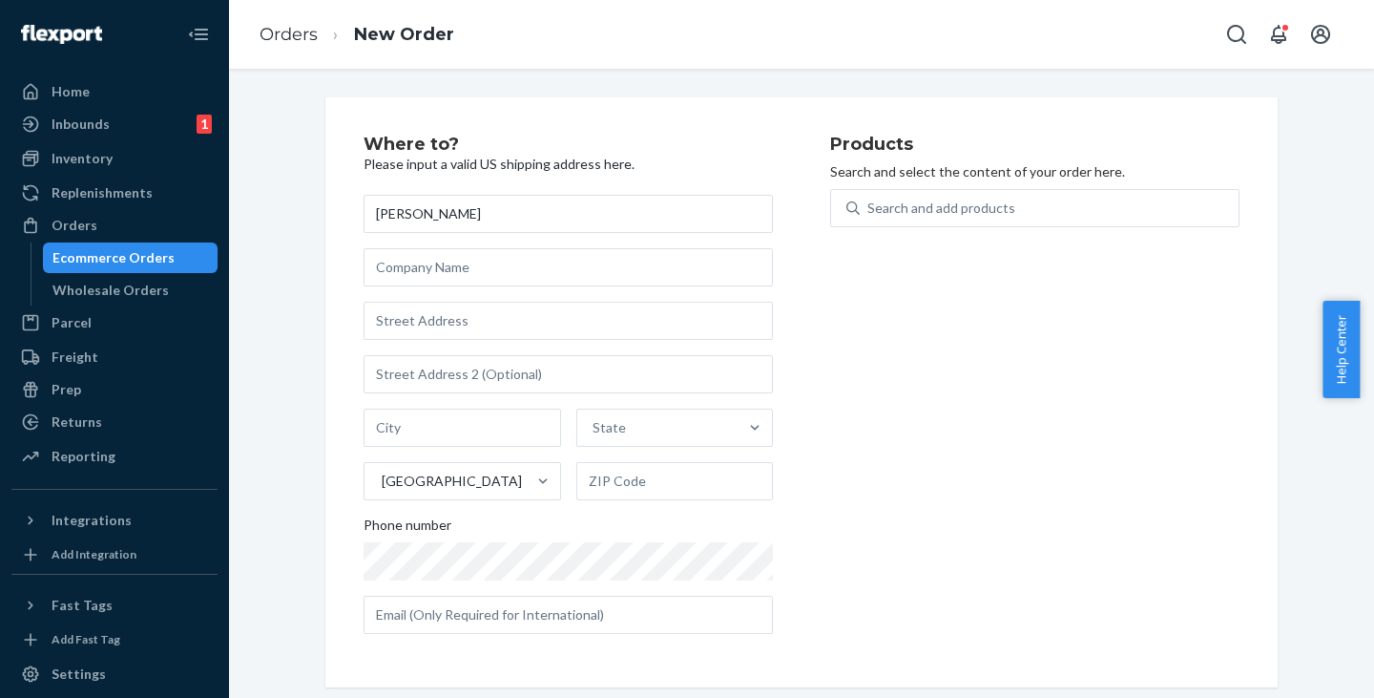
type input "[PERSON_NAME]"
drag, startPoint x: 454, startPoint y: 314, endPoint x: 460, endPoint y: 285, distance: 29.2
click at [460, 285] on div "L [PERSON_NAME] State [GEOGRAPHIC_DATA] Phone number" at bounding box center [568, 414] width 409 height 439
paste input "[STREET_ADDRESS]"
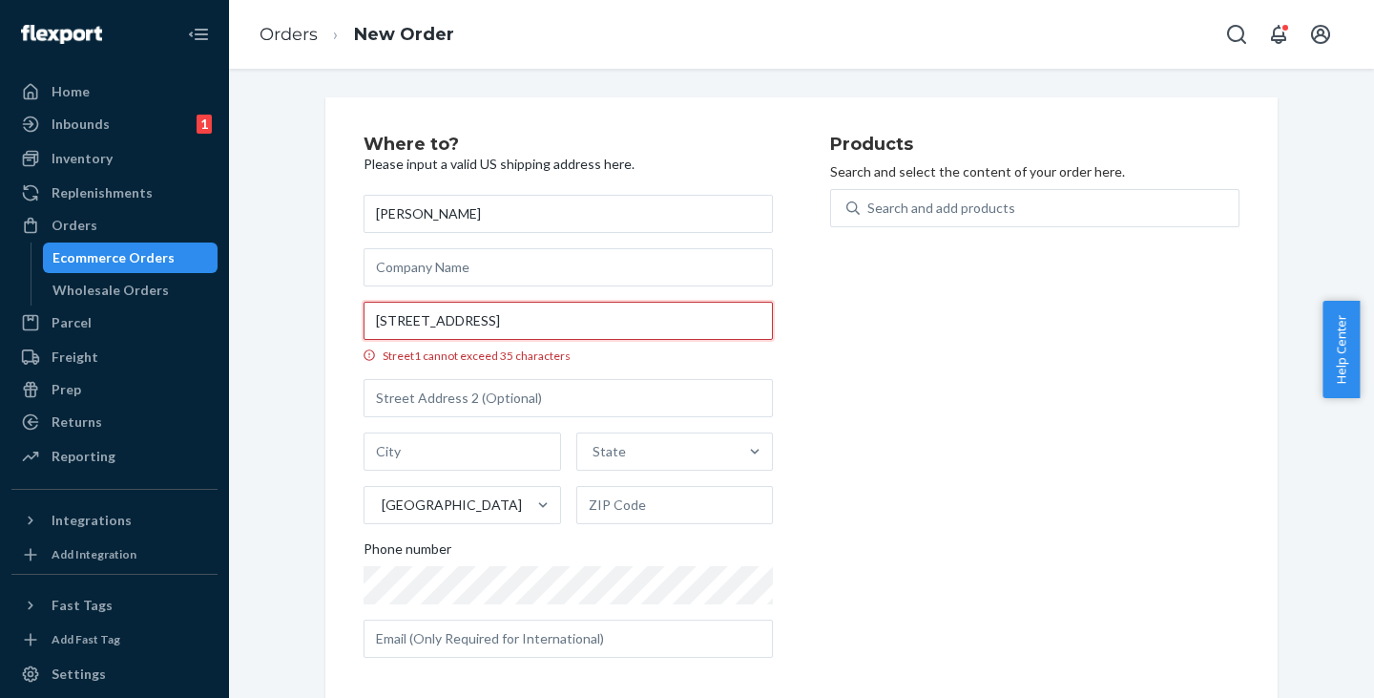
drag, startPoint x: 596, startPoint y: 320, endPoint x: 473, endPoint y: 321, distance: 123.1
click at [473, 321] on input "[STREET_ADDRESS]" at bounding box center [568, 321] width 409 height 38
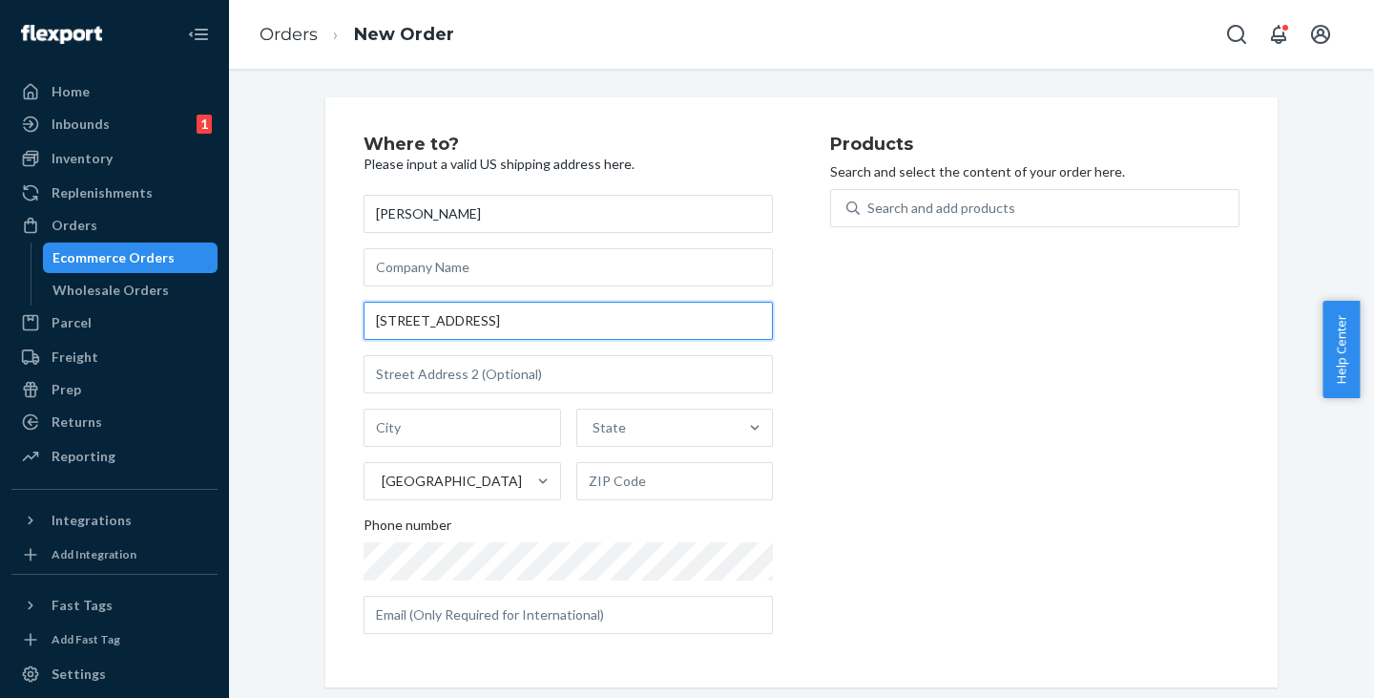
click at [473, 321] on input "[STREET_ADDRESS]" at bounding box center [568, 321] width 409 height 38
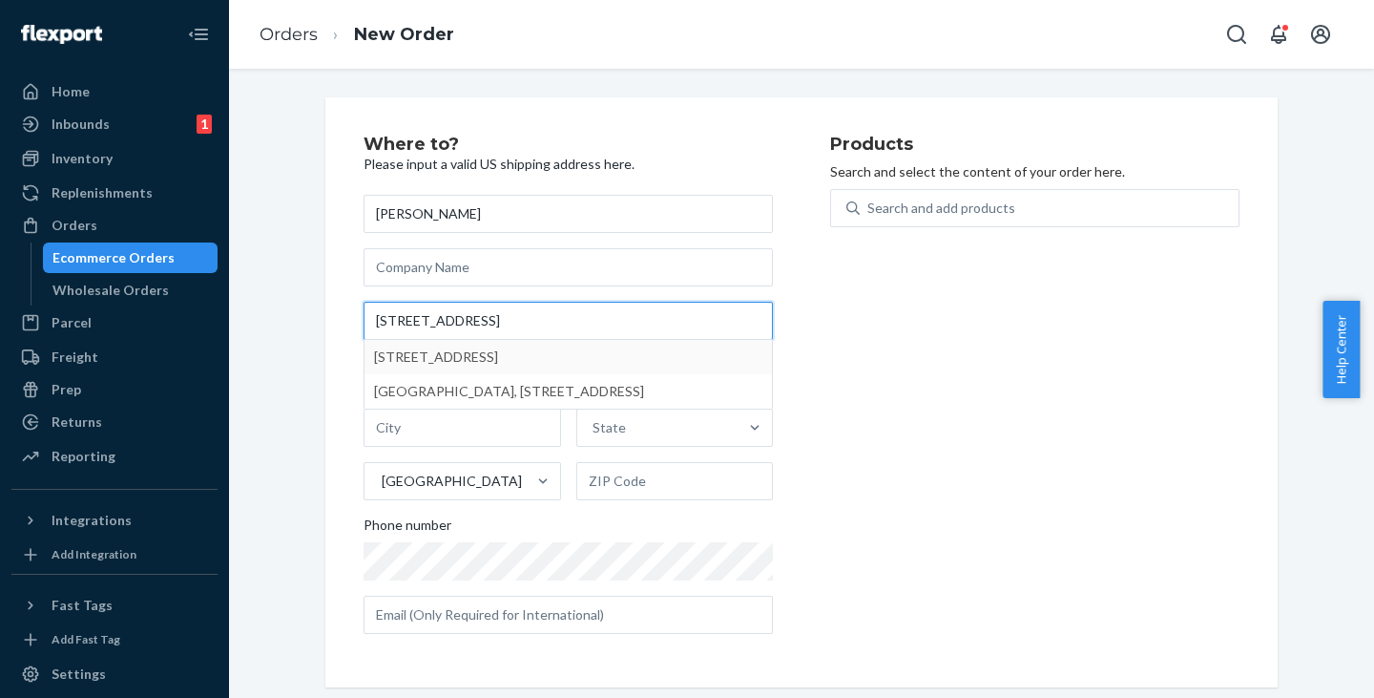
drag, startPoint x: 495, startPoint y: 339, endPoint x: 489, endPoint y: 391, distance: 52.9
click at [489, 340] on div "[STREET_ADDRESS] [STREET_ADDRESS] [GEOGRAPHIC_DATA], [STREET_ADDRESS]" at bounding box center [568, 321] width 409 height 38
click at [489, 340] on input "[STREET_ADDRESS]" at bounding box center [568, 321] width 409 height 38
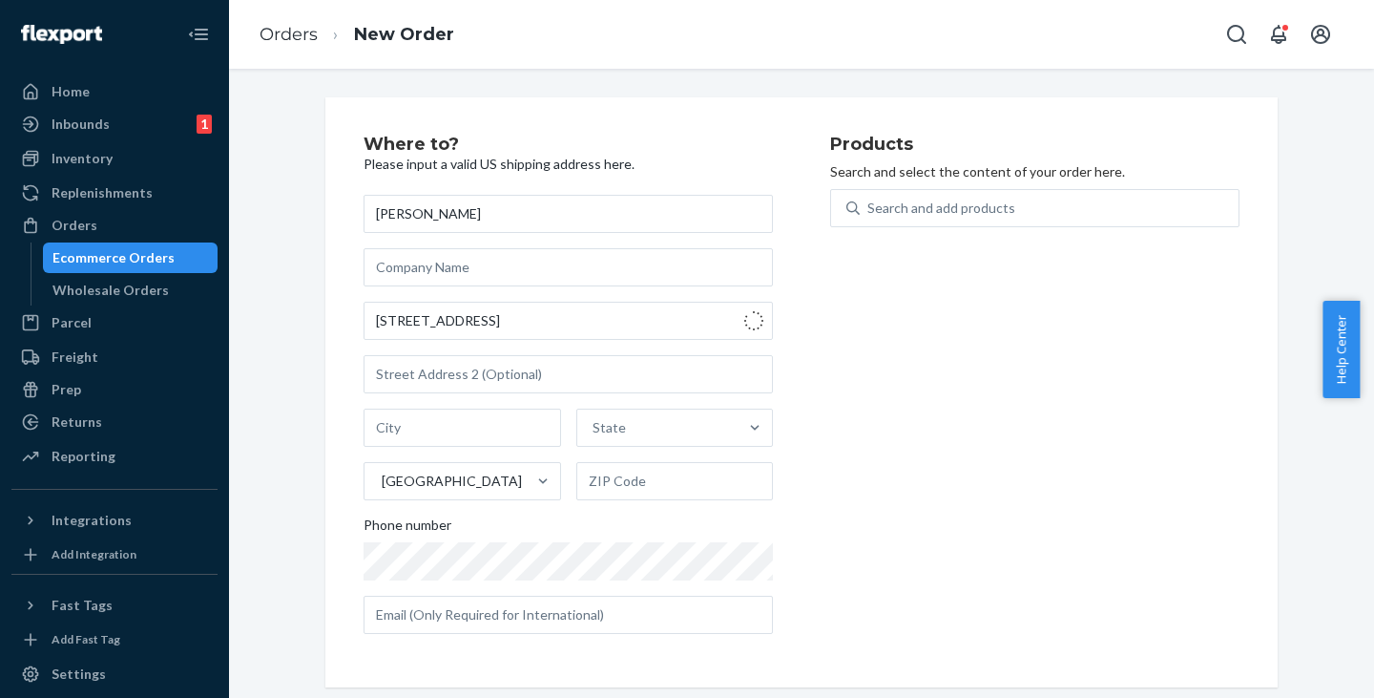
type input "[STREET_ADDRESS]"
type input "[GEOGRAPHIC_DATA]"
type input "27701"
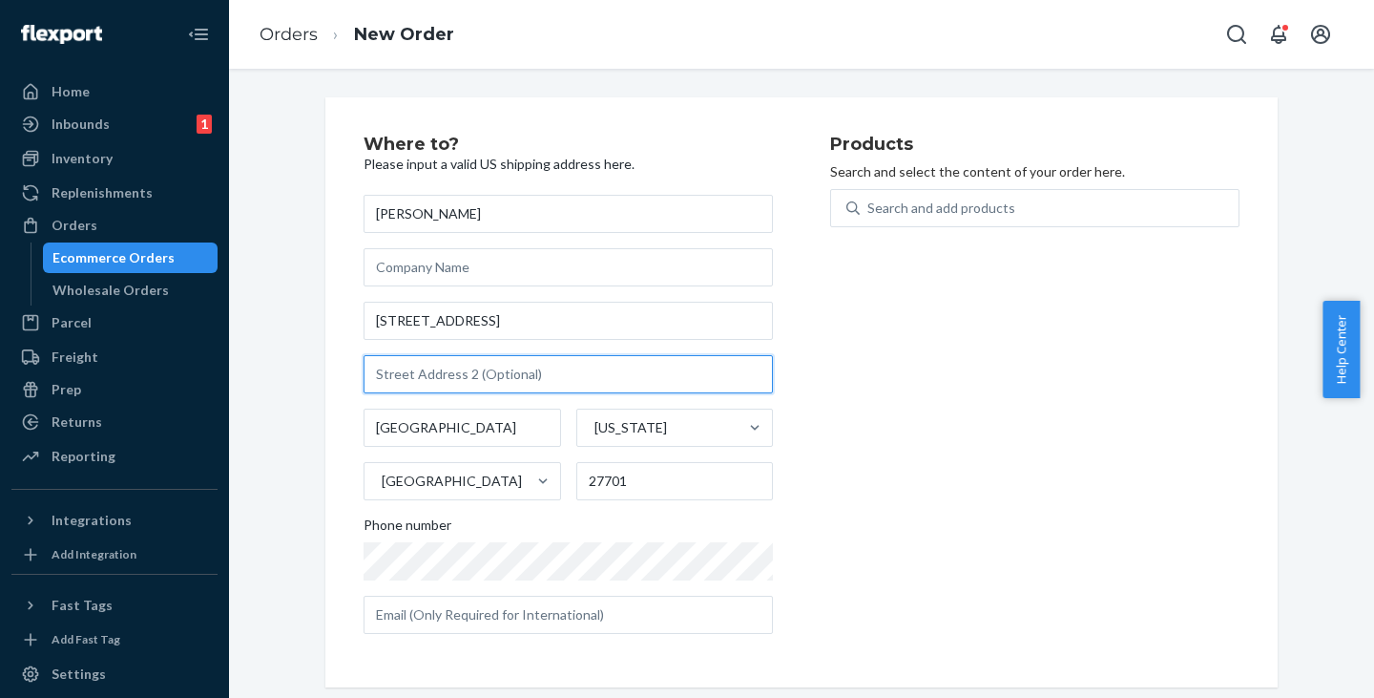
click at [388, 365] on input "text" at bounding box center [568, 374] width 409 height 38
paste input "SUITE [STREET_ADDRESS]"
type input "SUITE [STREET_ADDRESS]"
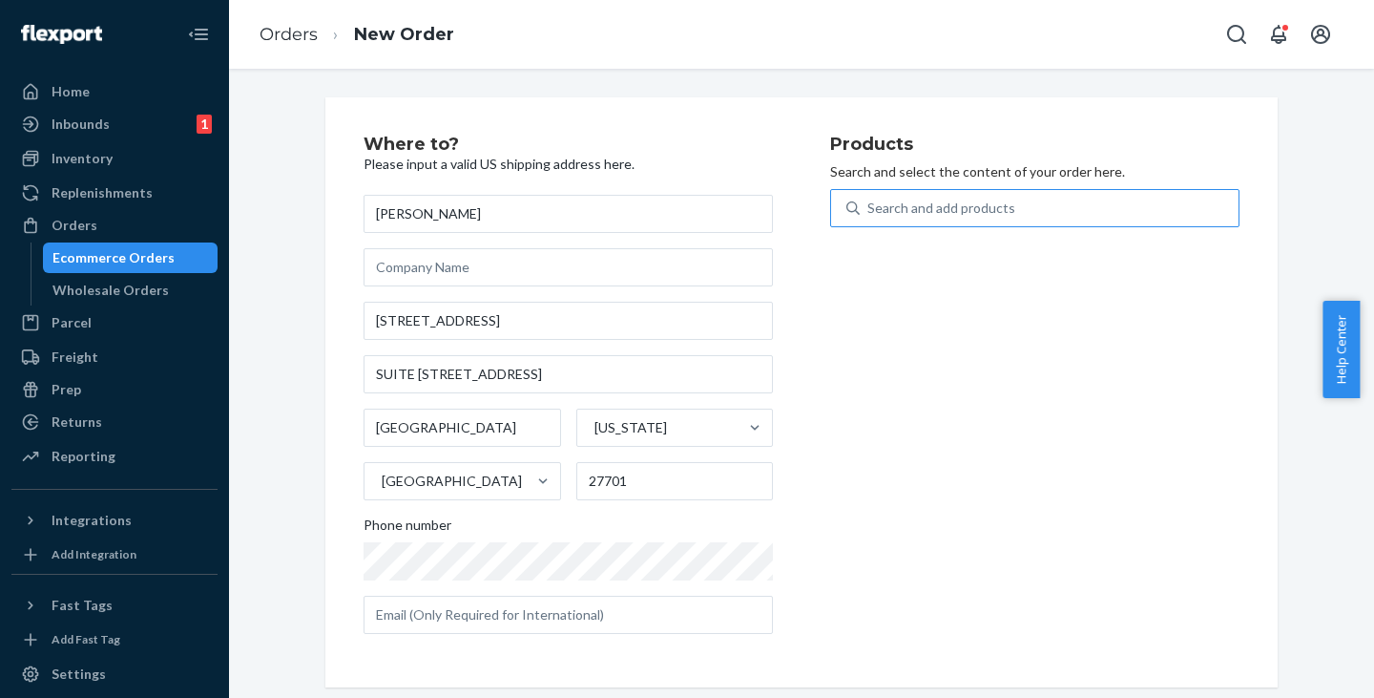
click at [913, 196] on div "Search and add products" at bounding box center [1049, 208] width 379 height 34
click at [869, 198] on input "Search and add products" at bounding box center [868, 207] width 2 height 19
paste input "JWCDMBK"
type input "JWCDMBK"
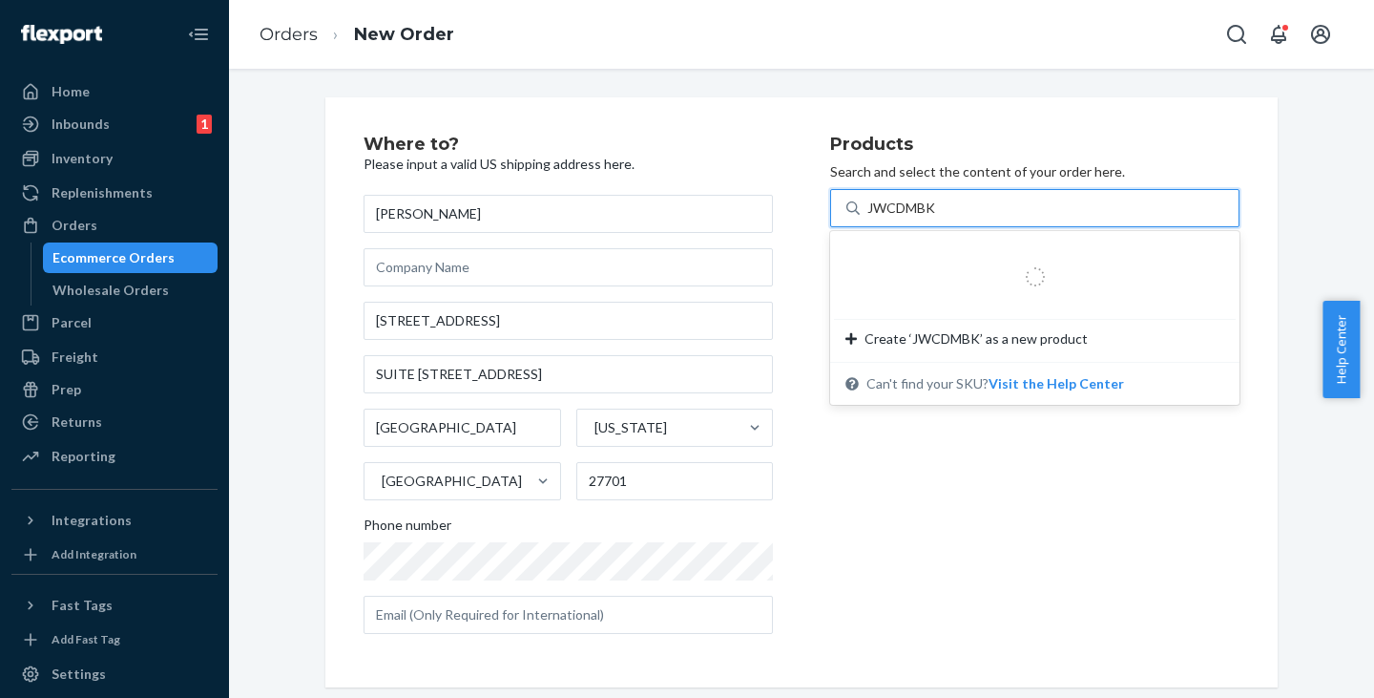
click at [922, 252] on div at bounding box center [1034, 276] width 379 height 69
click at [922, 218] on input "JWCDMBK" at bounding box center [902, 207] width 71 height 19
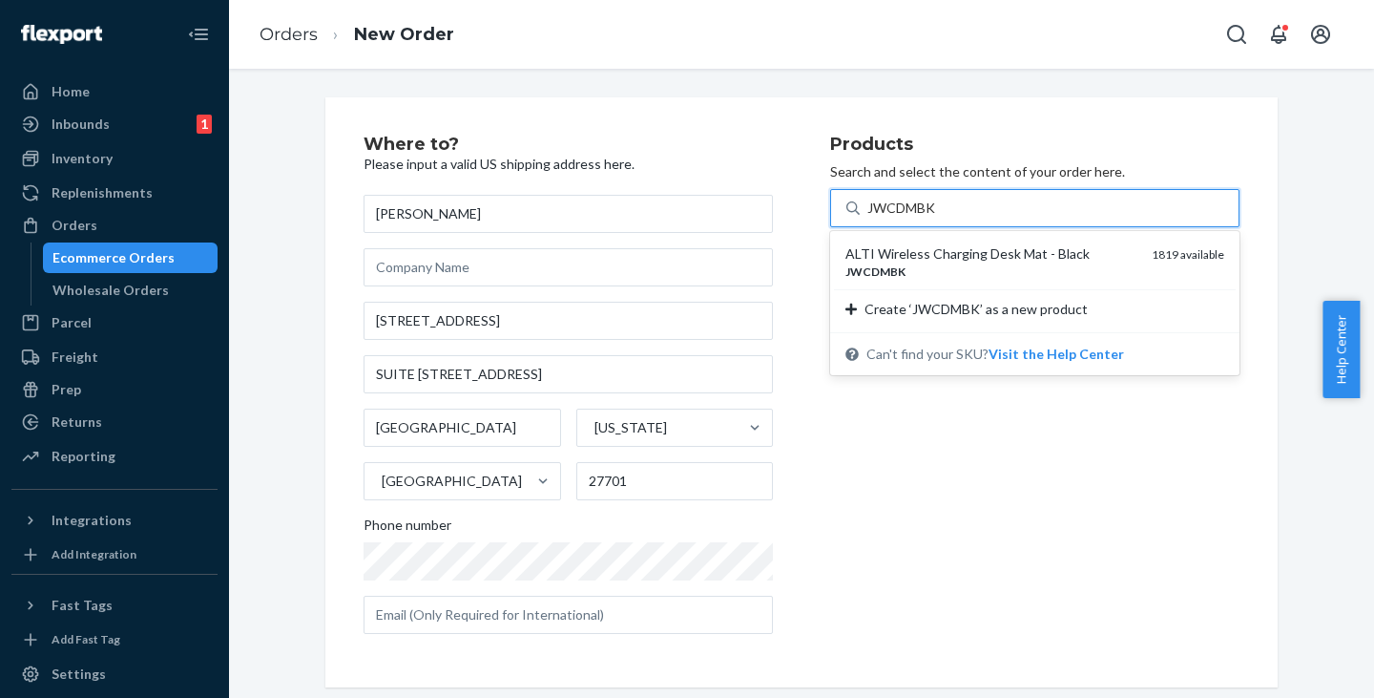
click at [922, 252] on div "ALTI Wireless Charging Desk Mat - Black" at bounding box center [990, 253] width 291 height 19
click at [922, 218] on input "JWCDMBK" at bounding box center [902, 207] width 71 height 19
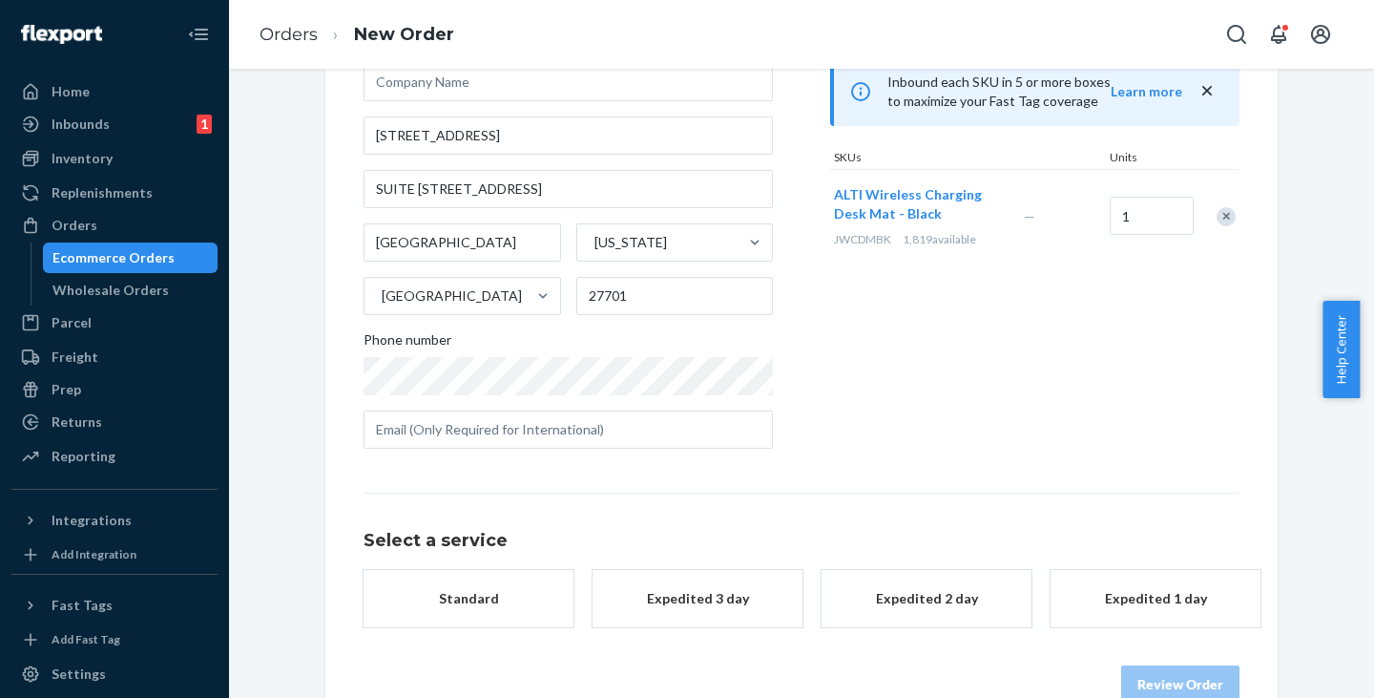
scroll to position [228, 0]
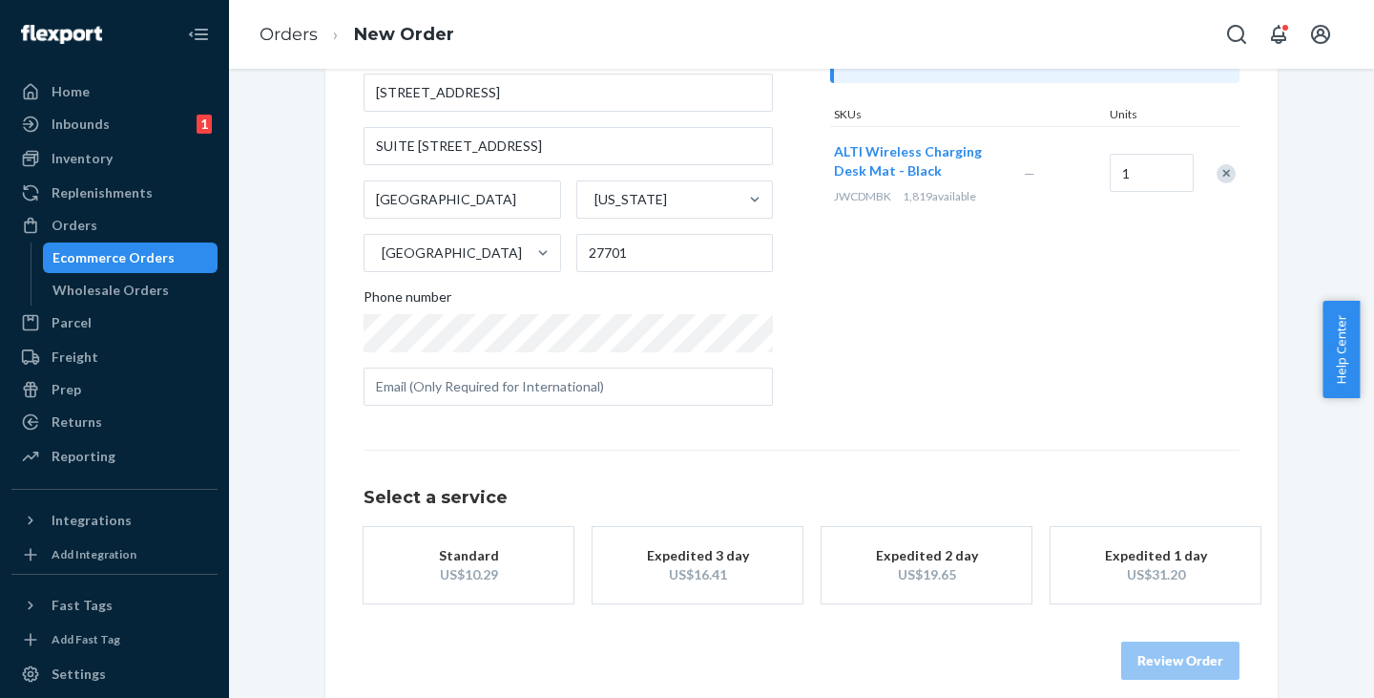
click at [478, 536] on button "Standard US$10.29" at bounding box center [469, 565] width 210 height 76
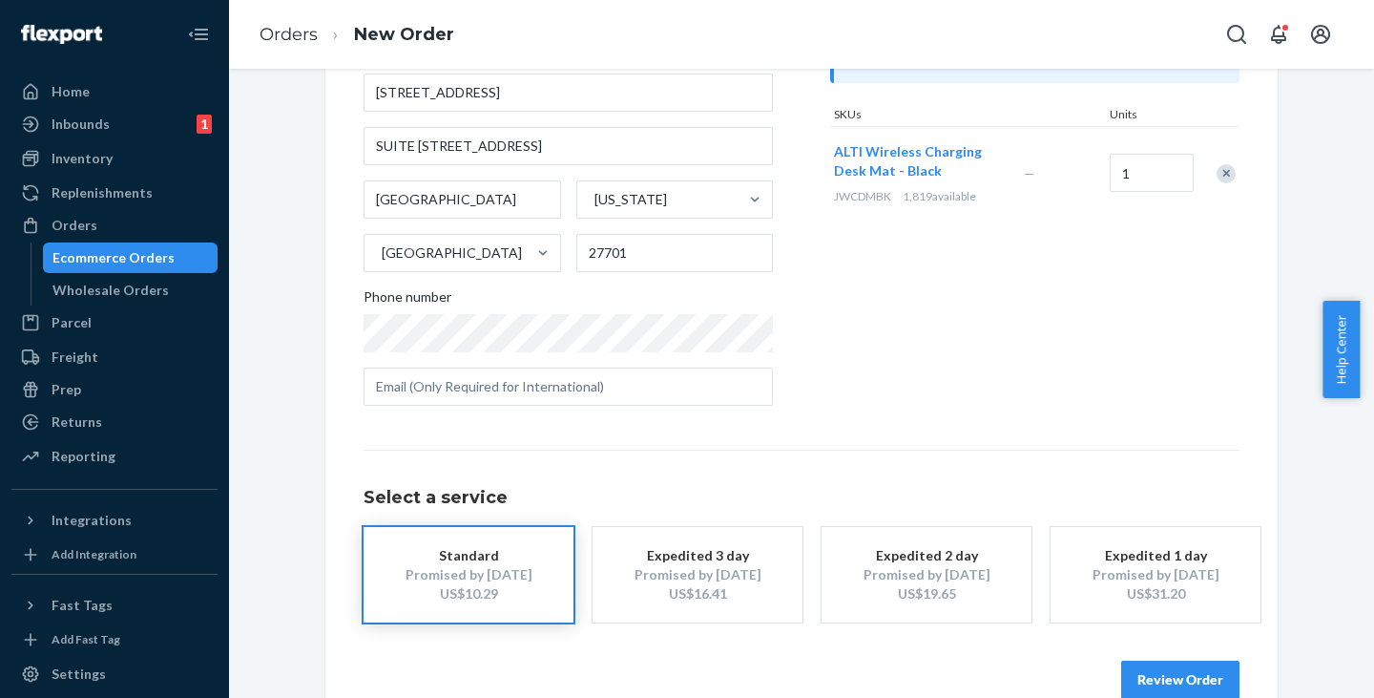
click at [1176, 680] on button "Review Order" at bounding box center [1180, 679] width 118 height 38
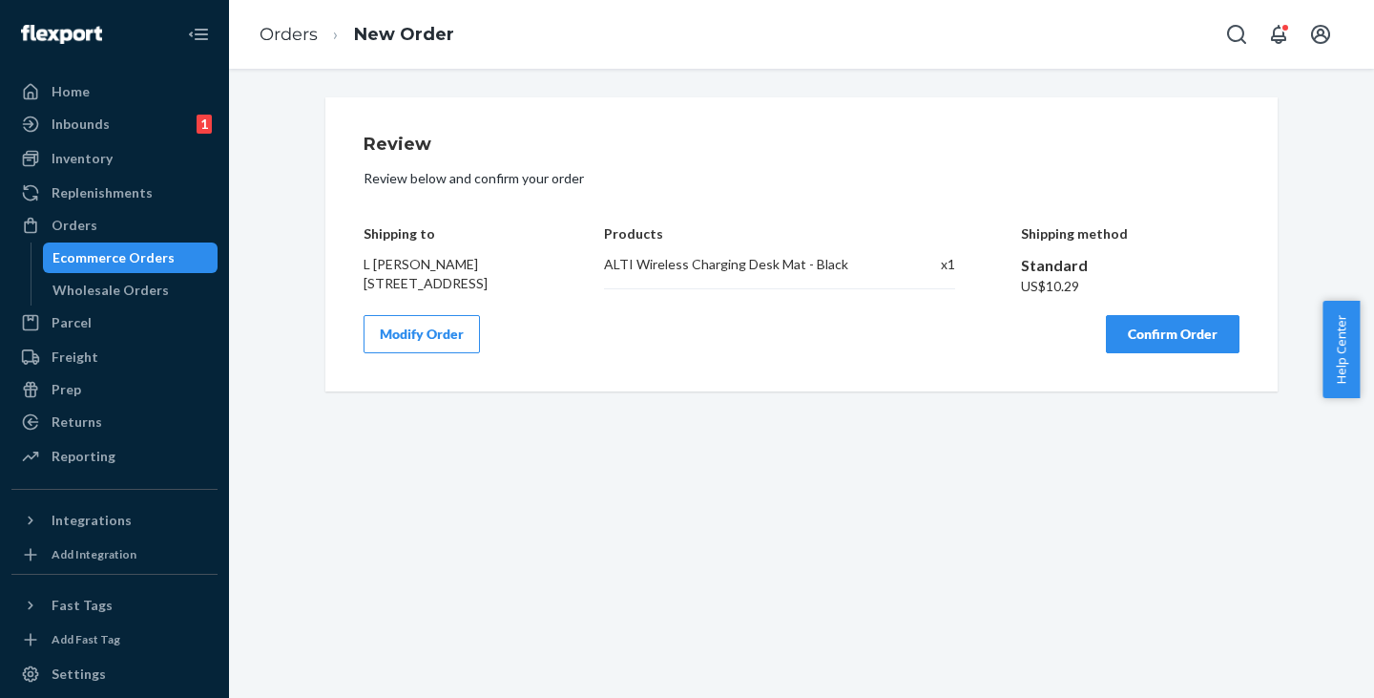
click at [1163, 353] on button "Confirm Order" at bounding box center [1173, 334] width 134 height 38
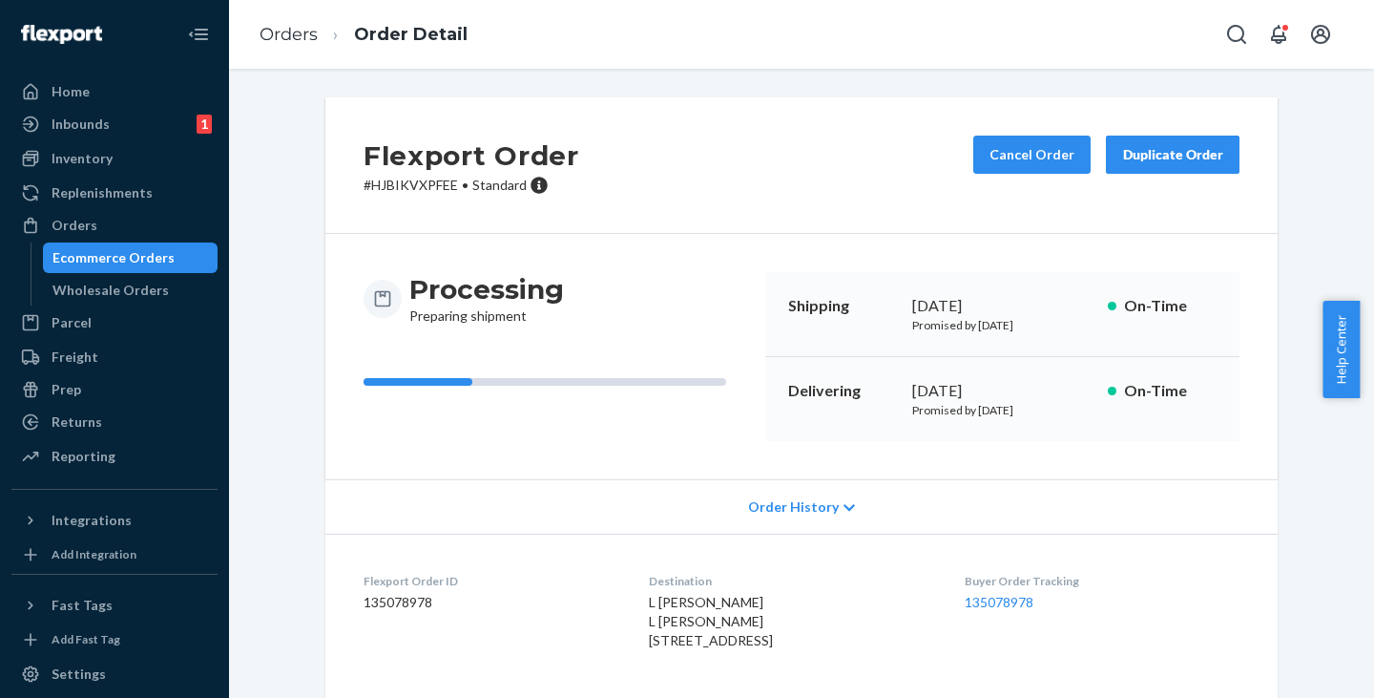
drag, startPoint x: 140, startPoint y: 259, endPoint x: 202, endPoint y: 246, distance: 63.3
click at [140, 259] on div "Ecommerce Orders" at bounding box center [113, 257] width 122 height 19
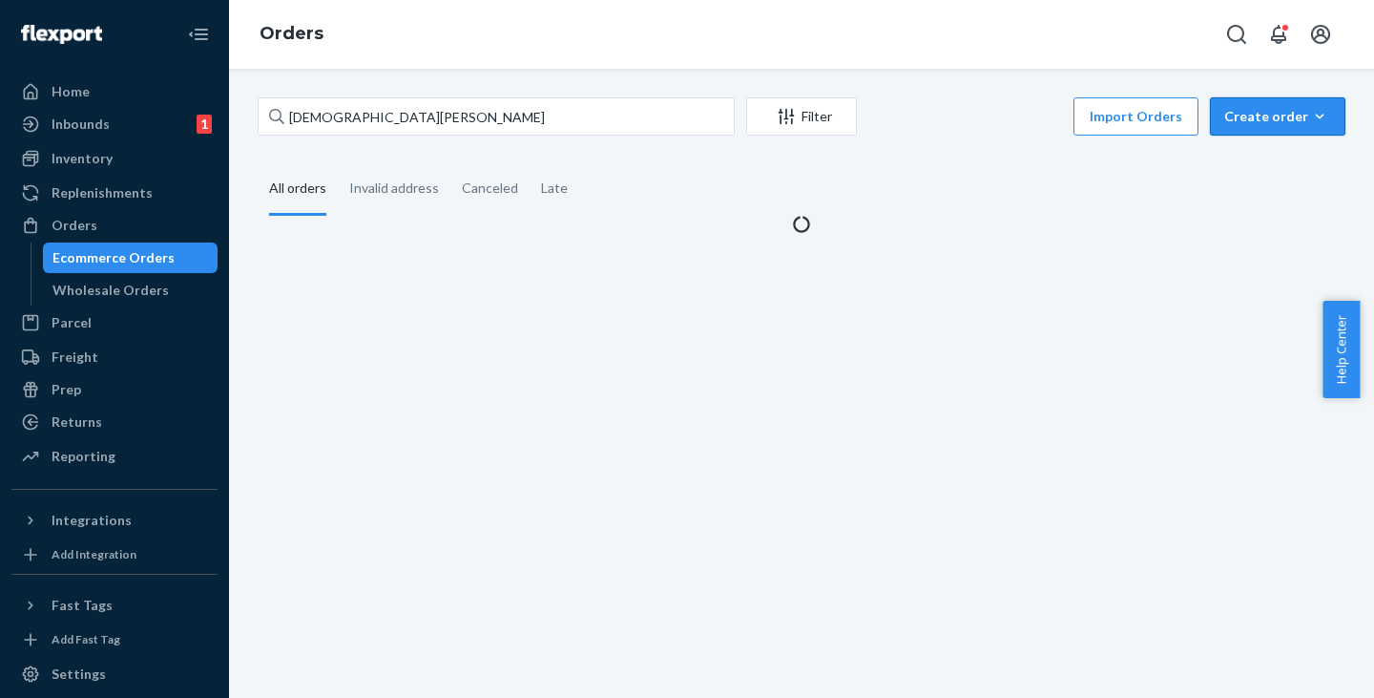
click at [1210, 108] on button "Create order Ecommerce order Removal order" at bounding box center [1277, 116] width 135 height 38
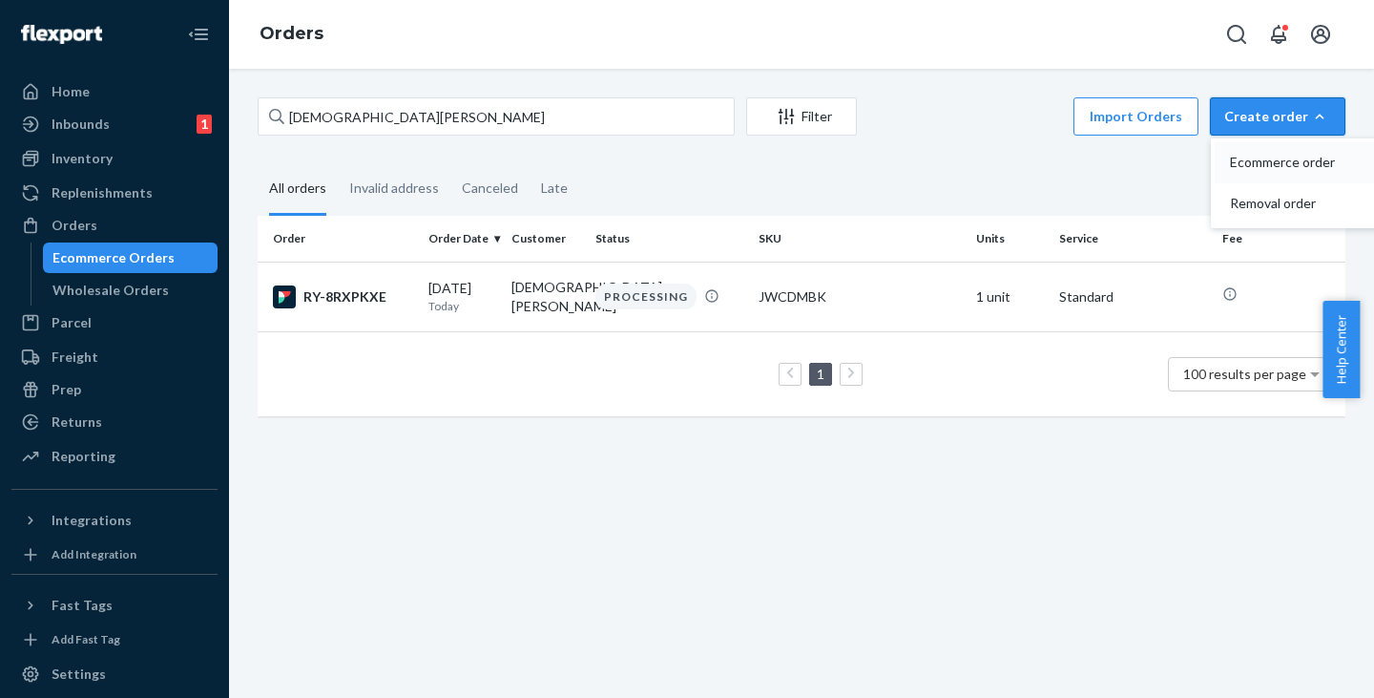
click at [1261, 161] on span "Ecommerce order" at bounding box center [1289, 162] width 118 height 13
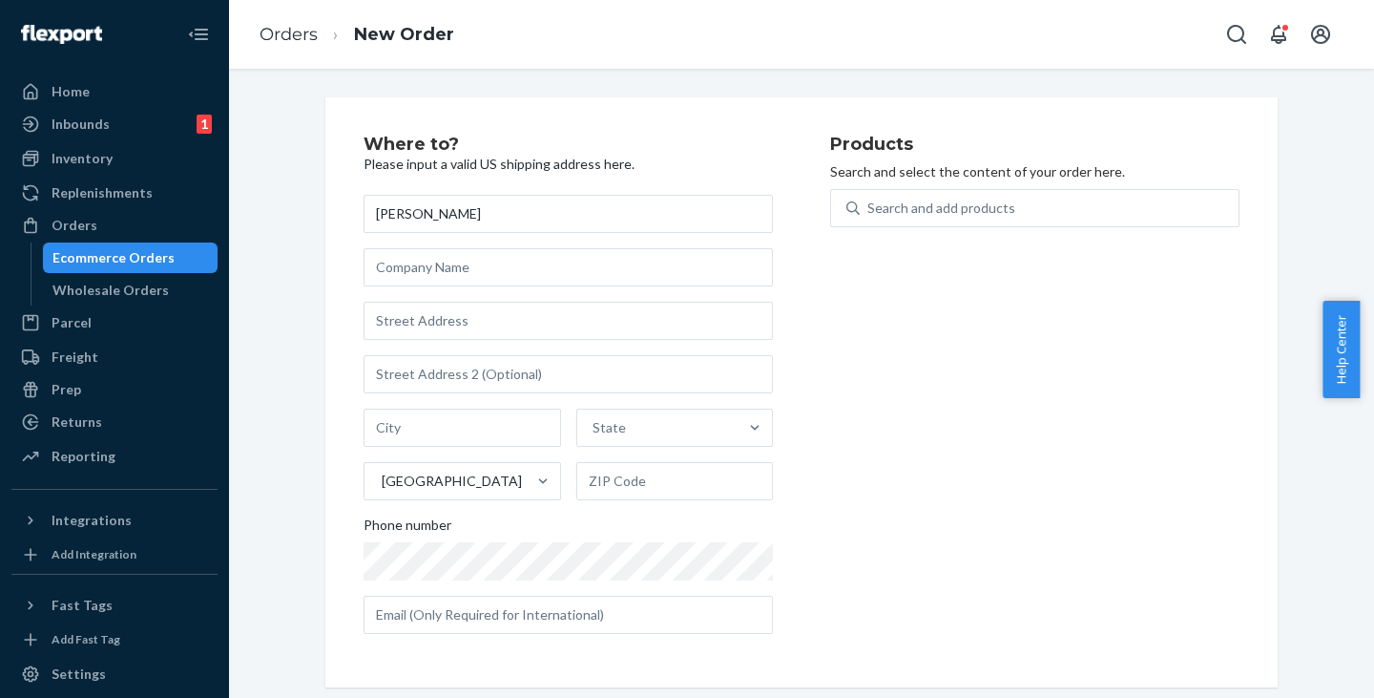
type input "[PERSON_NAME]"
click at [406, 323] on input "text" at bounding box center [568, 321] width 409 height 38
paste input "[STREET_ADDRESS][PERSON_NAME]"
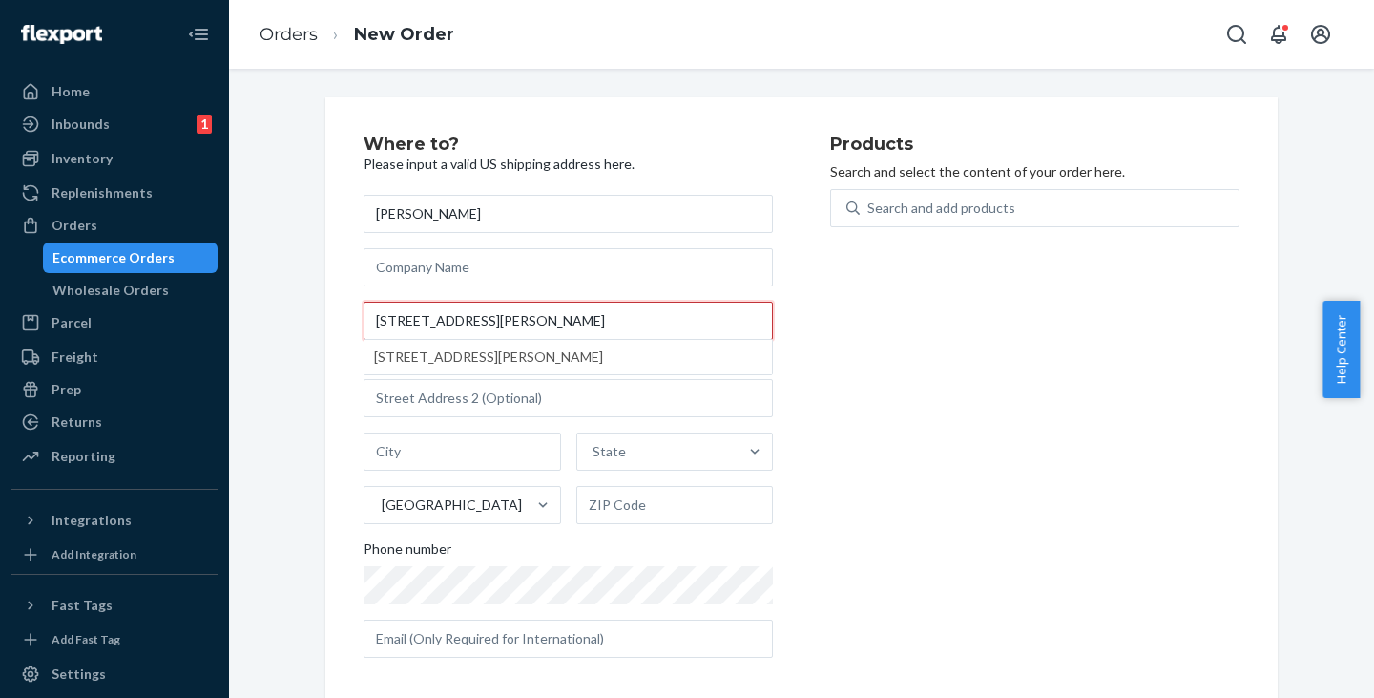
drag, startPoint x: 408, startPoint y: 323, endPoint x: 486, endPoint y: 326, distance: 77.3
click at [486, 326] on input "[STREET_ADDRESS][PERSON_NAME]" at bounding box center [568, 321] width 409 height 38
type input "[STREET_ADDRESS][PERSON_NAME]"
type input "Pinecrest"
type input "33156"
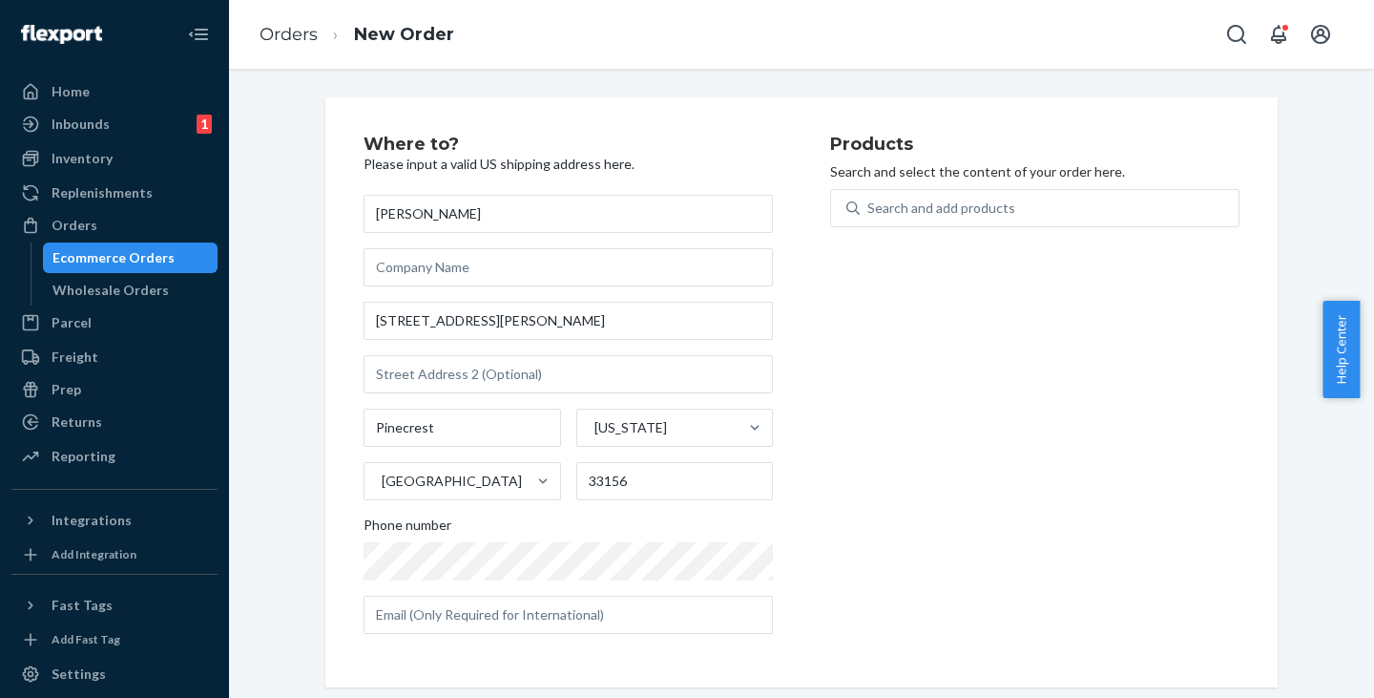
drag, startPoint x: 890, startPoint y: 224, endPoint x: 888, endPoint y: 235, distance: 10.7
click at [890, 225] on div "Search and add products" at bounding box center [1034, 208] width 409 height 38
click at [869, 218] on input "Search and add products" at bounding box center [868, 207] width 2 height 19
paste input "J60WCCBL"
type input "J60WCCBL"
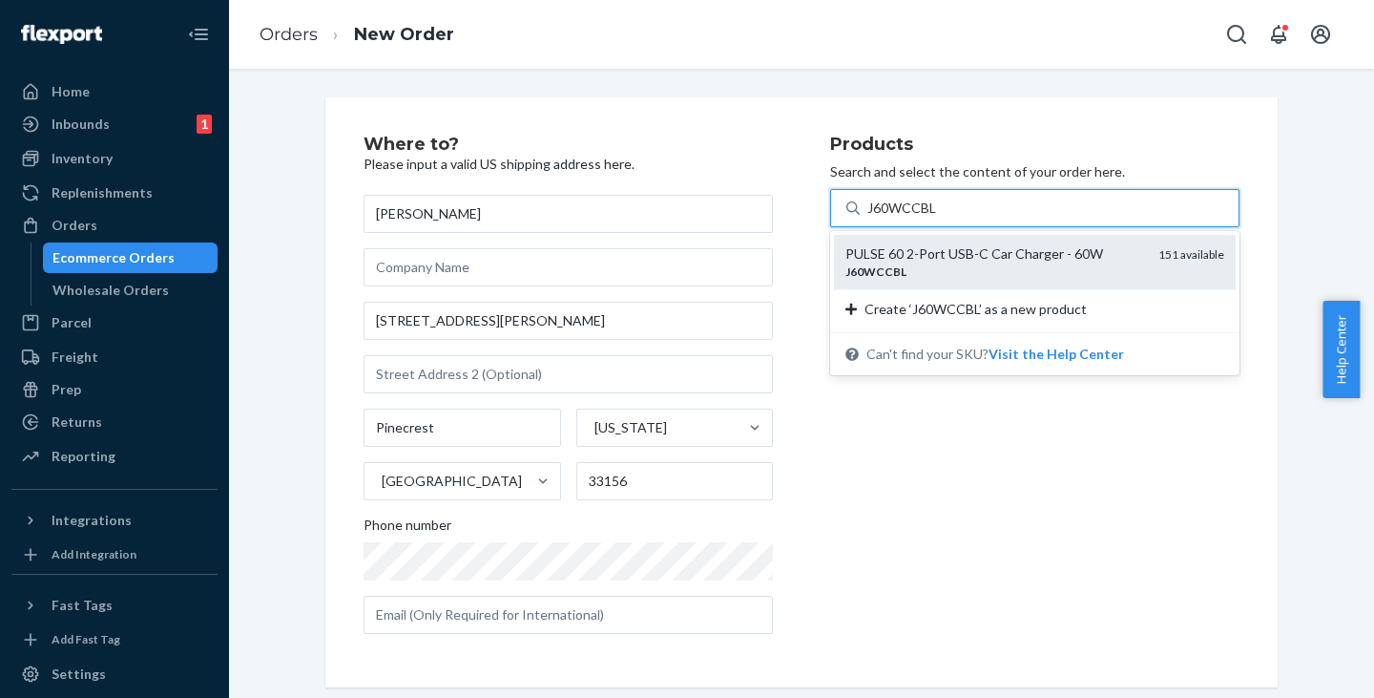
click at [936, 255] on div "PULSE 60 2-Port USB-C Car Charger - 60W" at bounding box center [994, 253] width 298 height 19
click at [936, 218] on input "J60WCCBL" at bounding box center [902, 207] width 71 height 19
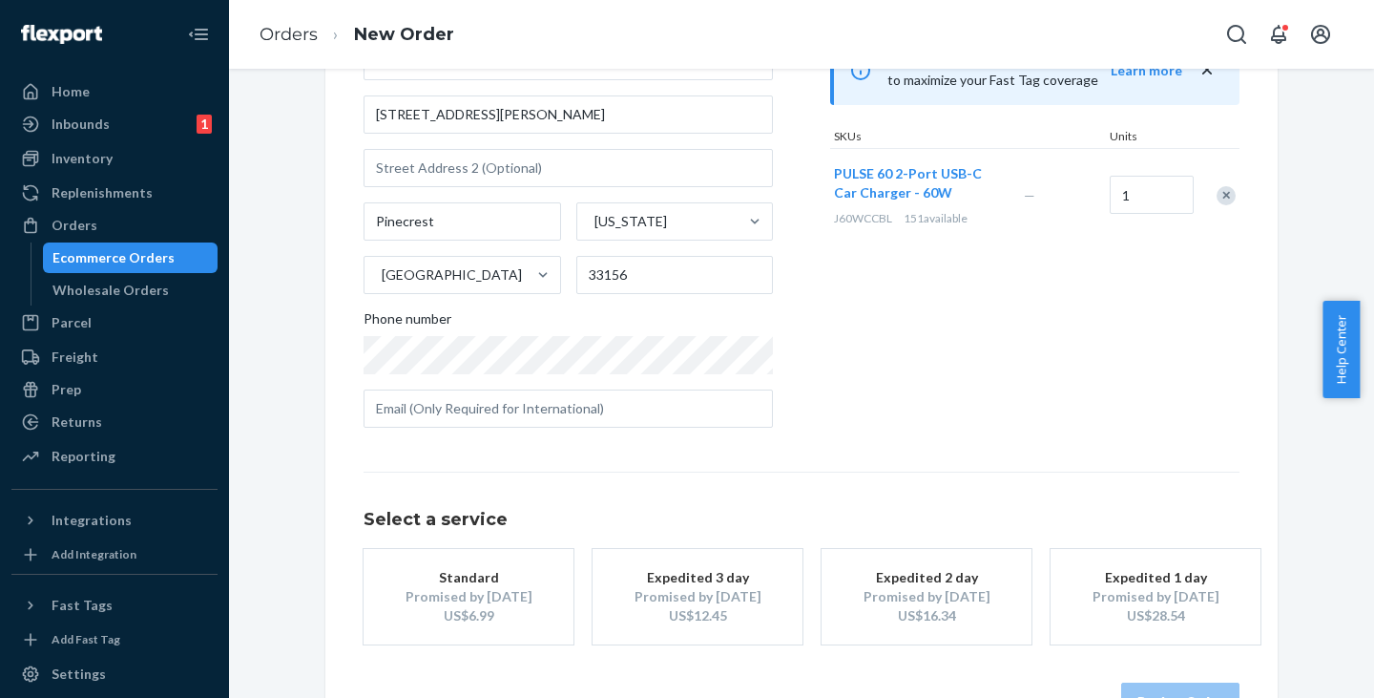
scroll to position [266, 0]
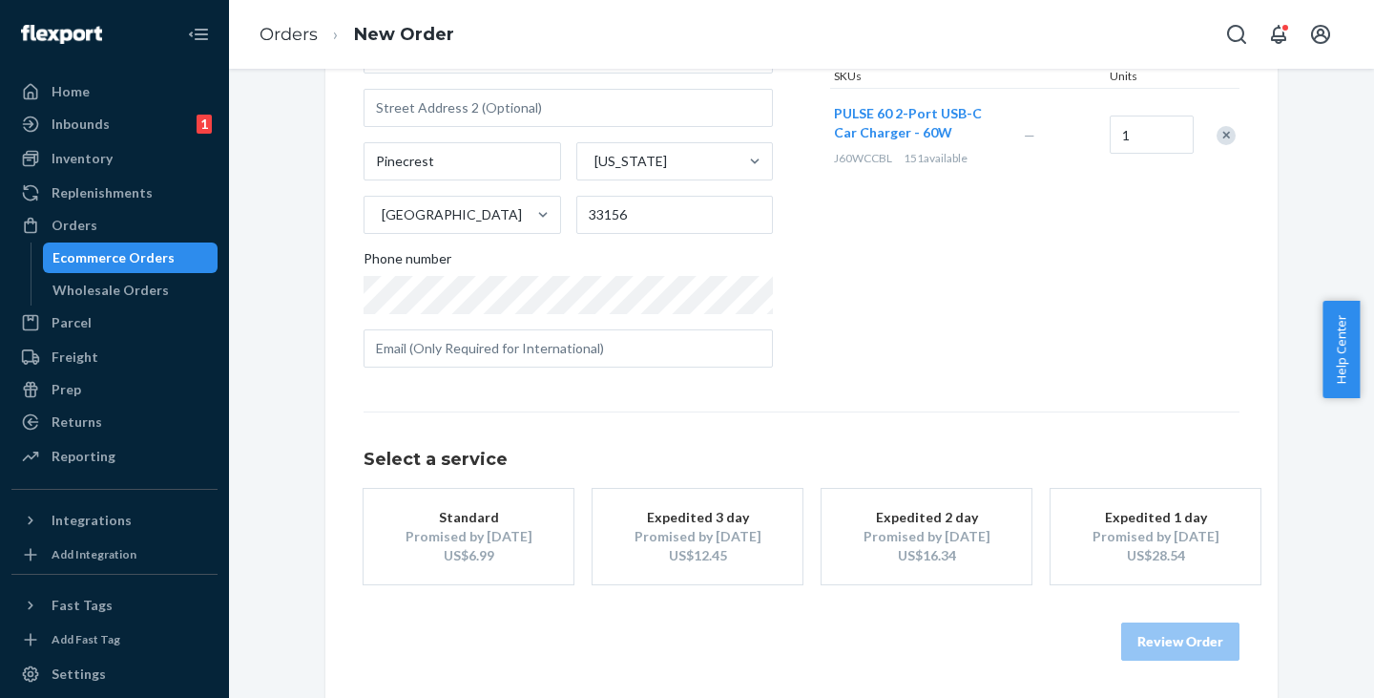
click at [475, 532] on div "Promised by [DATE]" at bounding box center [468, 536] width 153 height 19
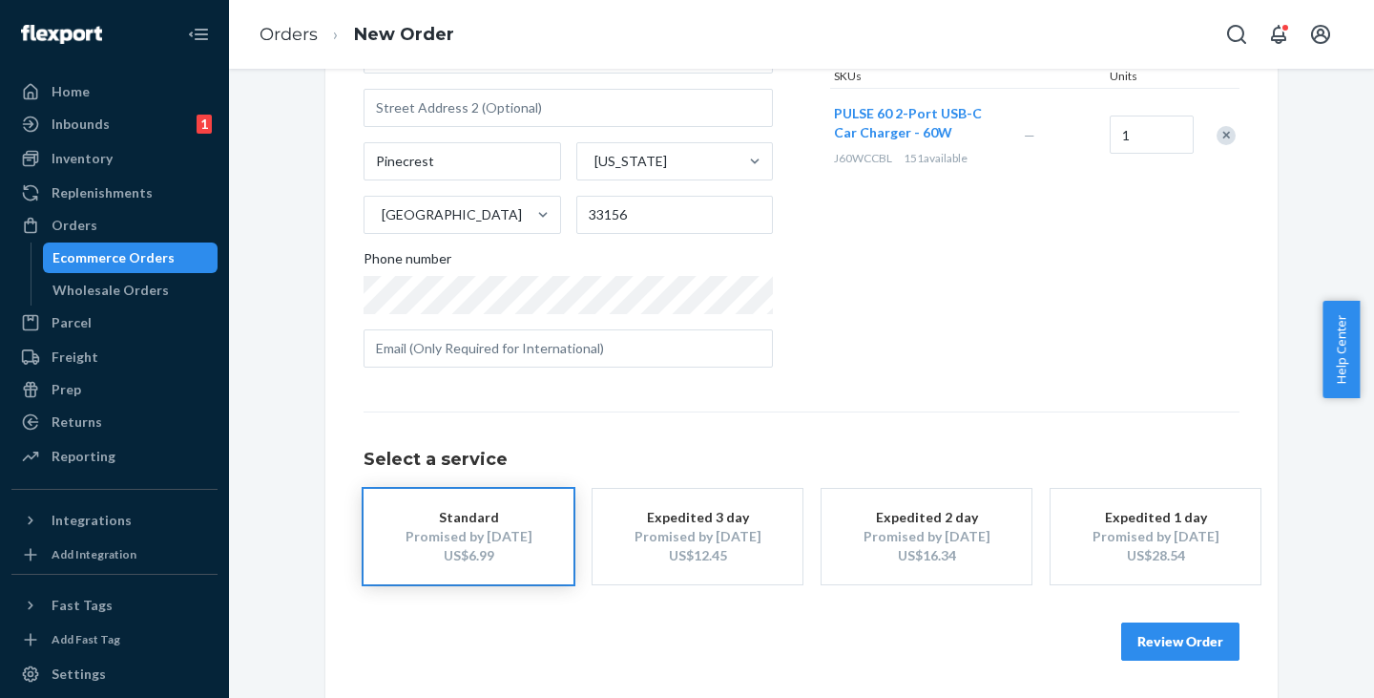
click at [1187, 633] on button "Review Order" at bounding box center [1180, 641] width 118 height 38
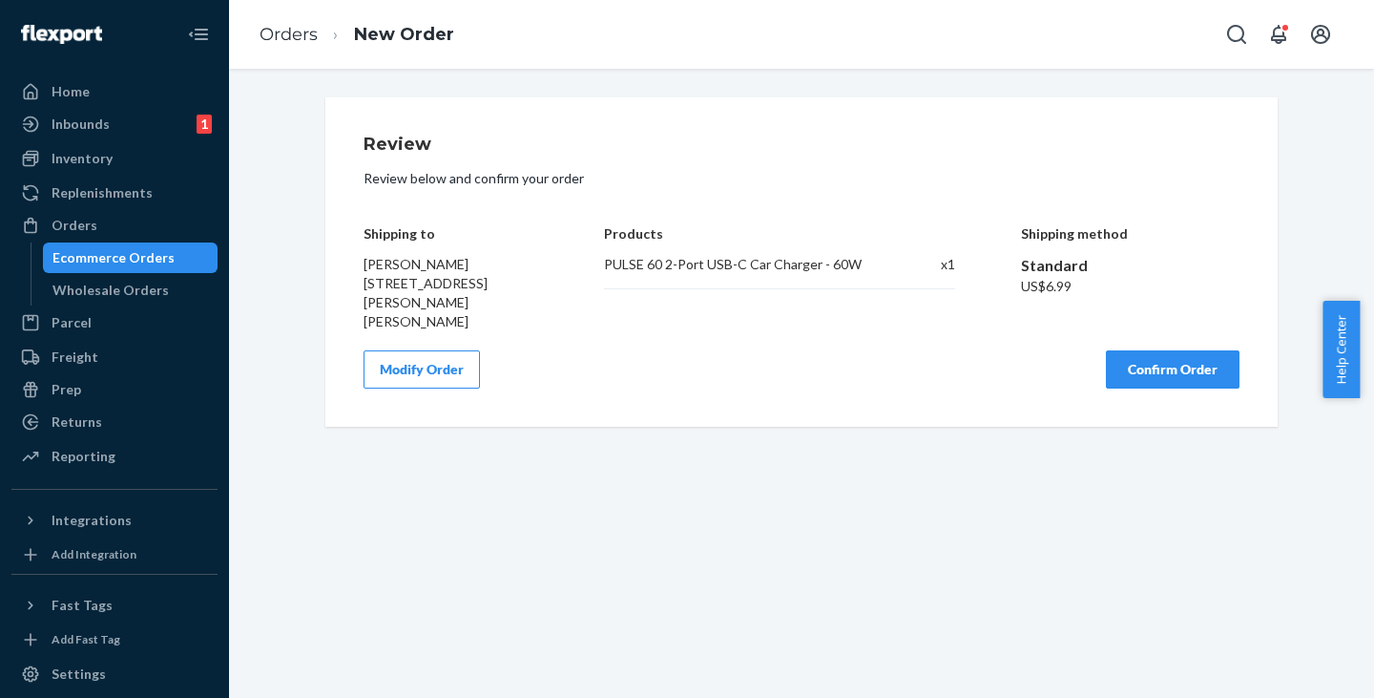
click at [1151, 375] on button "Confirm Order" at bounding box center [1173, 369] width 134 height 38
